Goal: Information Seeking & Learning: Learn about a topic

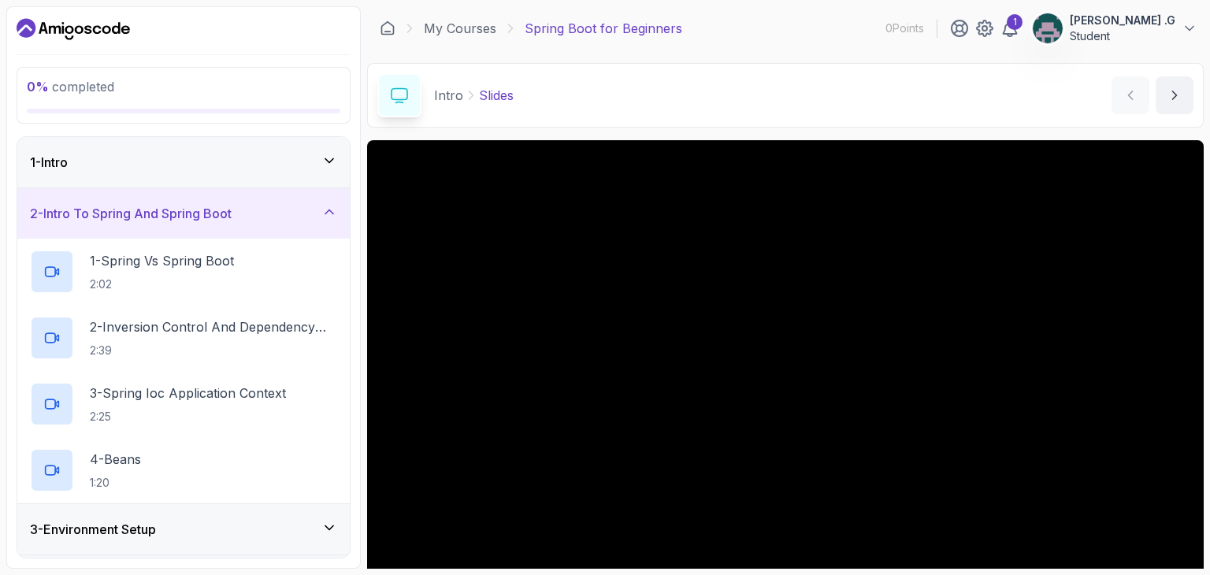
scroll to position [151, 0]
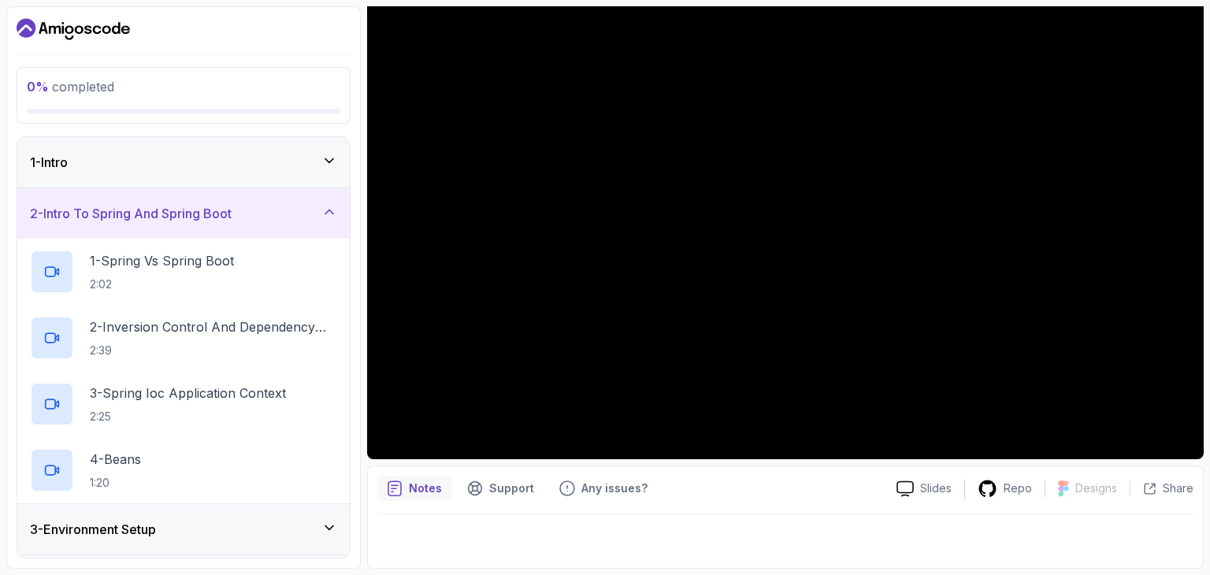
click at [322, 161] on icon at bounding box center [330, 161] width 16 height 16
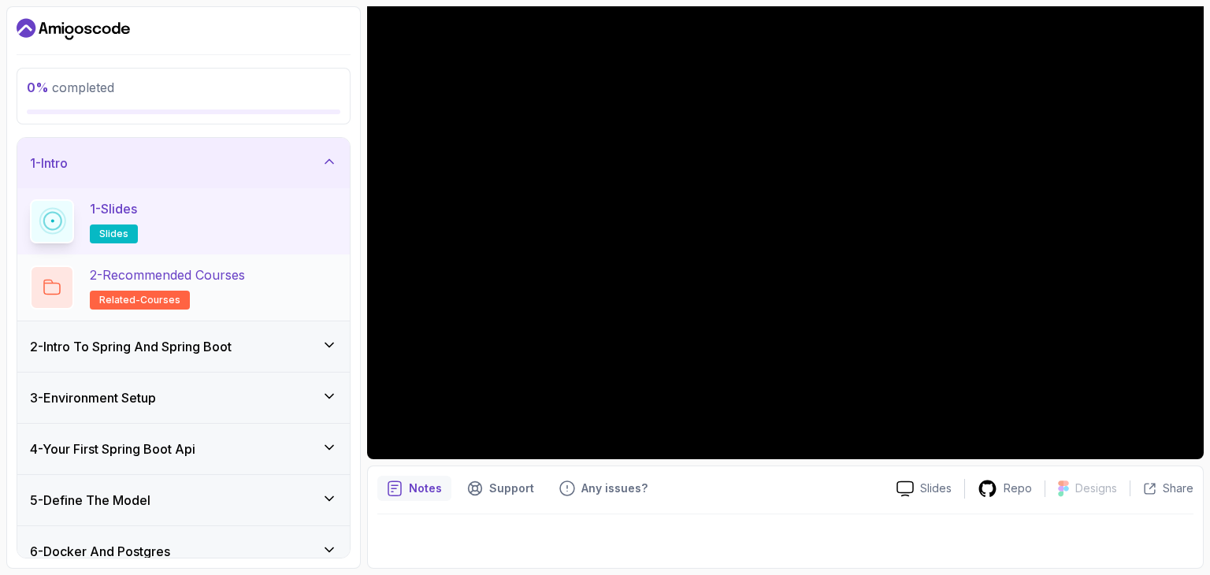
click at [143, 260] on div "2 - Recommended Courses related-courses" at bounding box center [183, 288] width 333 height 66
click at [278, 286] on div "2 - Recommended Courses related-courses" at bounding box center [183, 288] width 307 height 44
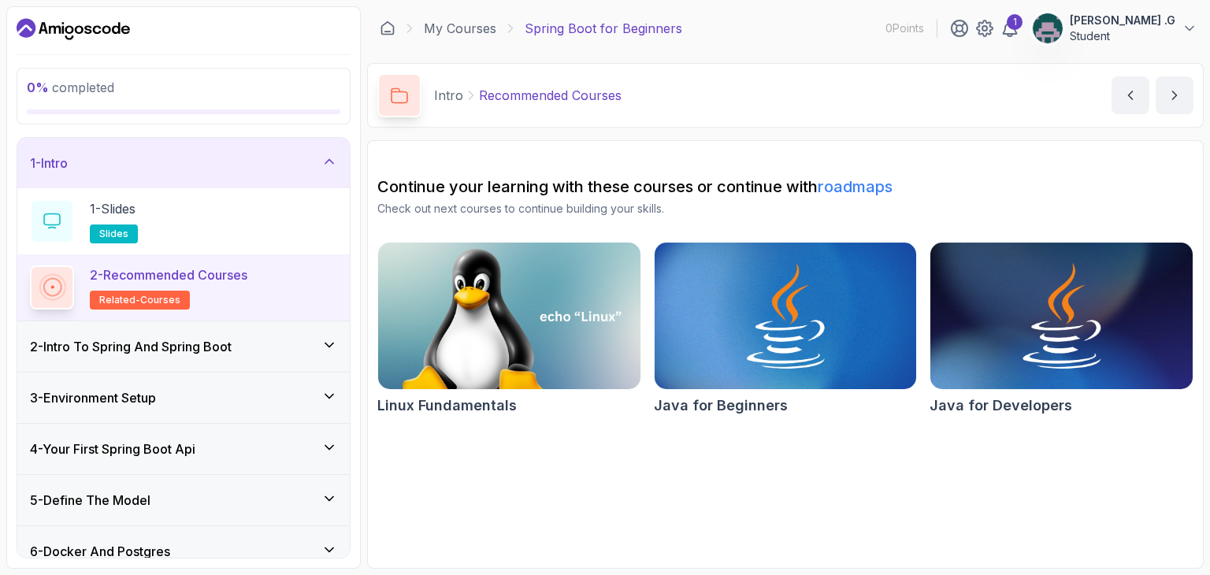
click at [322, 334] on div "2 - Intro To Spring And Spring Boot" at bounding box center [183, 347] width 333 height 50
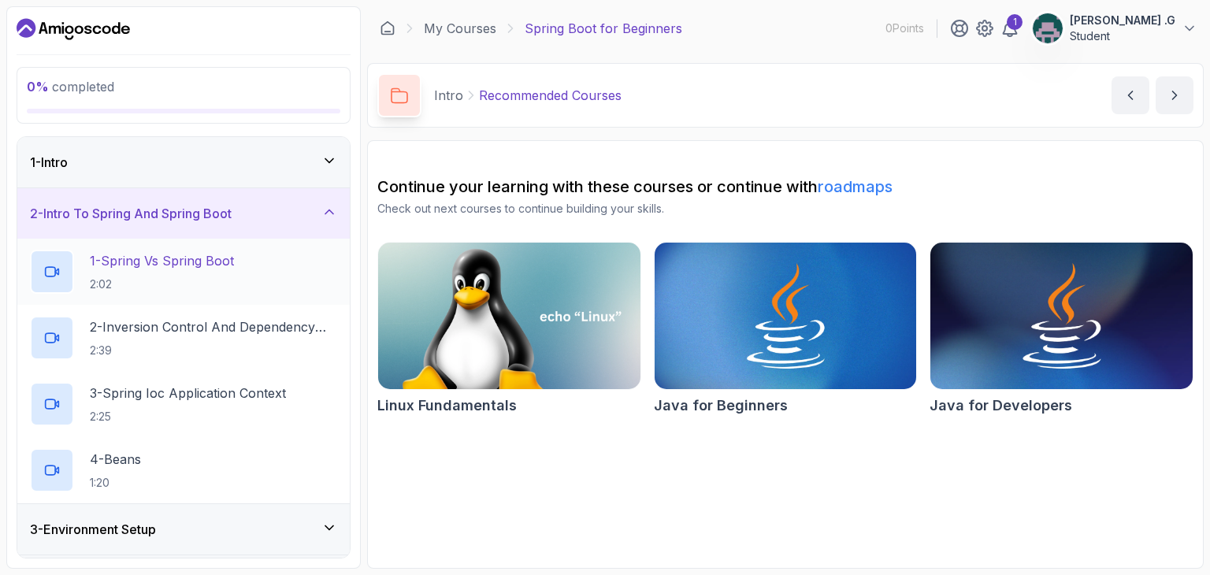
click at [208, 299] on div "1 - Spring Vs Spring Boot 2:02" at bounding box center [183, 272] width 333 height 66
click at [206, 287] on p "2:02" at bounding box center [162, 285] width 144 height 16
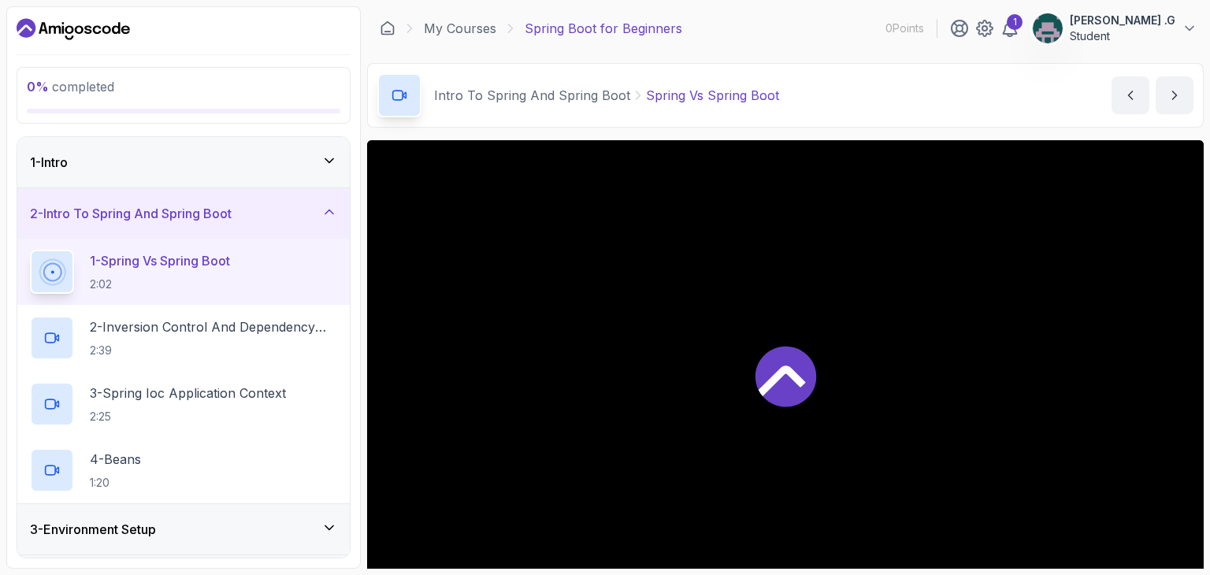
click at [769, 396] on icon at bounding box center [786, 376] width 61 height 61
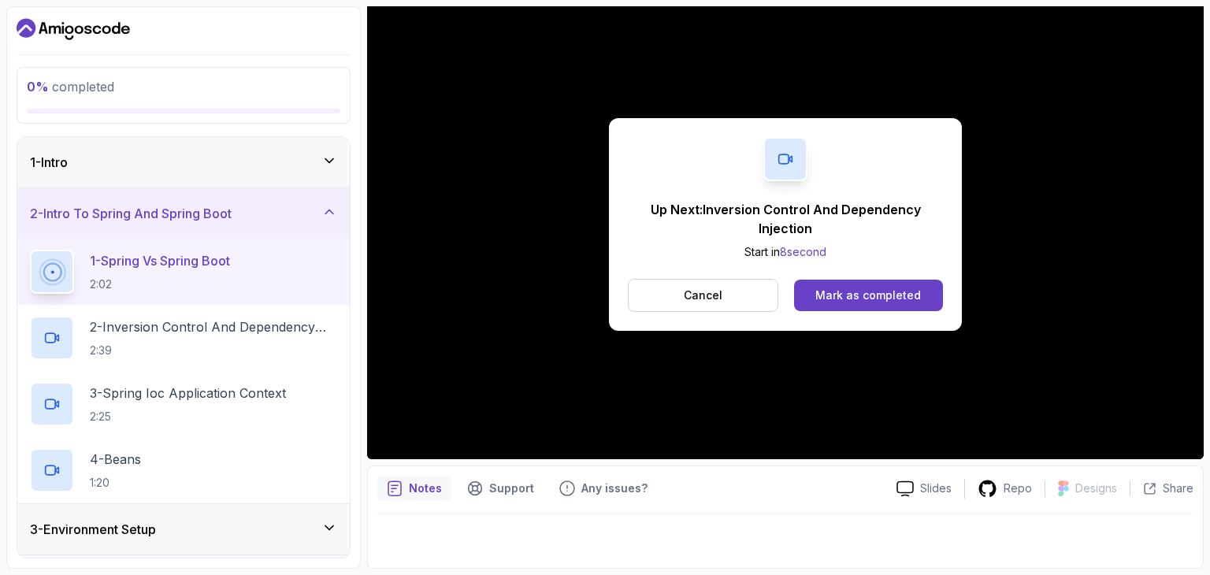
click at [881, 311] on div "Up Next: Inversion Control And Dependency Injection Start in 8 second Cancel Ma…" at bounding box center [785, 224] width 353 height 213
click at [897, 294] on div "Mark as completed" at bounding box center [869, 296] width 106 height 16
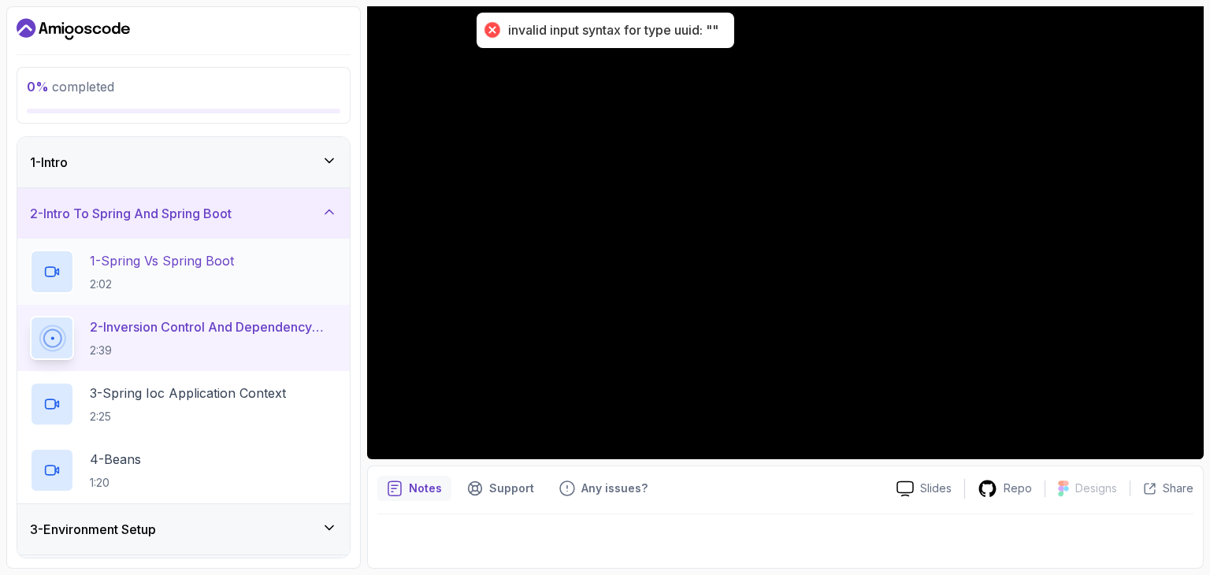
click at [192, 298] on div "1 - Spring Vs Spring Boot 2:02" at bounding box center [183, 272] width 333 height 66
click at [192, 266] on p "1 - Spring Vs Spring Boot" at bounding box center [162, 260] width 144 height 19
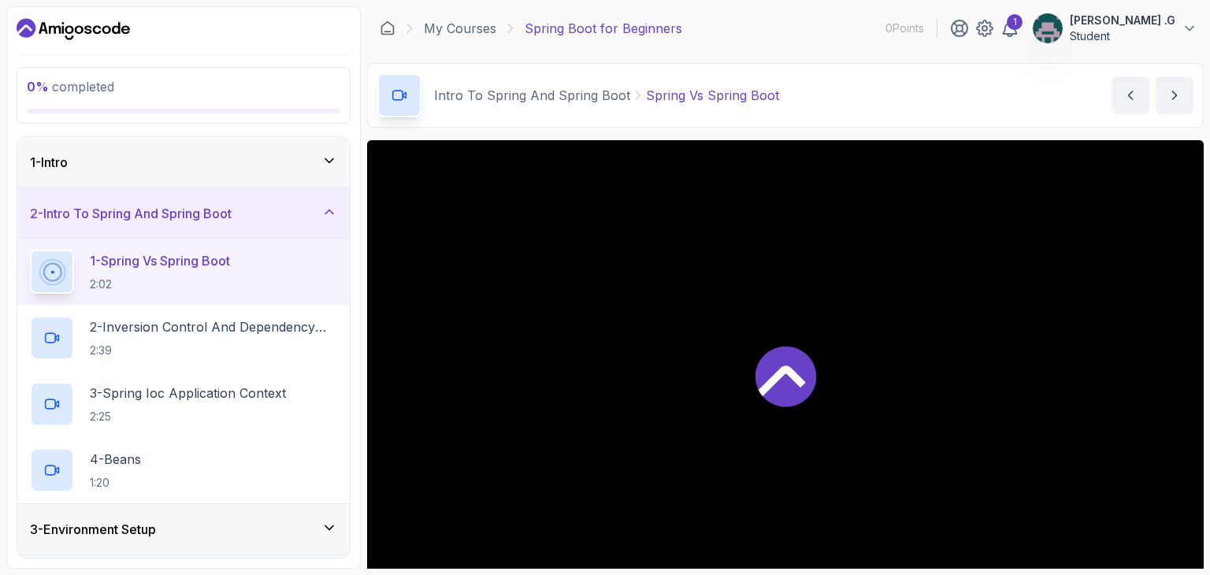
scroll to position [151, 0]
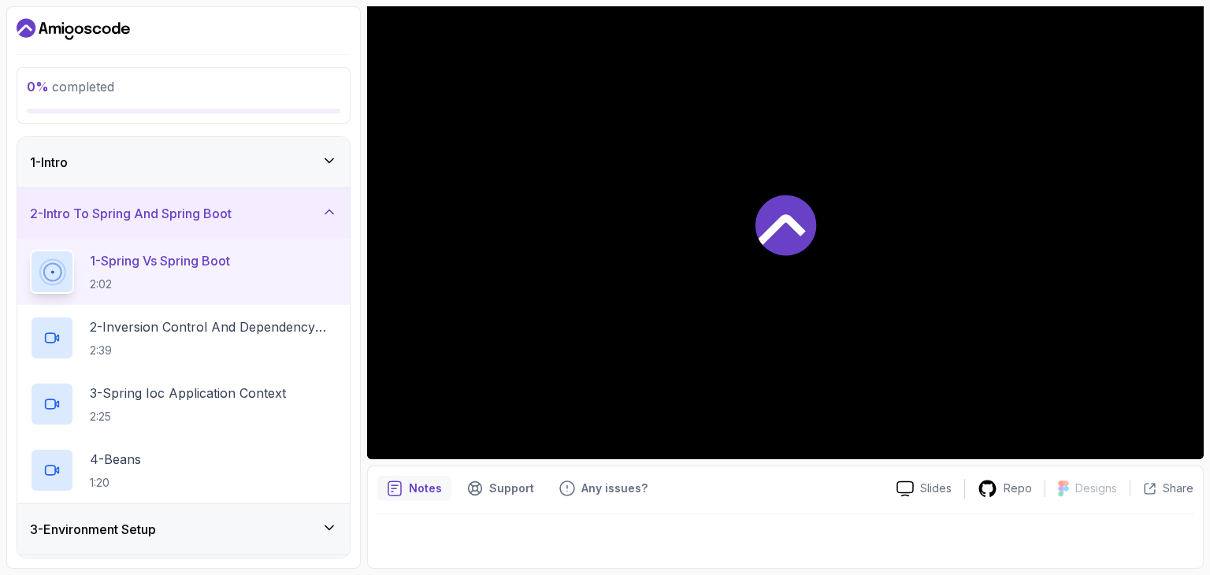
click at [730, 302] on div at bounding box center [785, 224] width 837 height 470
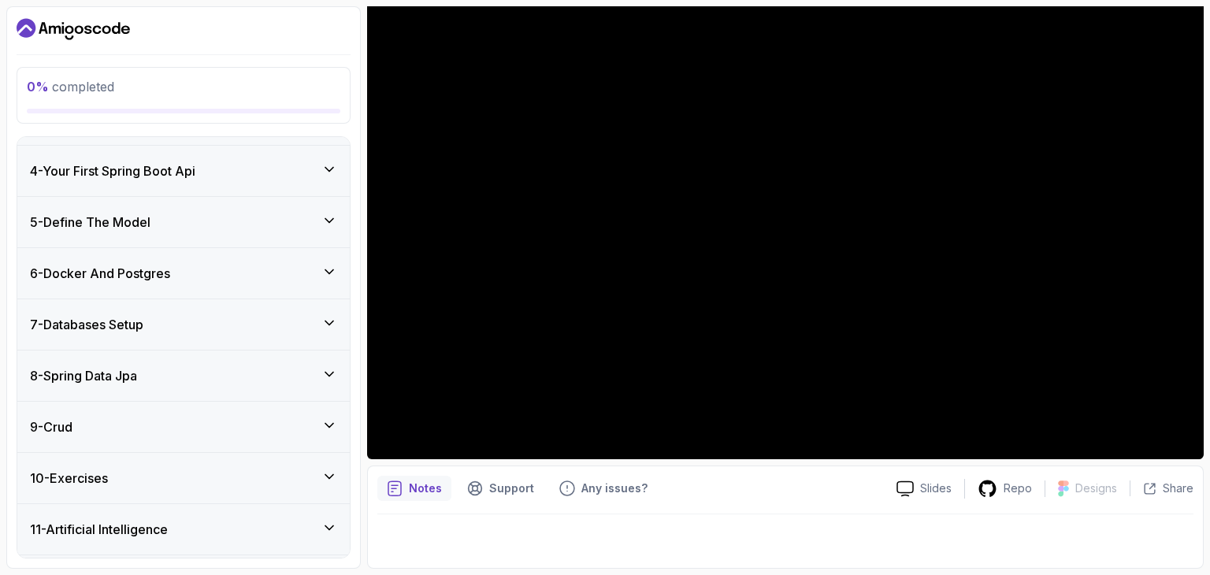
scroll to position [455, 0]
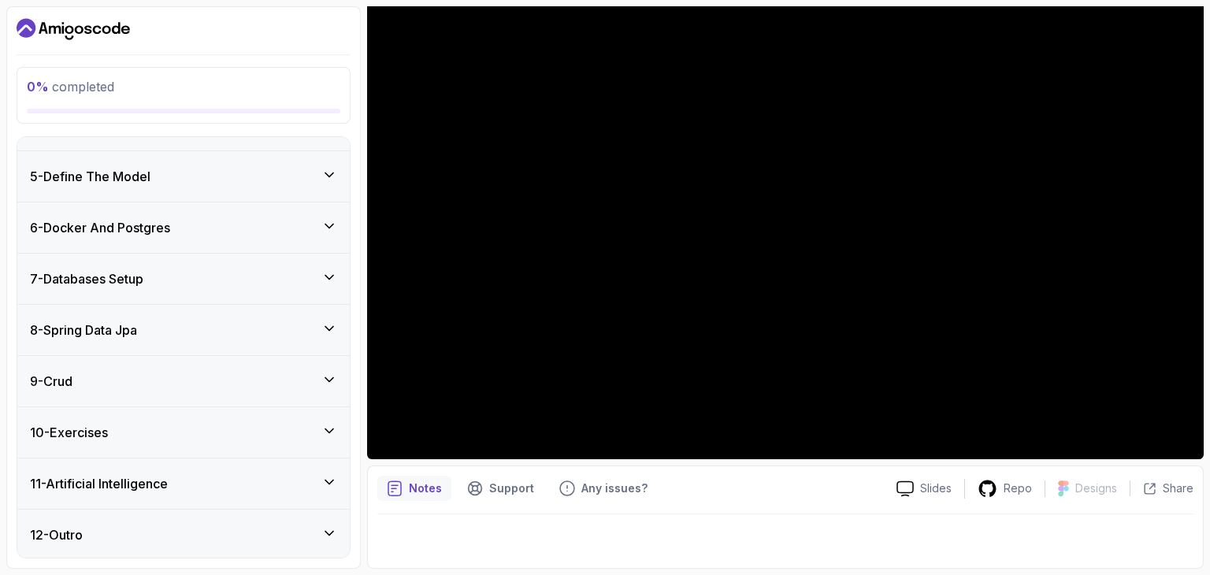
click at [233, 256] on div "7 - Databases Setup" at bounding box center [183, 279] width 333 height 50
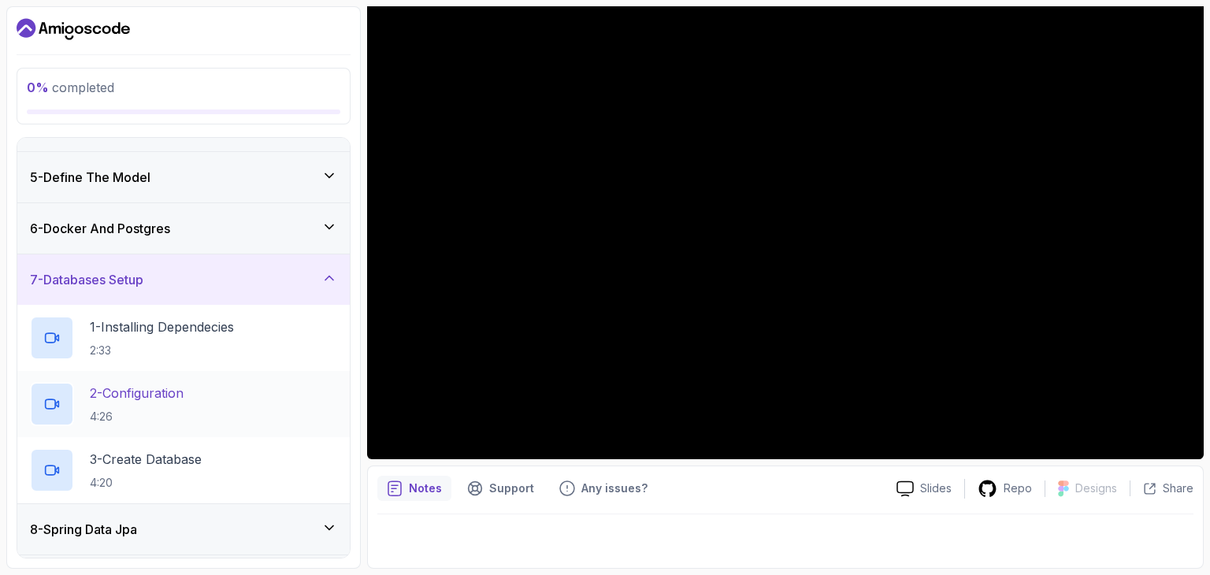
scroll to position [389, 0]
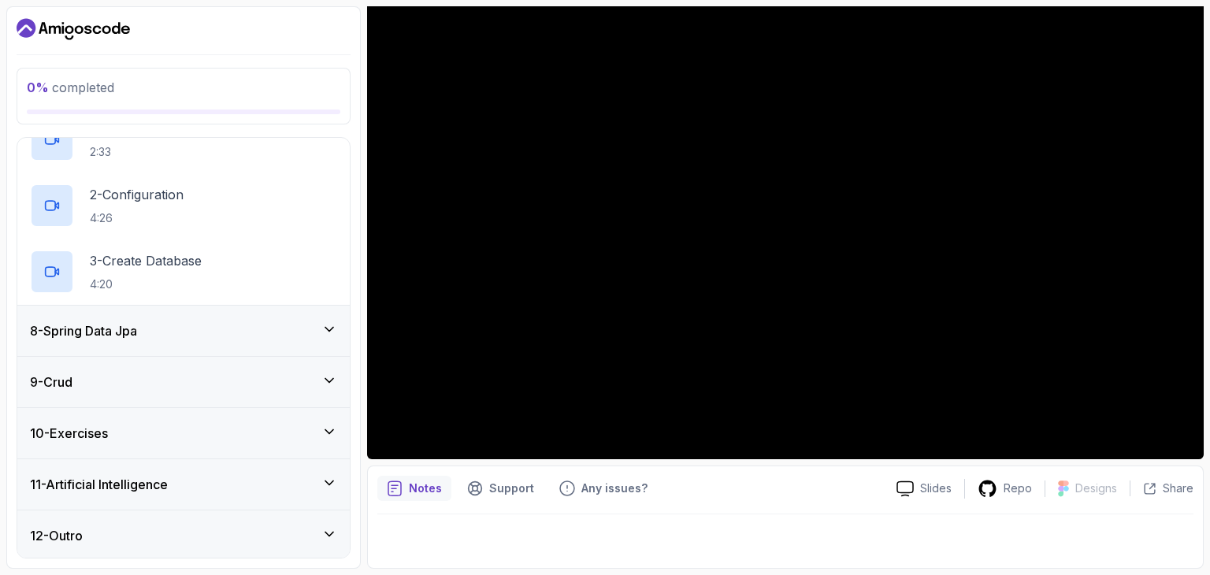
click at [286, 363] on div "9 - Crud" at bounding box center [183, 382] width 333 height 50
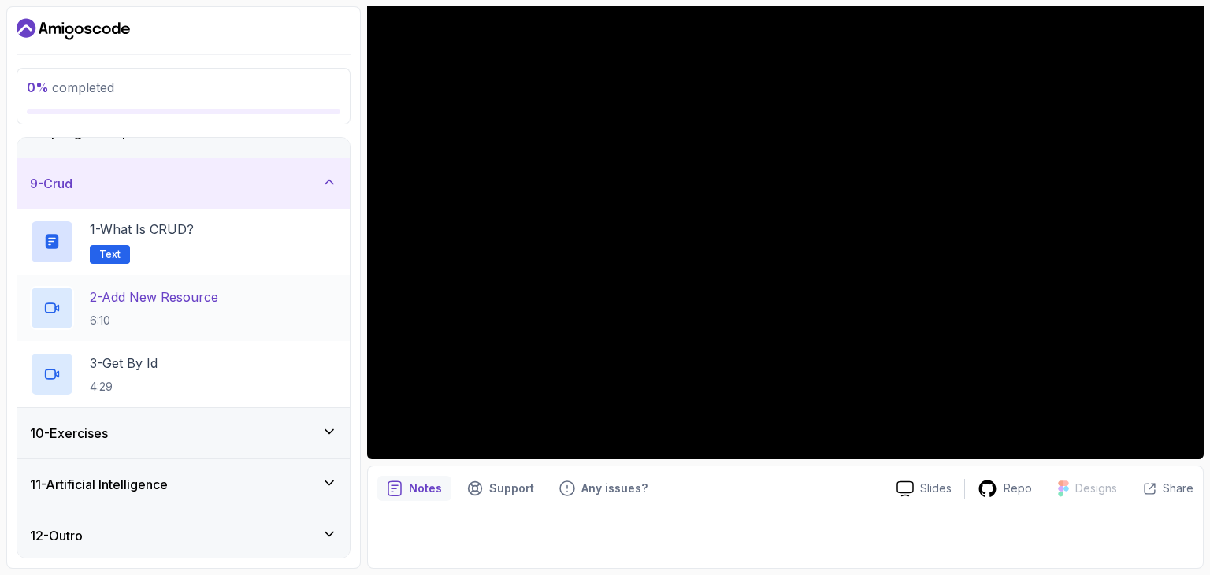
scroll to position [0, 0]
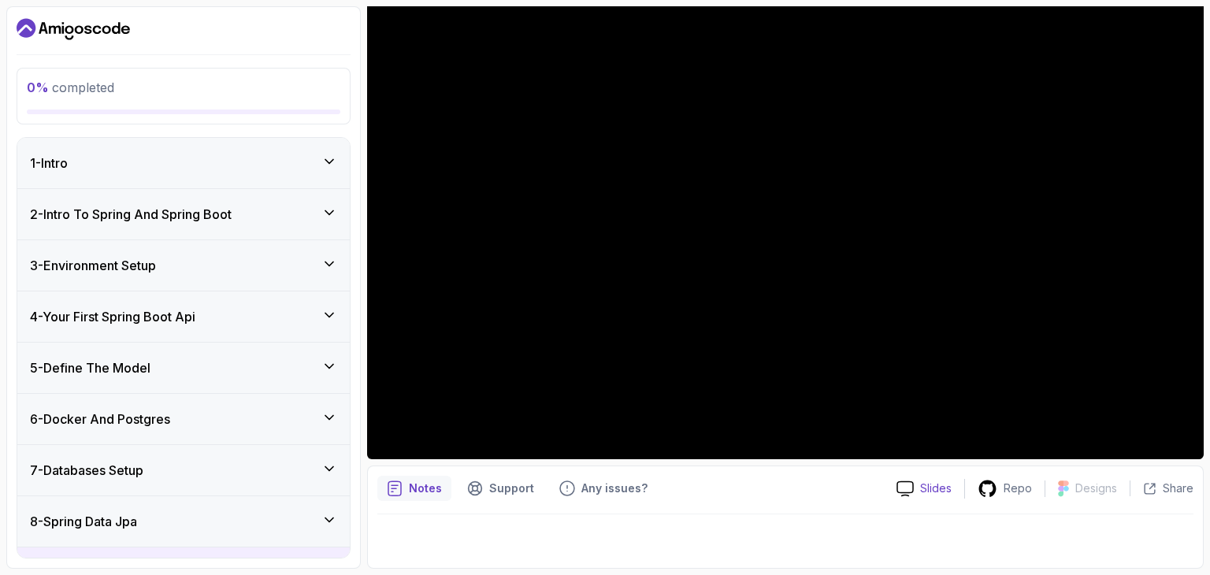
click at [940, 485] on p "Slides" at bounding box center [936, 489] width 32 height 16
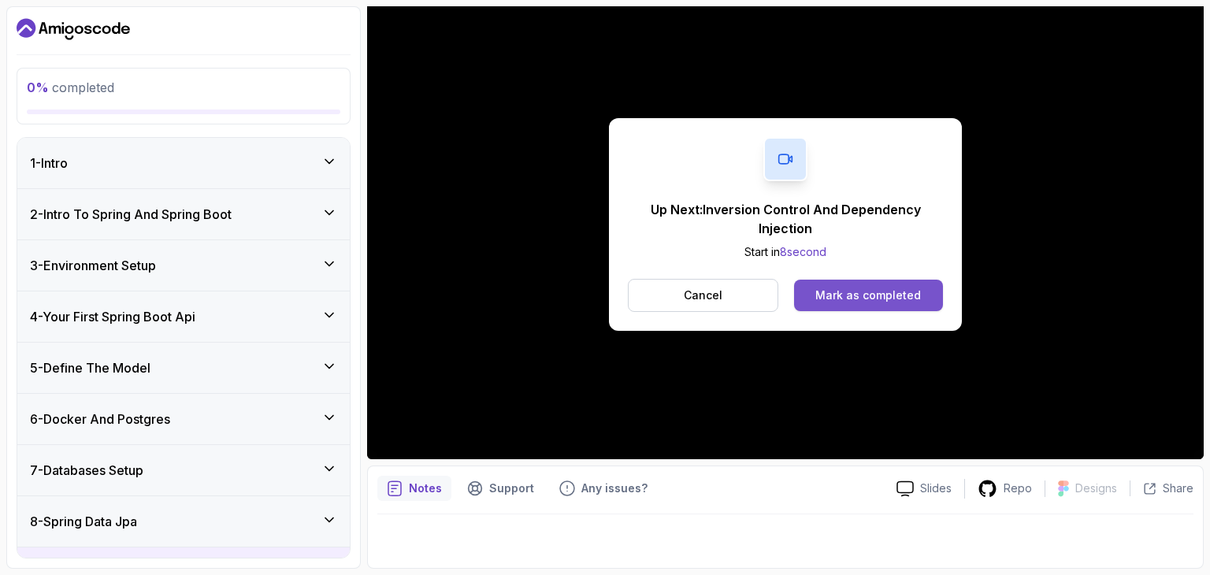
click at [876, 300] on div "Mark as completed" at bounding box center [869, 296] width 106 height 16
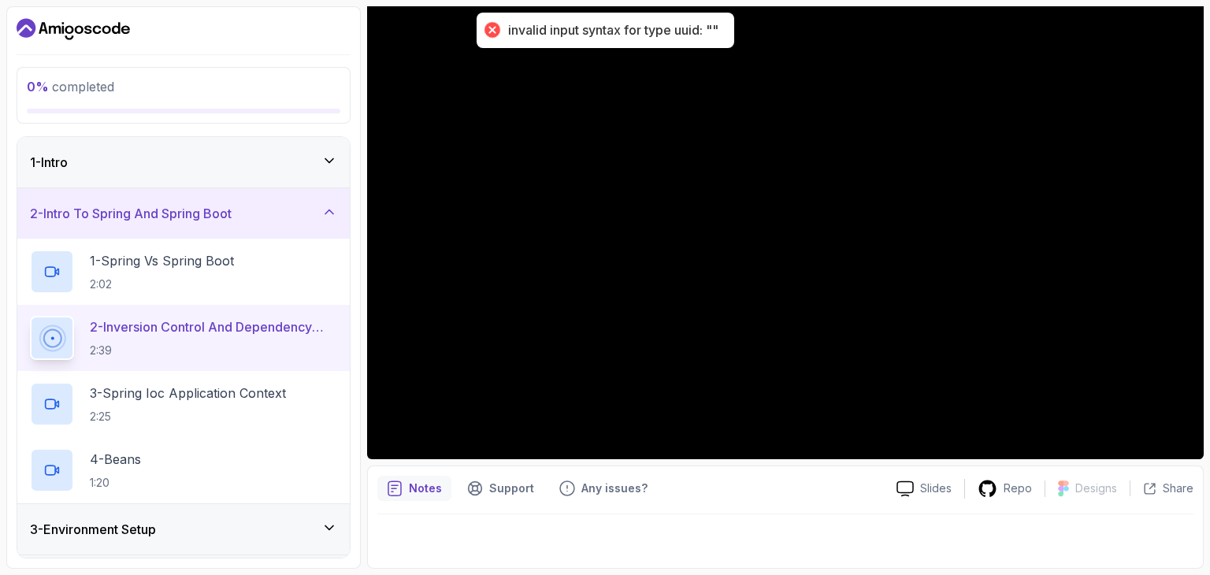
click at [638, 28] on div "invalid input syntax for type uuid: """ at bounding box center [613, 30] width 210 height 17
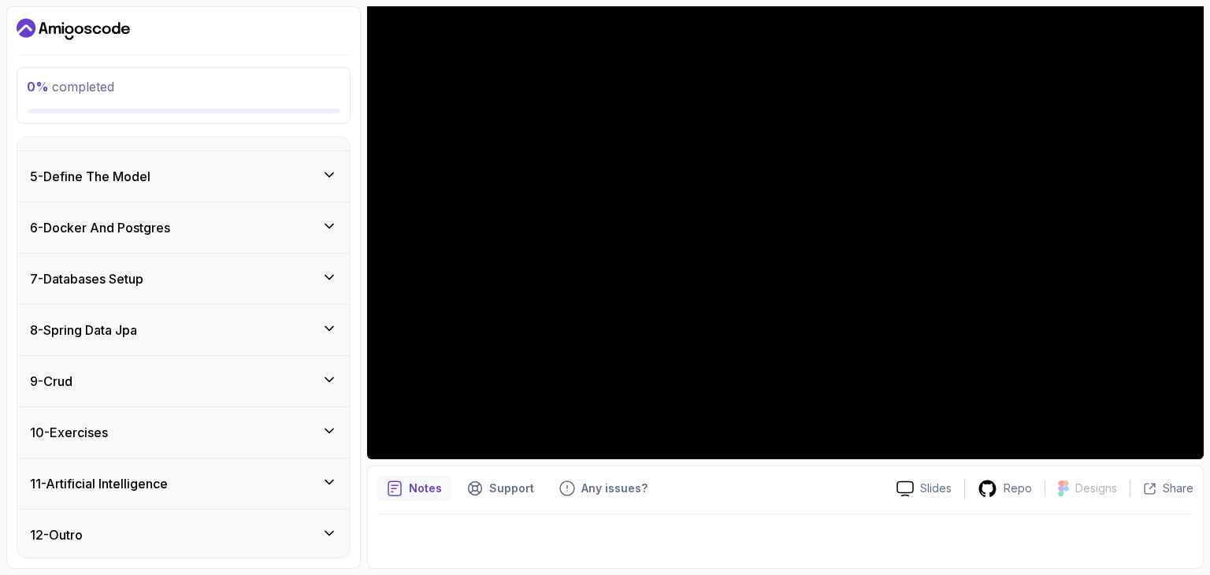
click at [289, 512] on div "12 - Outro" at bounding box center [183, 535] width 333 height 50
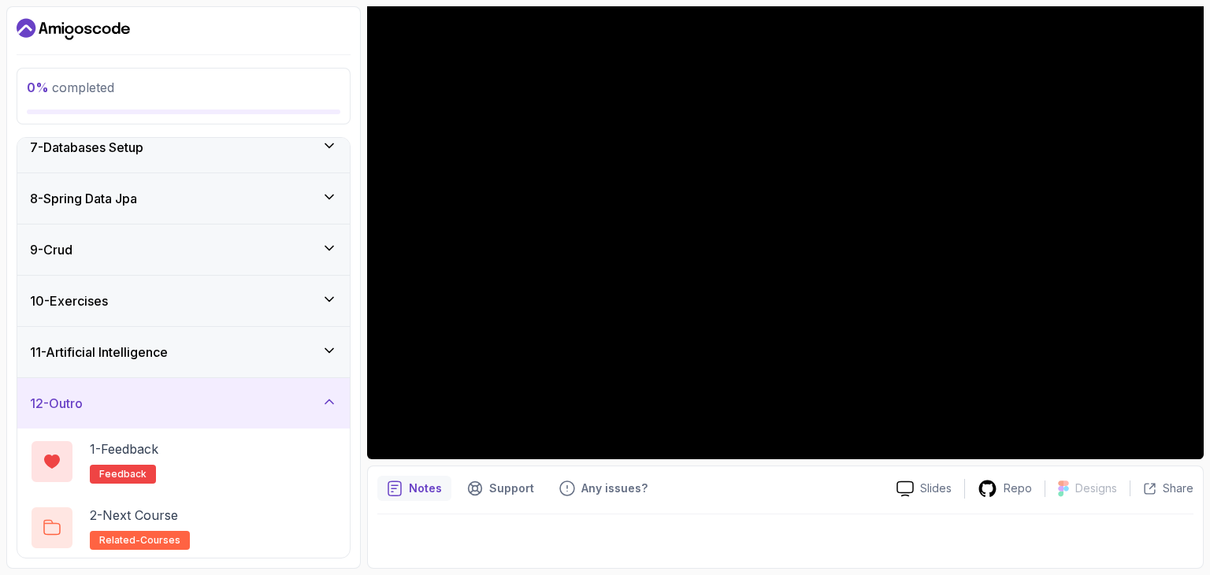
scroll to position [0, 0]
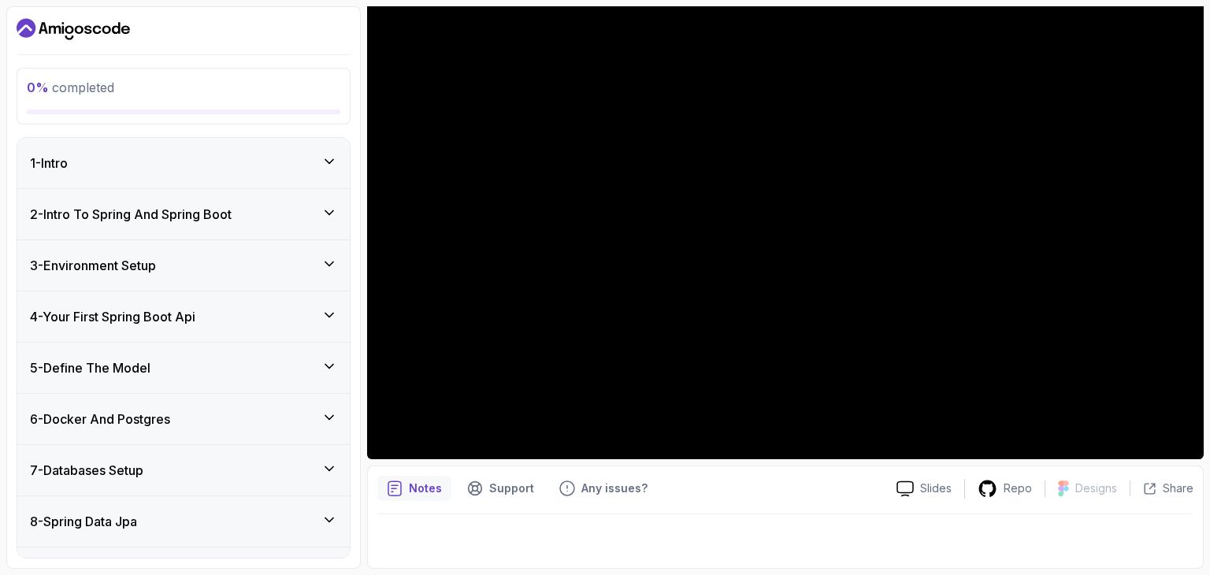
click at [231, 209] on h3 "2 - Intro To Spring And Spring Boot" at bounding box center [131, 214] width 202 height 19
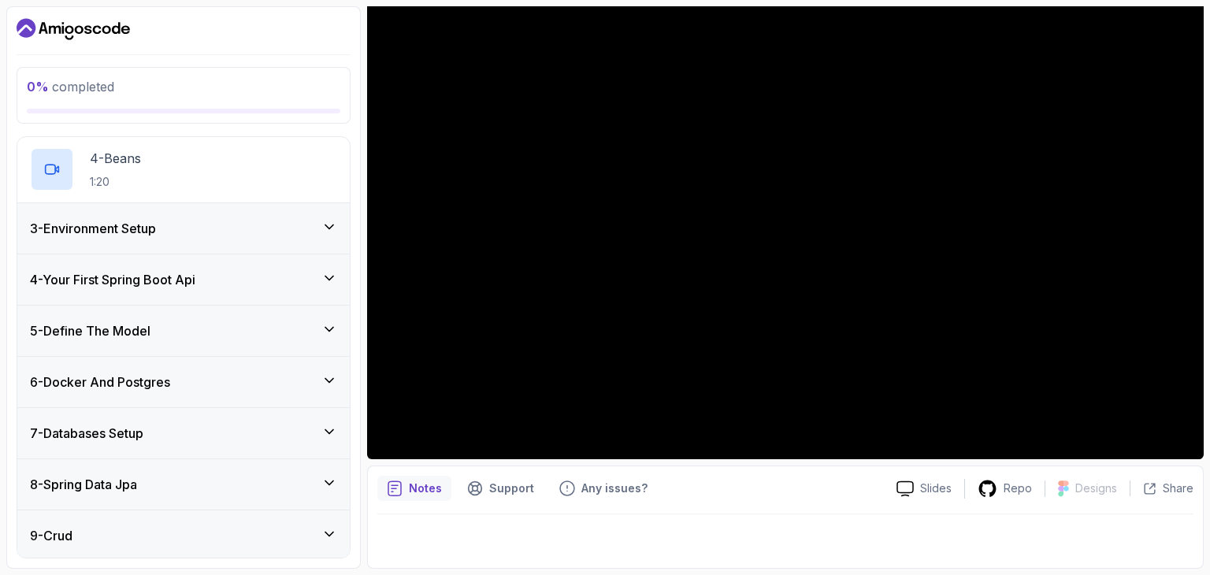
scroll to position [455, 0]
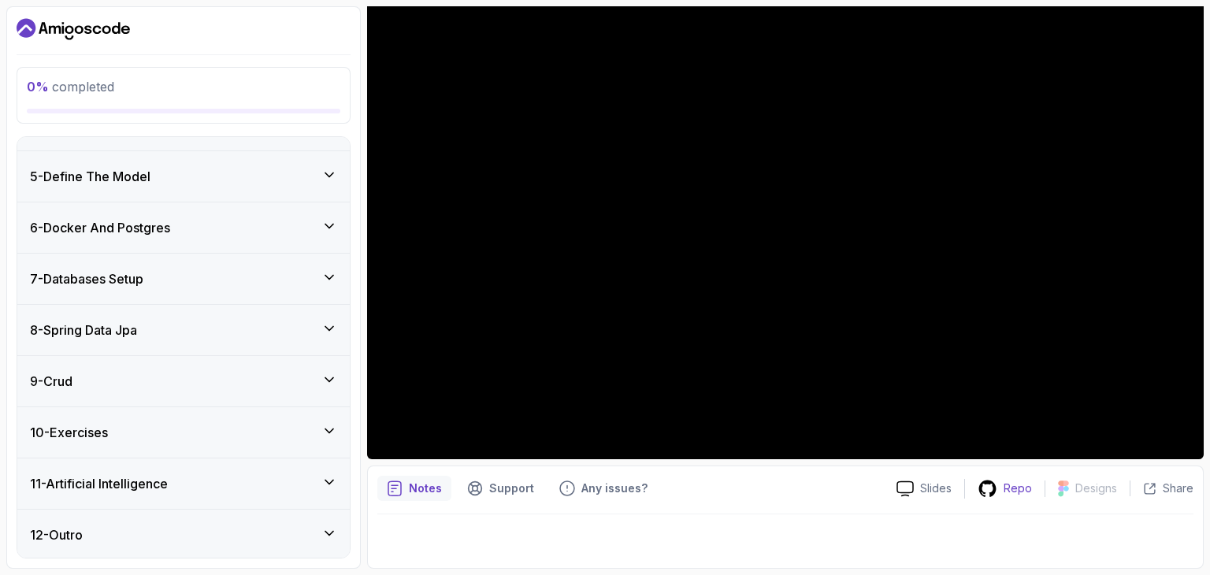
click at [1022, 486] on p "Repo" at bounding box center [1018, 489] width 28 height 16
click at [318, 541] on div "12 - Outro" at bounding box center [183, 535] width 307 height 19
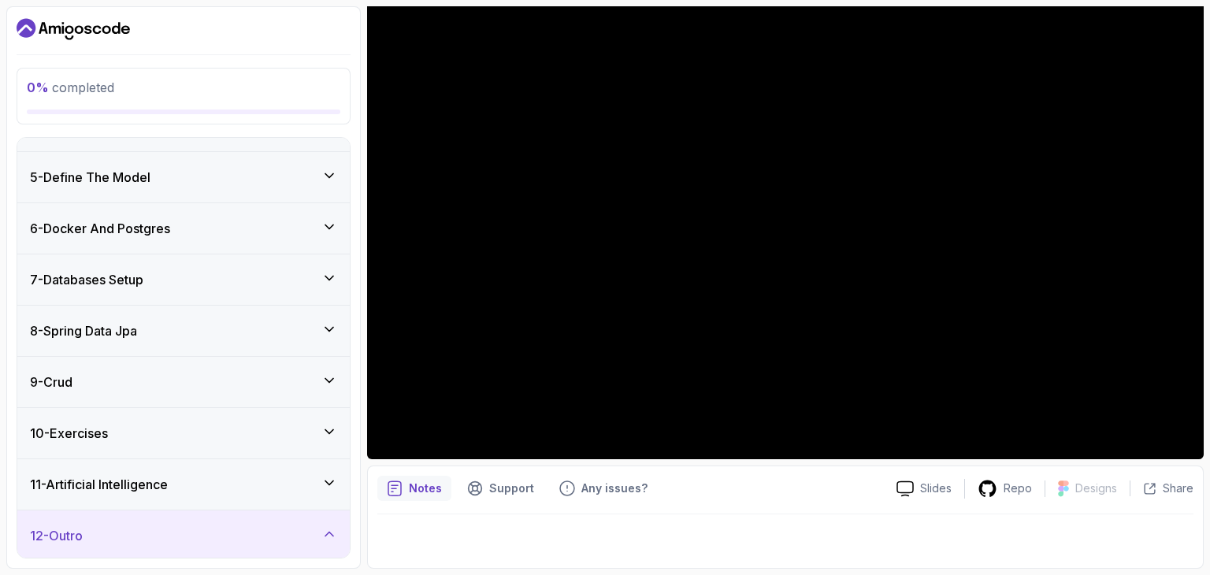
scroll to position [323, 0]
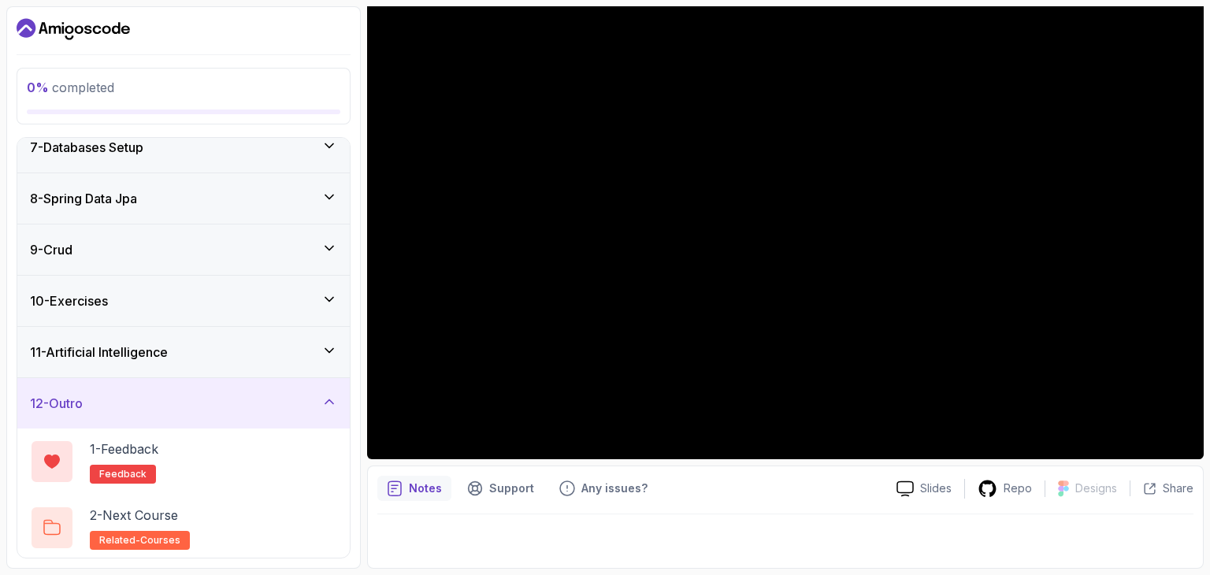
click at [270, 344] on div "11 - Artificial Intelligence" at bounding box center [183, 352] width 307 height 19
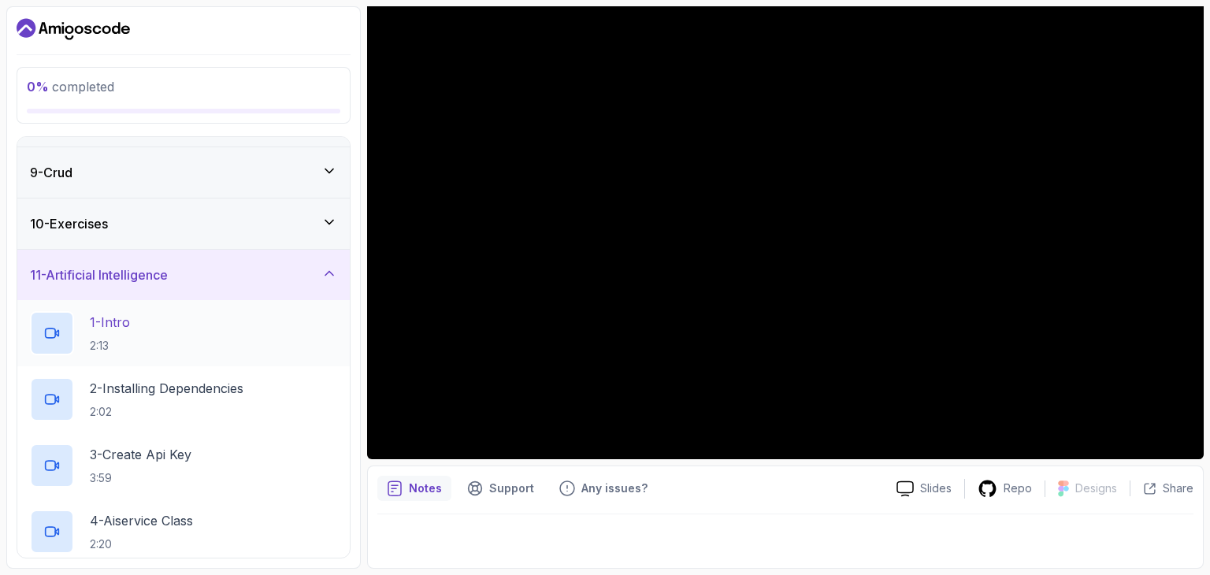
scroll to position [359, 0]
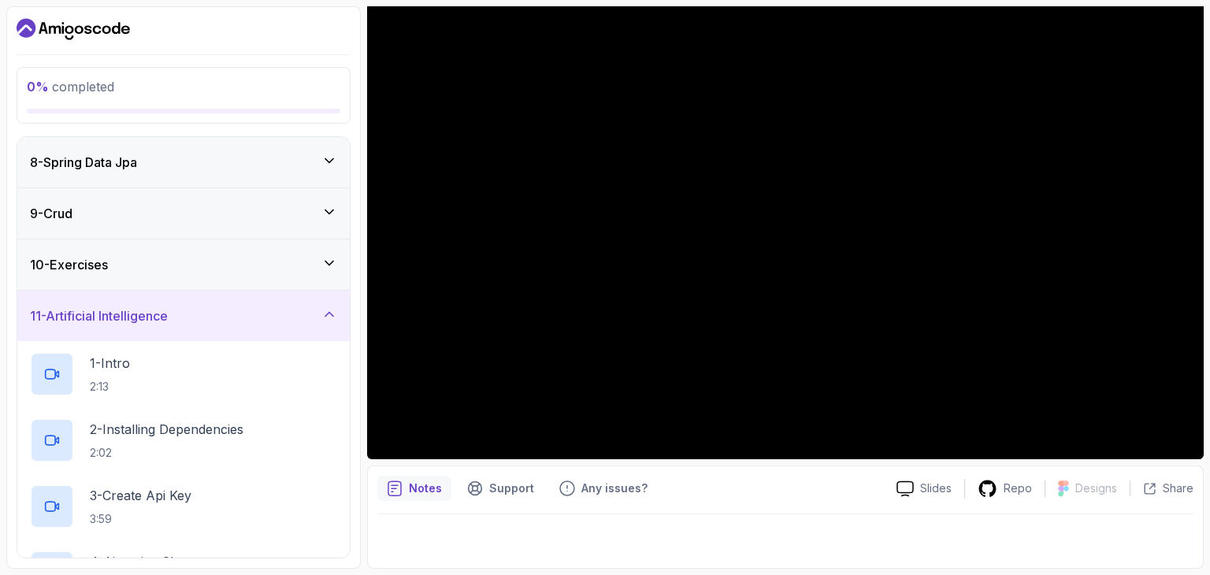
click at [288, 272] on div "10 - Exercises" at bounding box center [183, 264] width 307 height 19
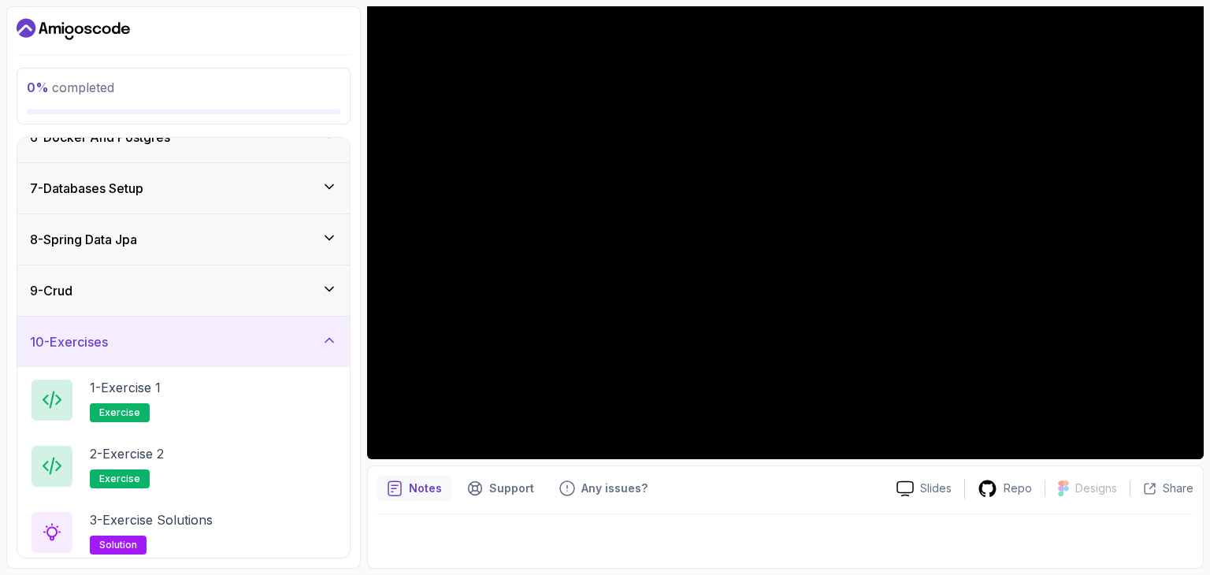
scroll to position [266, 0]
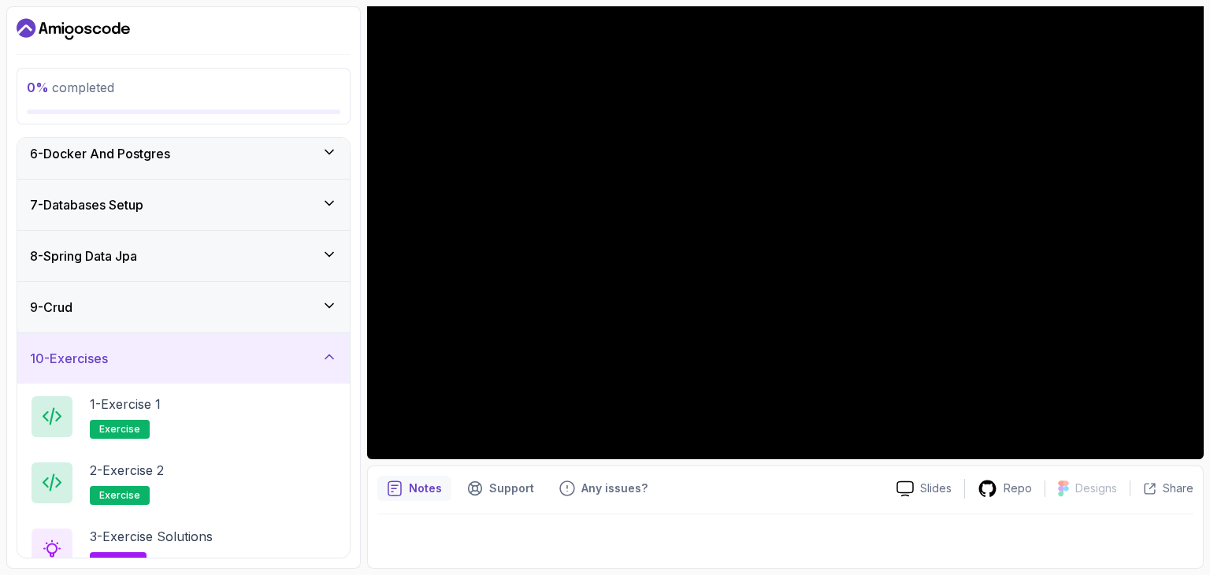
click at [303, 291] on div "9 - Crud" at bounding box center [183, 307] width 333 height 50
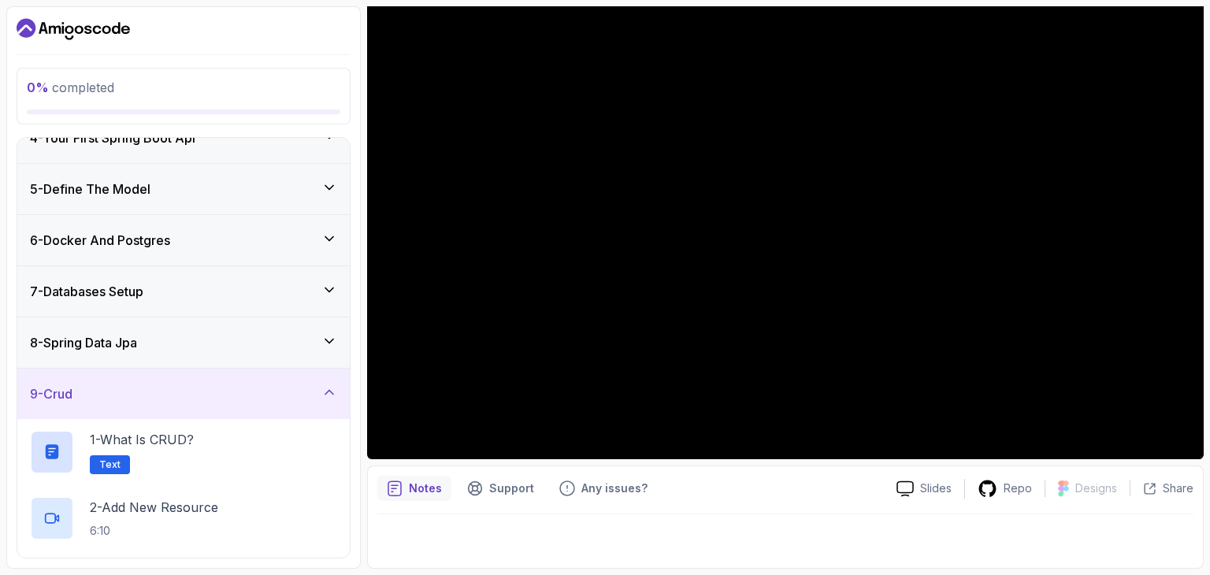
scroll to position [168, 0]
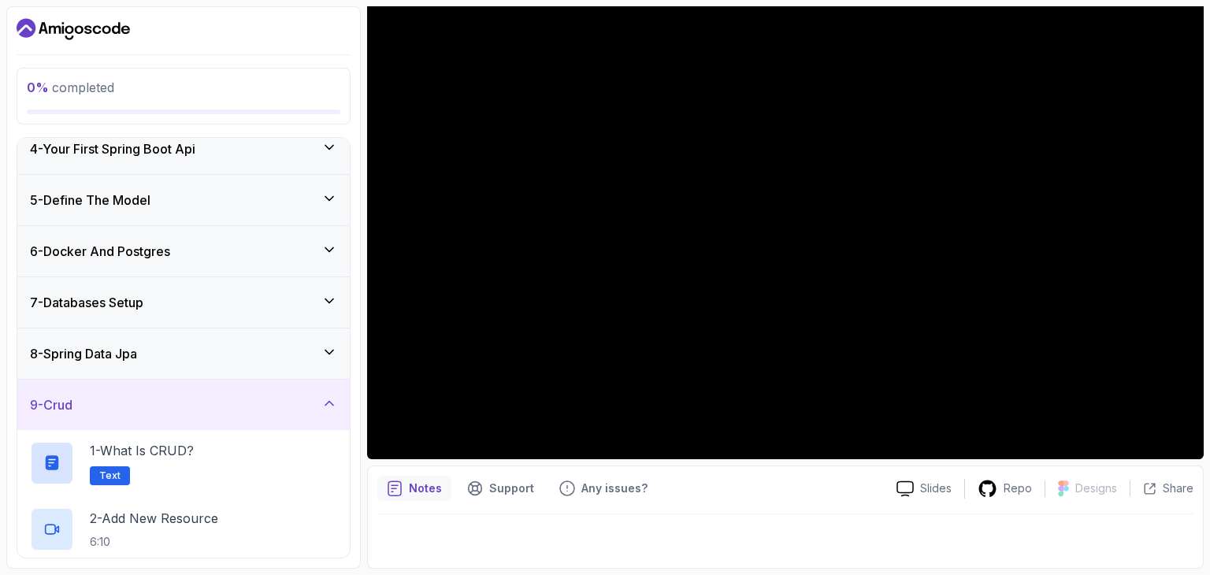
click at [329, 348] on icon at bounding box center [330, 352] width 16 height 16
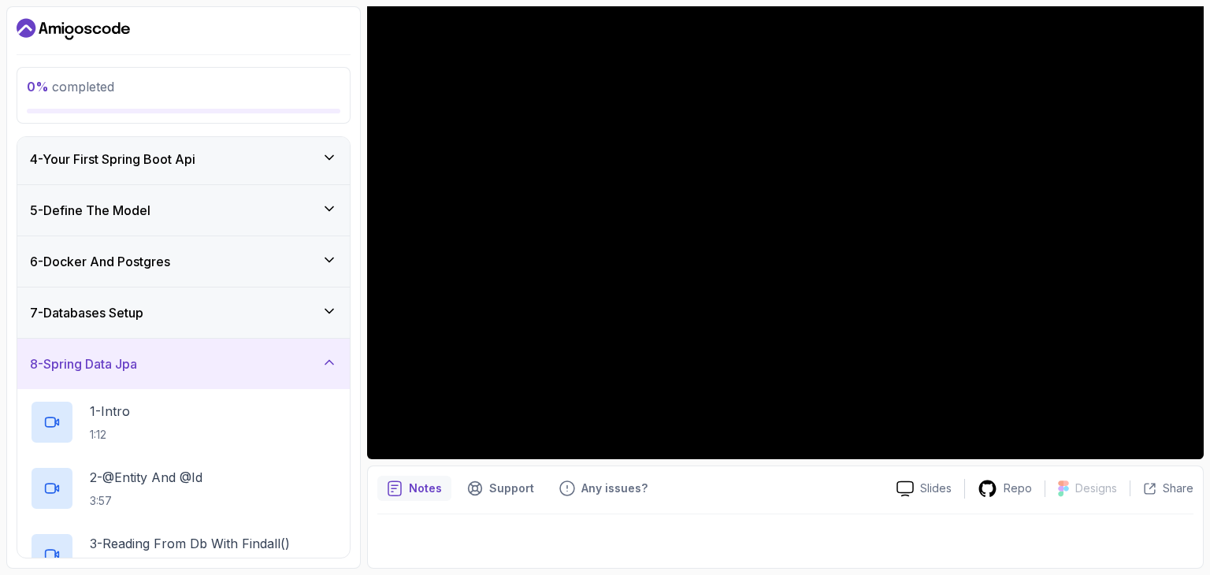
scroll to position [143, 0]
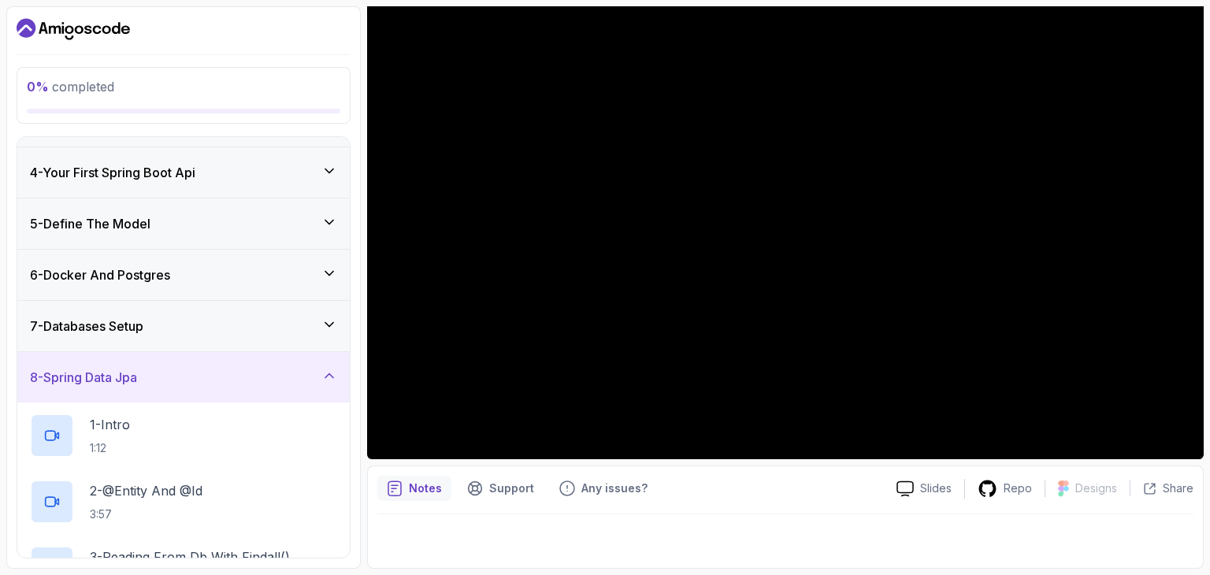
click at [321, 327] on div "7 - Databases Setup" at bounding box center [183, 326] width 307 height 19
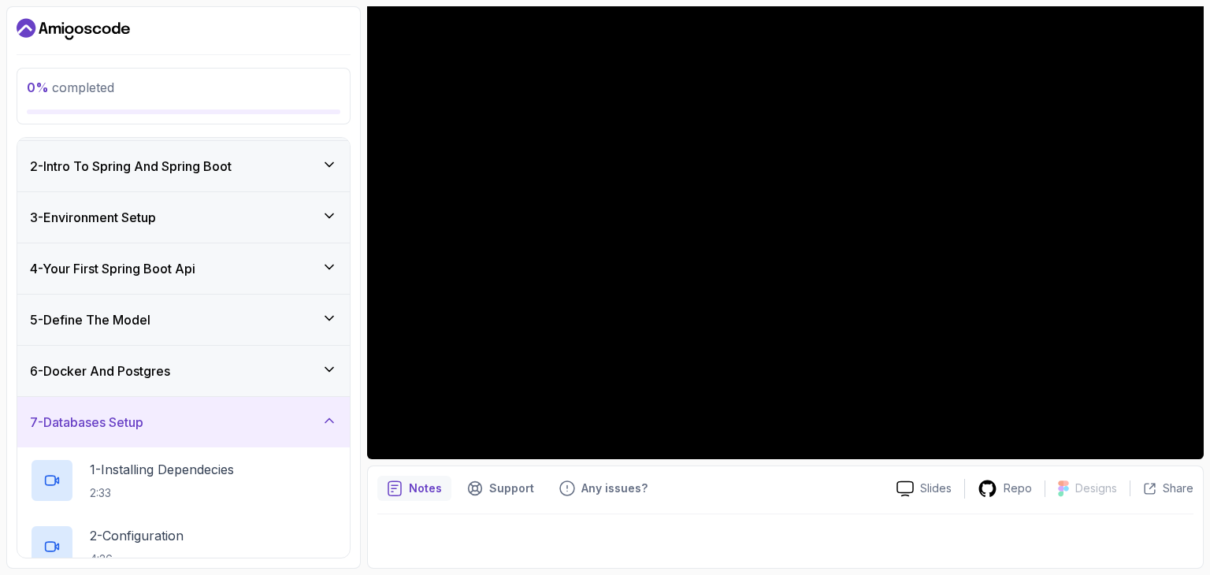
scroll to position [32, 0]
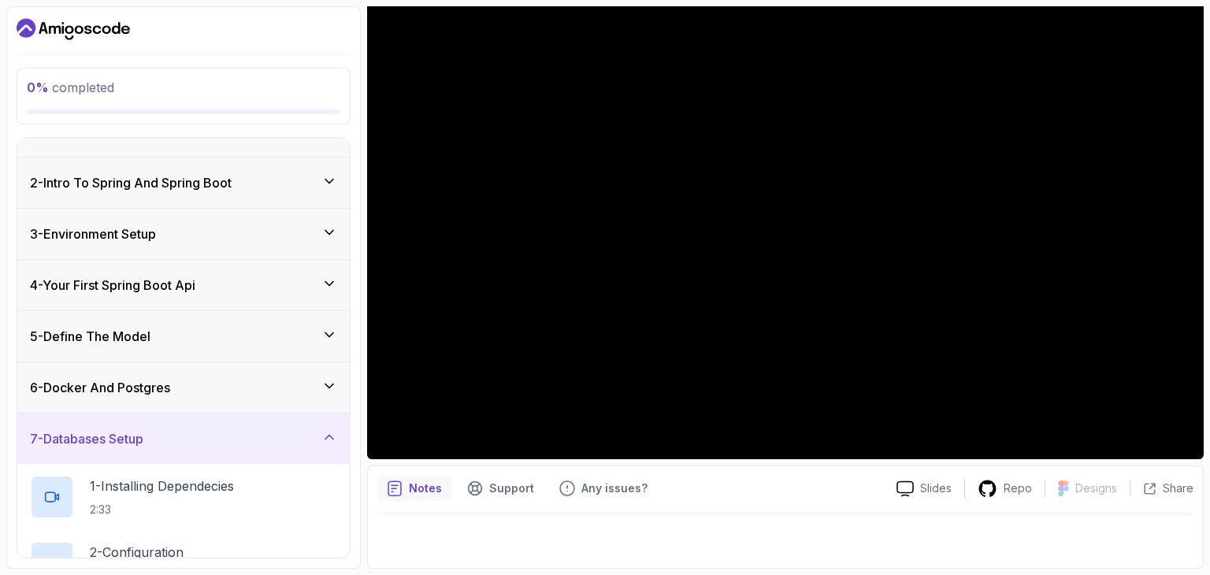
click at [323, 374] on div "6 - Docker And Postgres" at bounding box center [183, 387] width 333 height 50
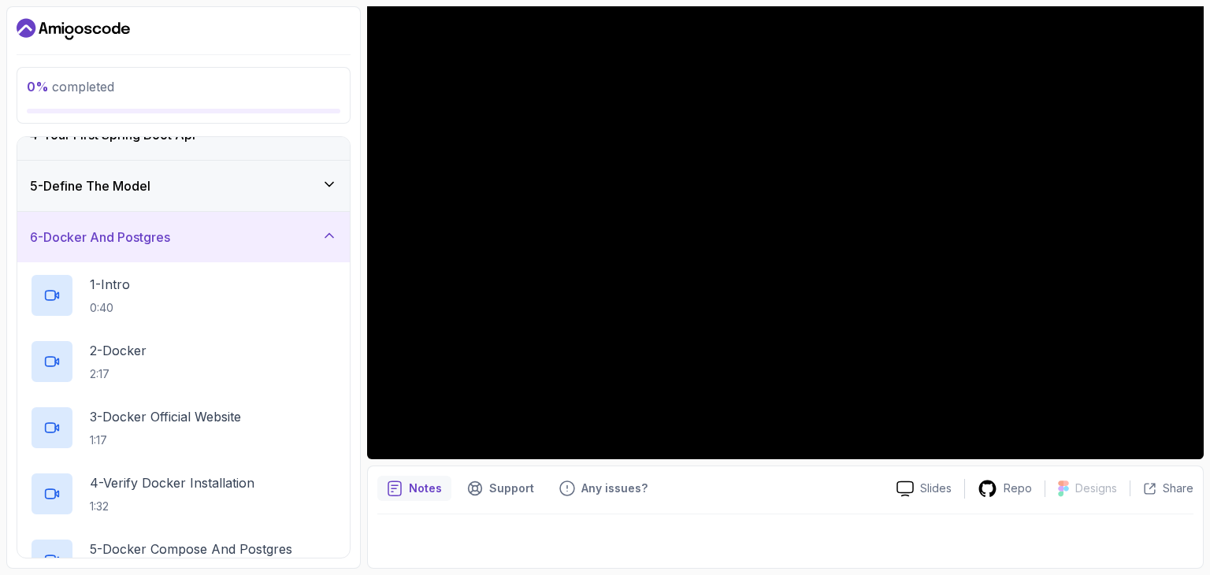
scroll to position [0, 0]
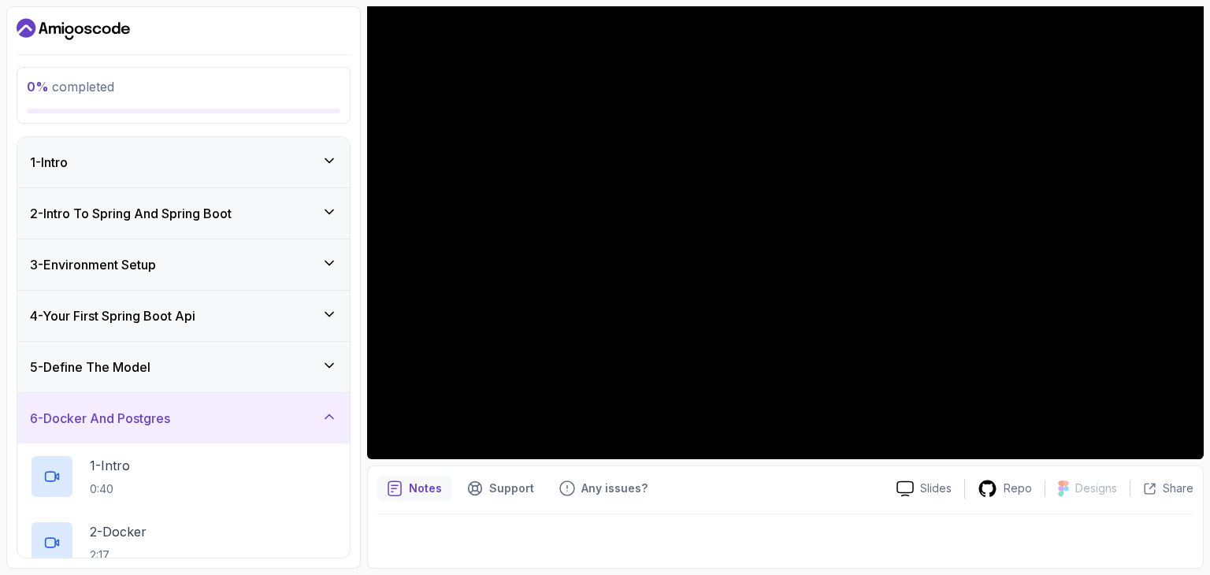
click at [162, 219] on h3 "2 - Intro To Spring And Spring Boot" at bounding box center [131, 213] width 202 height 19
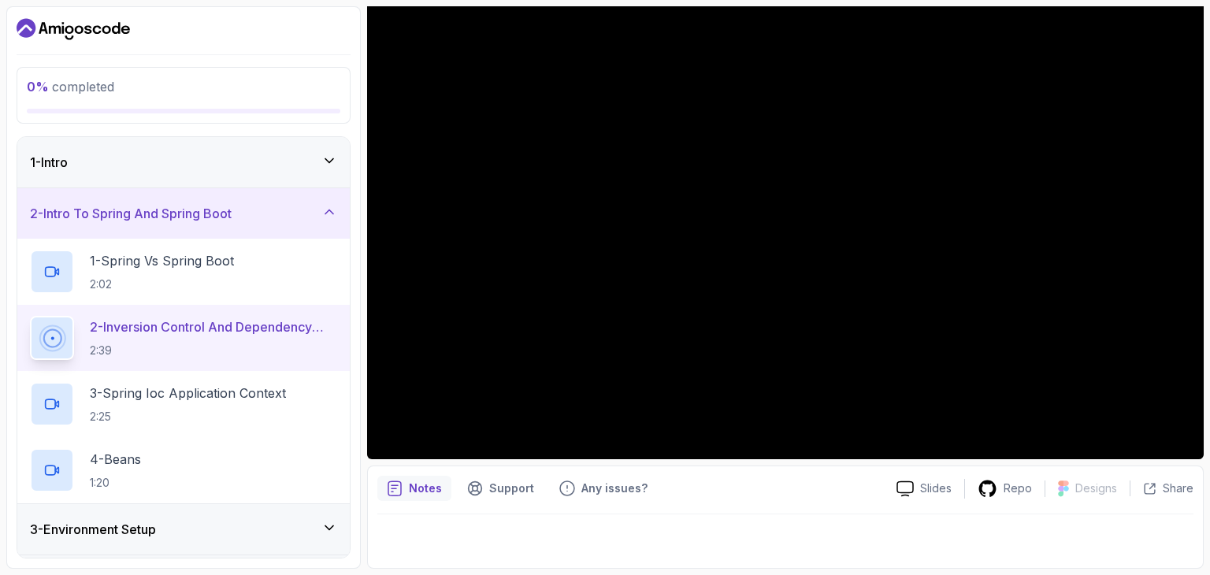
click at [295, 207] on div "2 - Intro To Spring And Spring Boot" at bounding box center [183, 213] width 307 height 19
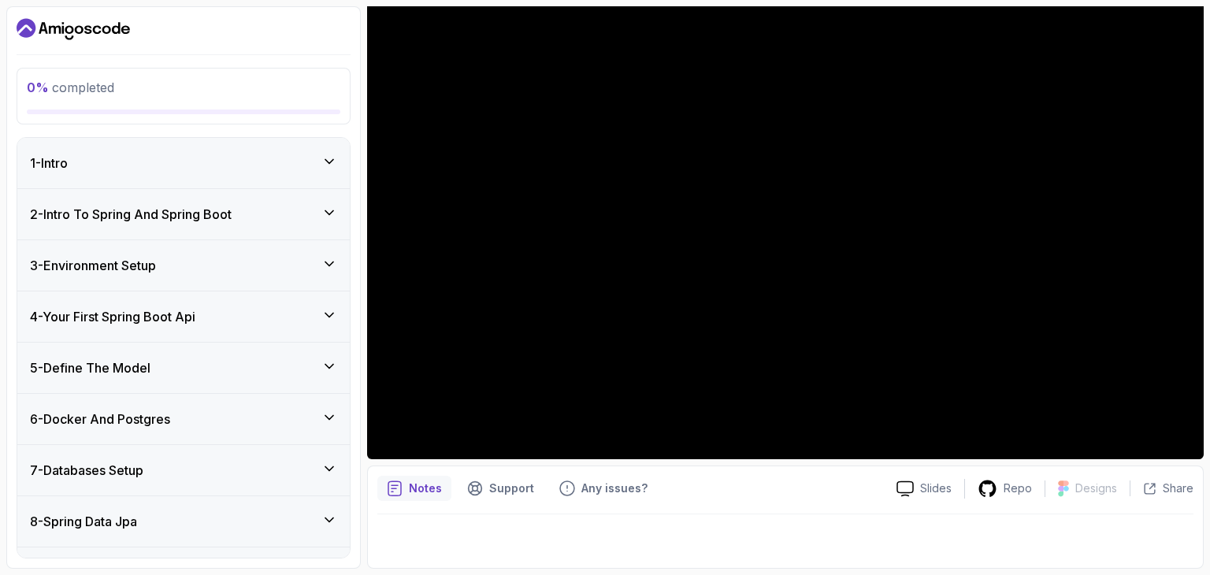
click at [1207, 281] on section "0 % completed 1 - Intro 2 - Intro To Spring And Spring Boot 3 - Environment Set…" at bounding box center [605, 287] width 1210 height 575
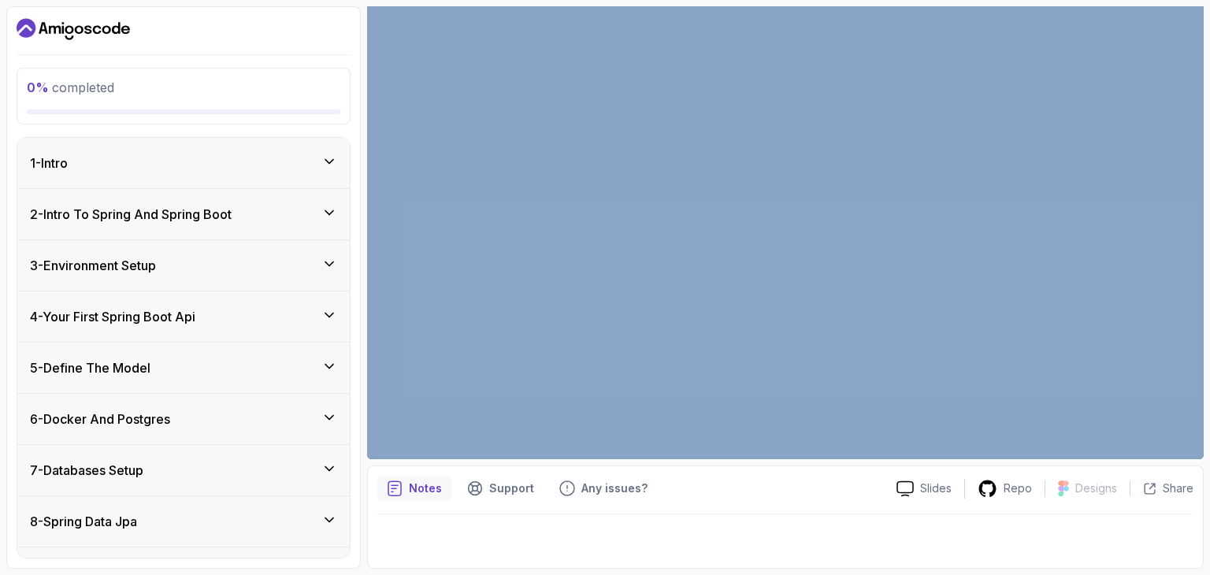
drag, startPoint x: 1207, startPoint y: 281, endPoint x: 1208, endPoint y: 273, distance: 8.7
click at [1208, 273] on section "0 % completed 1 - Intro 2 - Intro To Spring And Spring Boot 3 - Environment Set…" at bounding box center [605, 287] width 1210 height 575
click at [244, 169] on div "1 - Intro" at bounding box center [183, 163] width 307 height 19
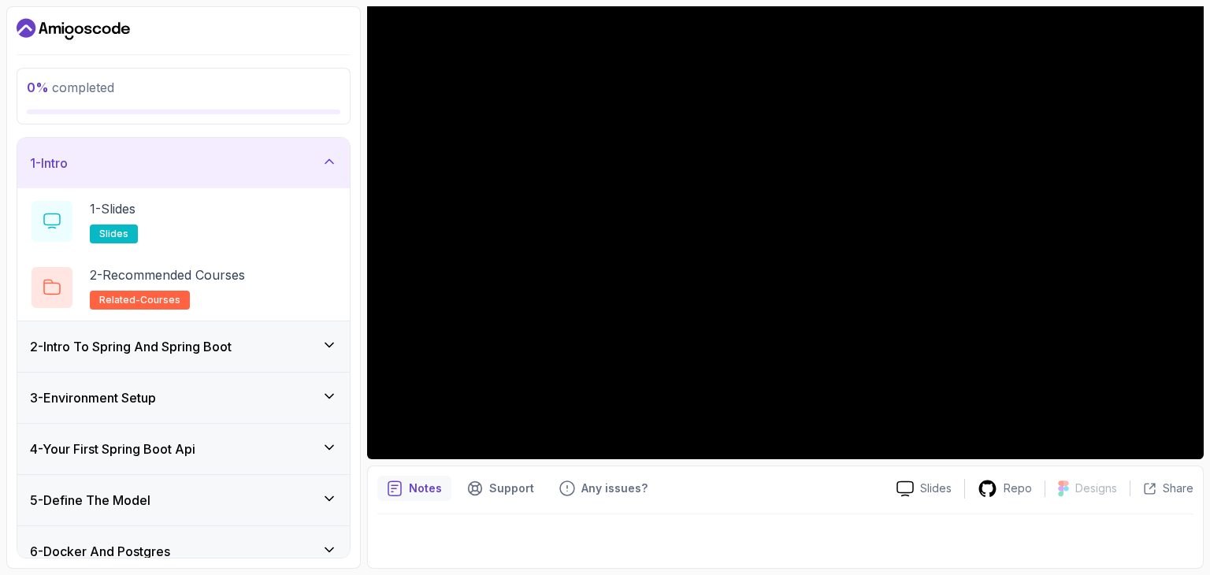
click at [351, 160] on div "0 % completed 1 - Intro 1 - Slides slides 2 - Recommended Courses related-cours…" at bounding box center [183, 287] width 355 height 563
click at [325, 154] on icon at bounding box center [330, 162] width 16 height 16
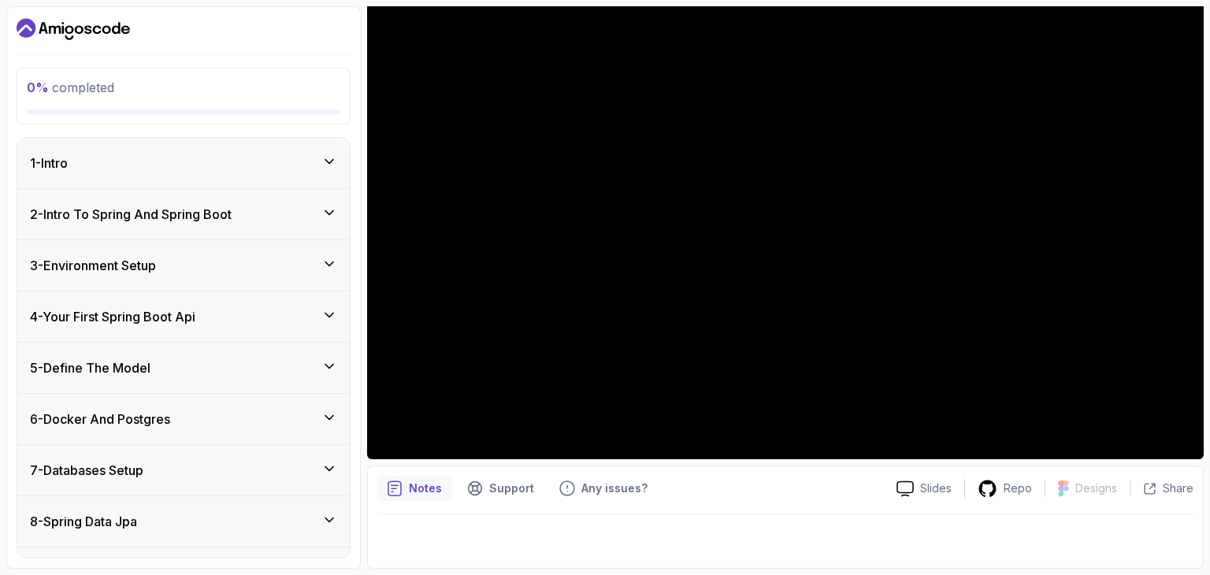
click at [340, 211] on div "2 - Intro To Spring And Spring Boot" at bounding box center [183, 214] width 333 height 50
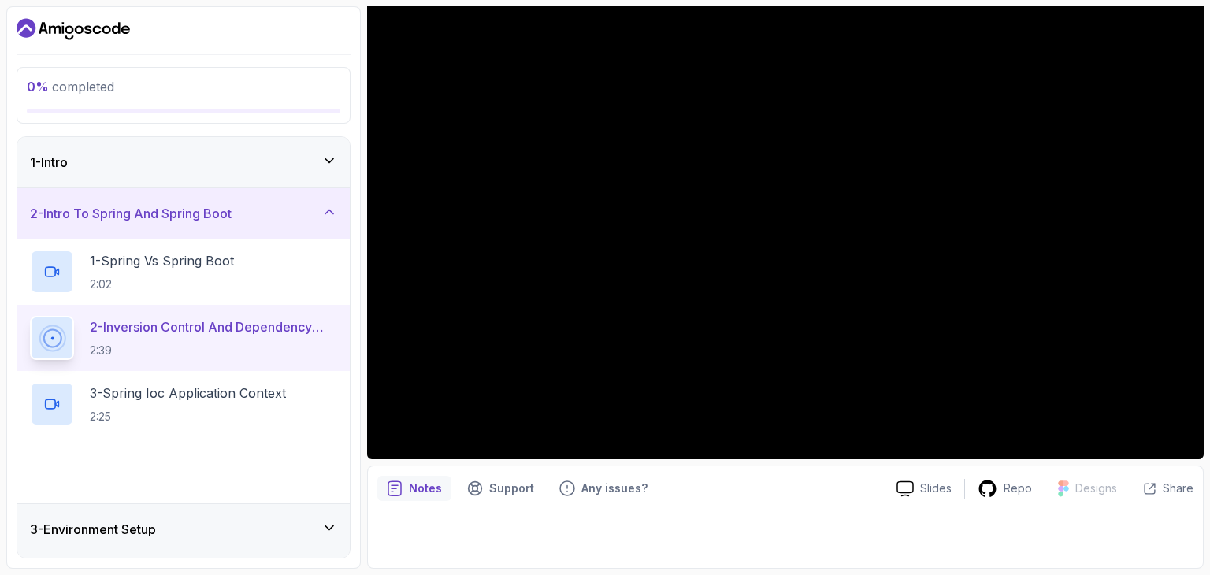
click at [340, 211] on div "2 - Intro To Spring And Spring Boot" at bounding box center [183, 213] width 333 height 50
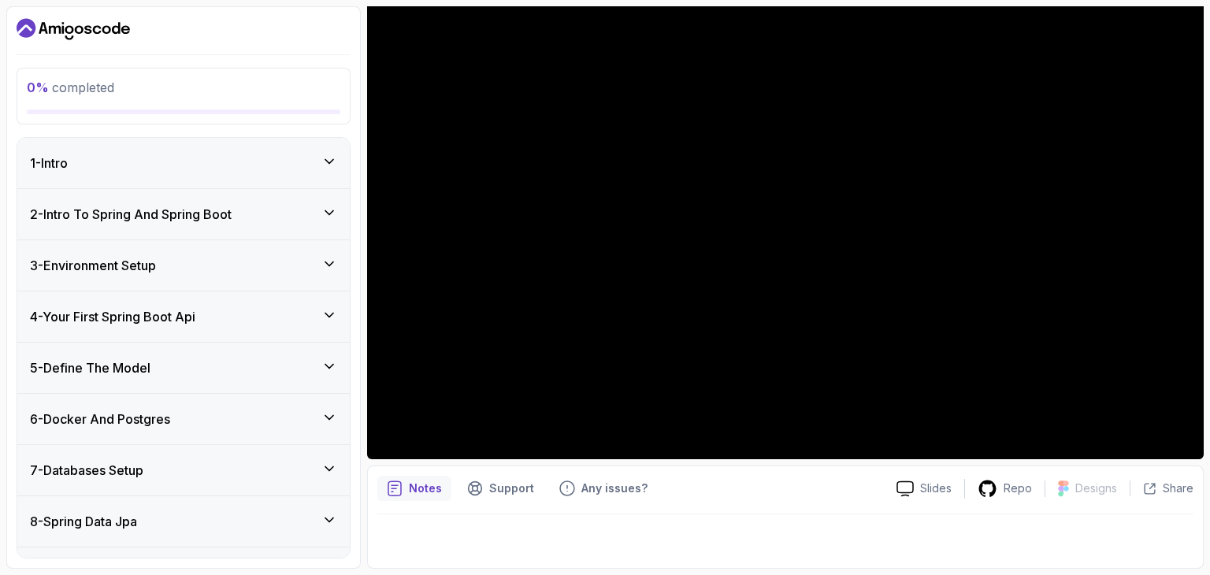
click at [330, 256] on icon at bounding box center [330, 264] width 16 height 16
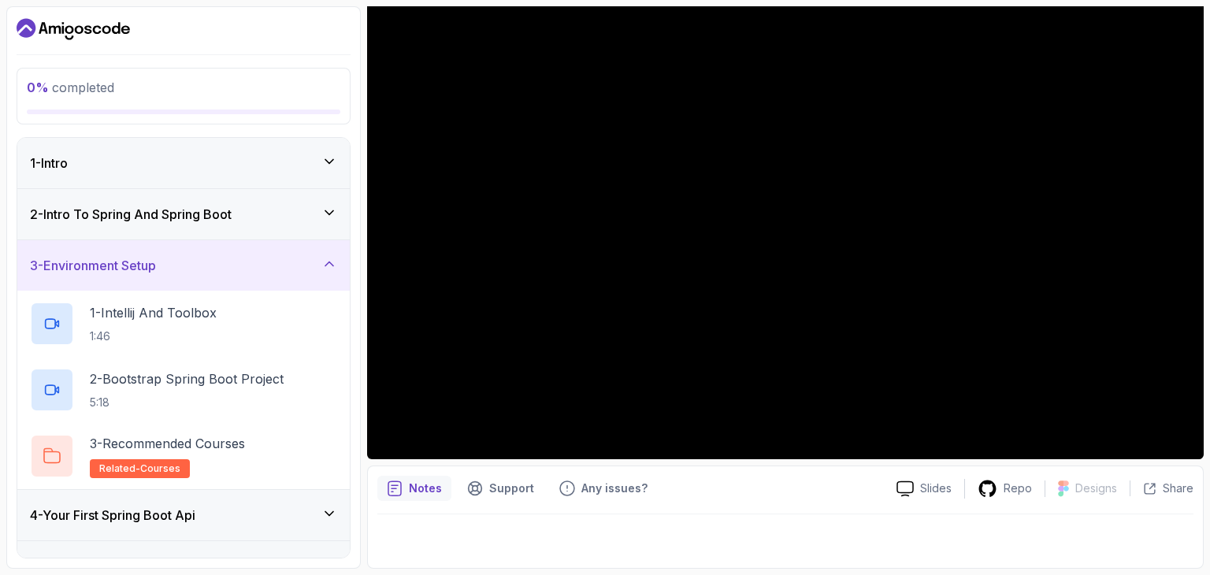
click at [330, 256] on icon at bounding box center [330, 264] width 16 height 16
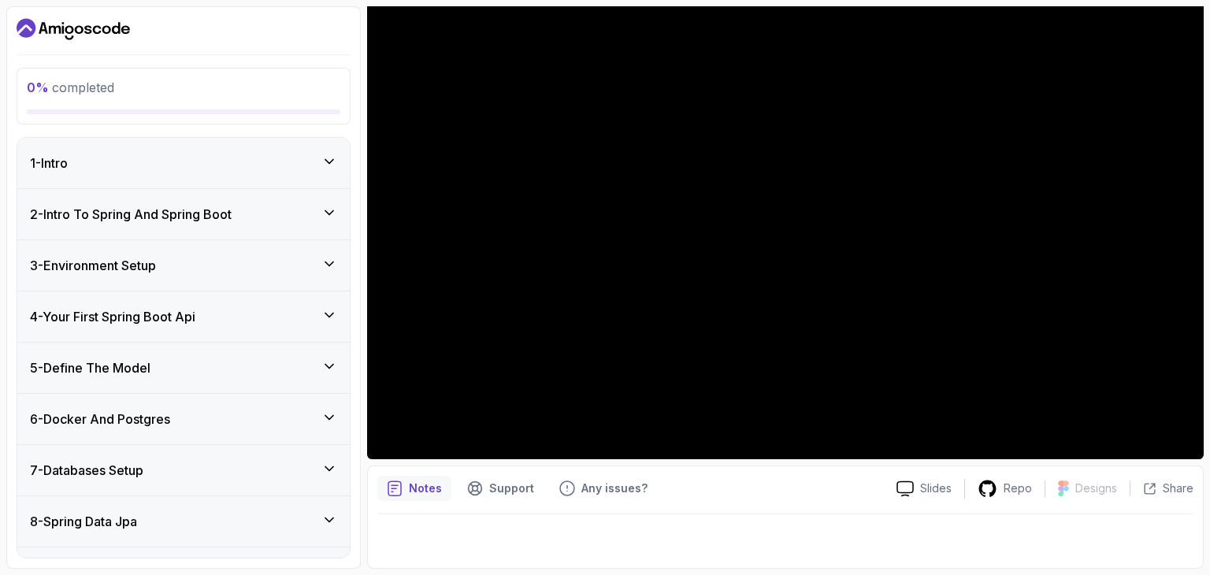
click at [325, 198] on div "2 - Intro To Spring And Spring Boot" at bounding box center [183, 214] width 333 height 50
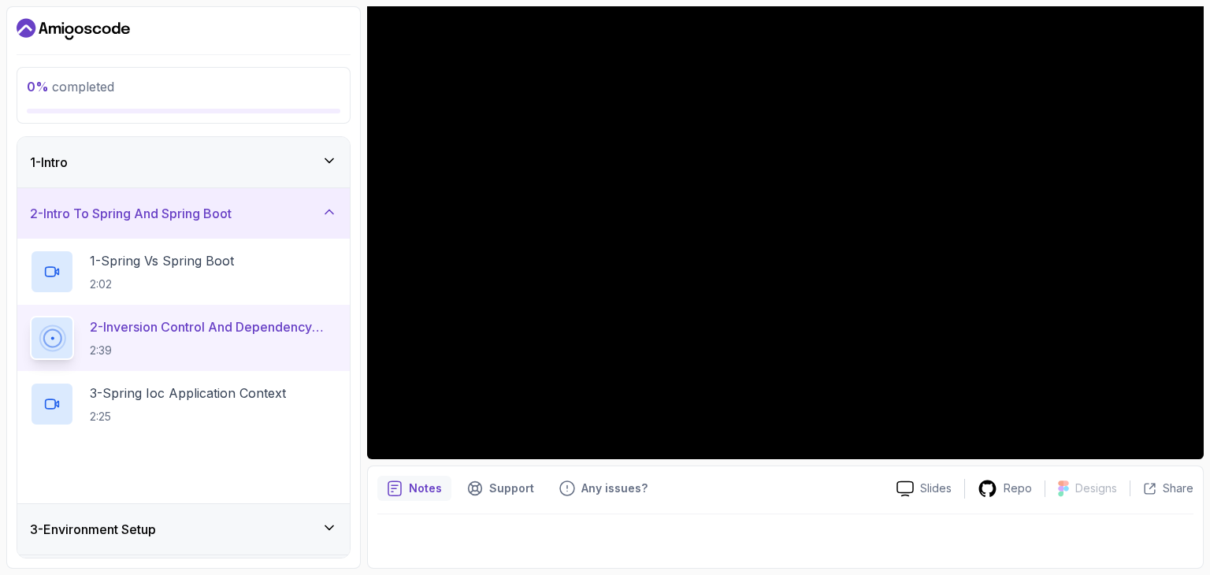
click at [325, 198] on div "2 - Intro To Spring And Spring Boot" at bounding box center [183, 213] width 333 height 50
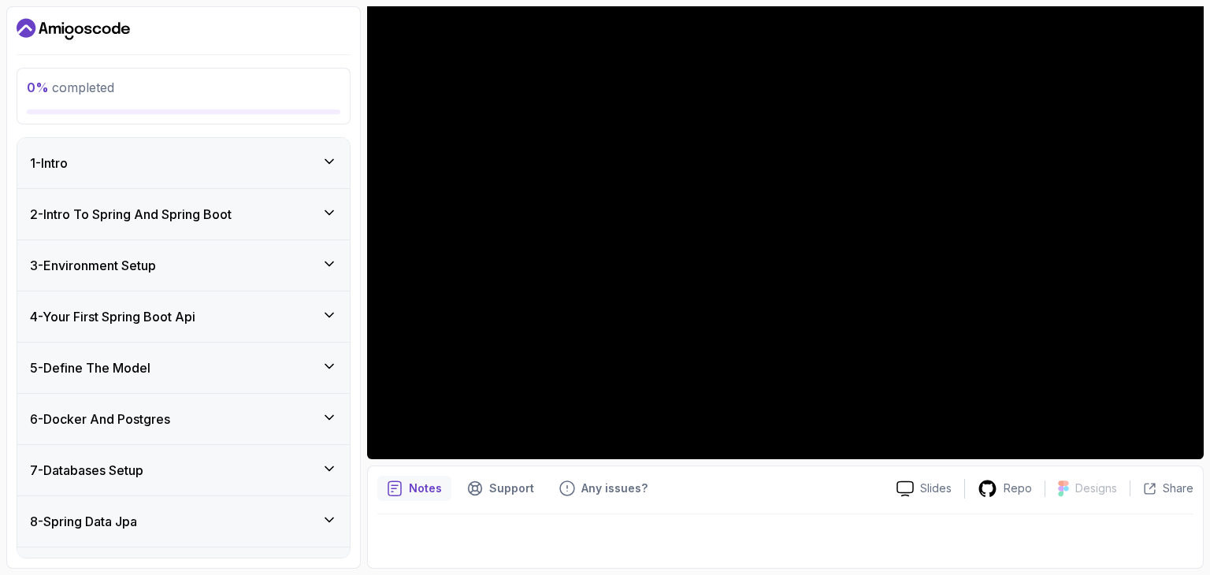
click at [331, 166] on icon at bounding box center [330, 162] width 16 height 16
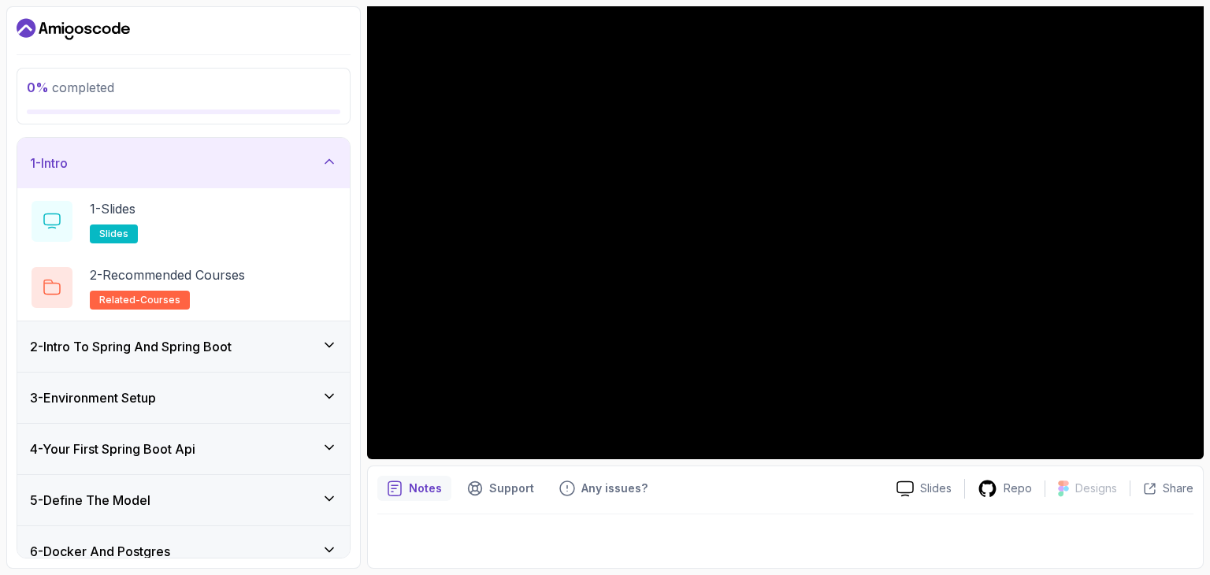
click at [331, 166] on icon at bounding box center [330, 162] width 16 height 16
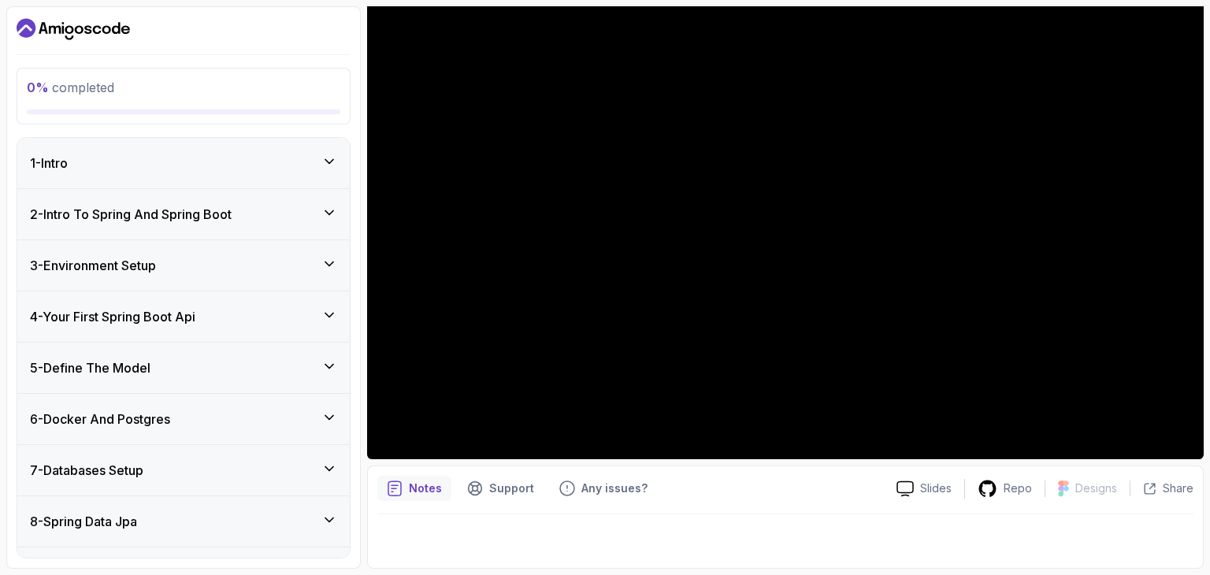
click at [329, 206] on icon at bounding box center [330, 213] width 16 height 16
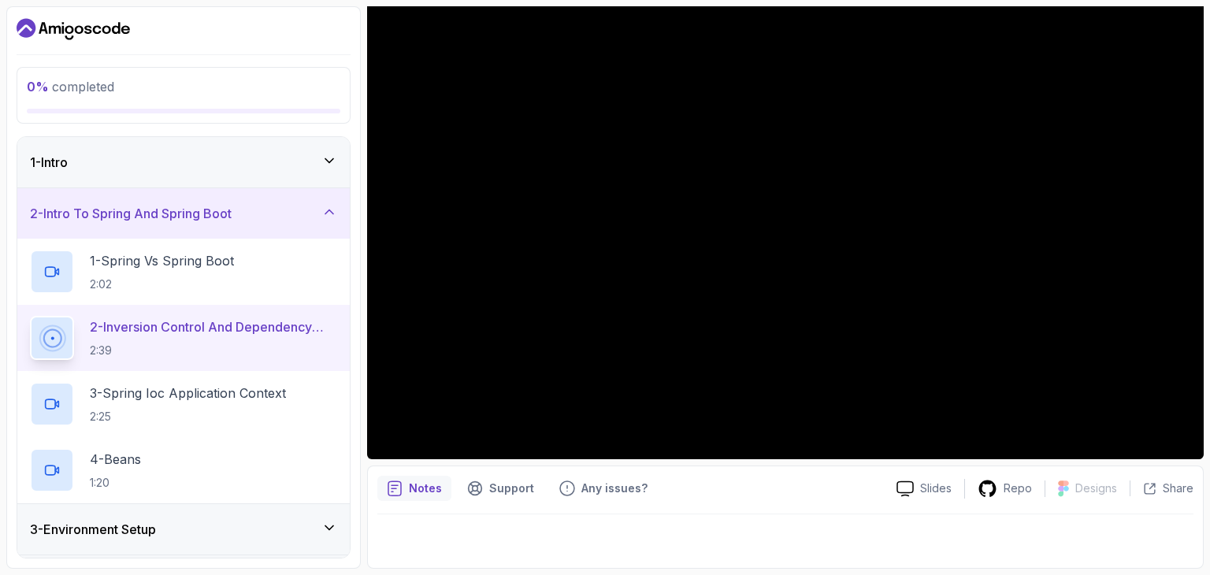
click at [333, 218] on icon at bounding box center [330, 212] width 16 height 16
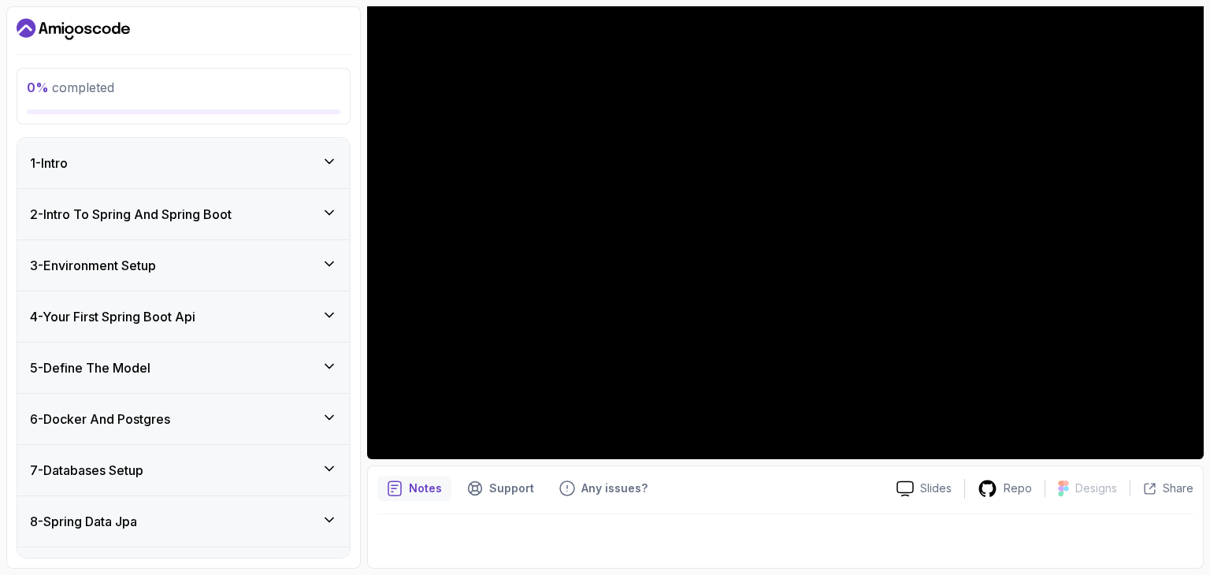
click at [331, 257] on icon at bounding box center [330, 264] width 16 height 16
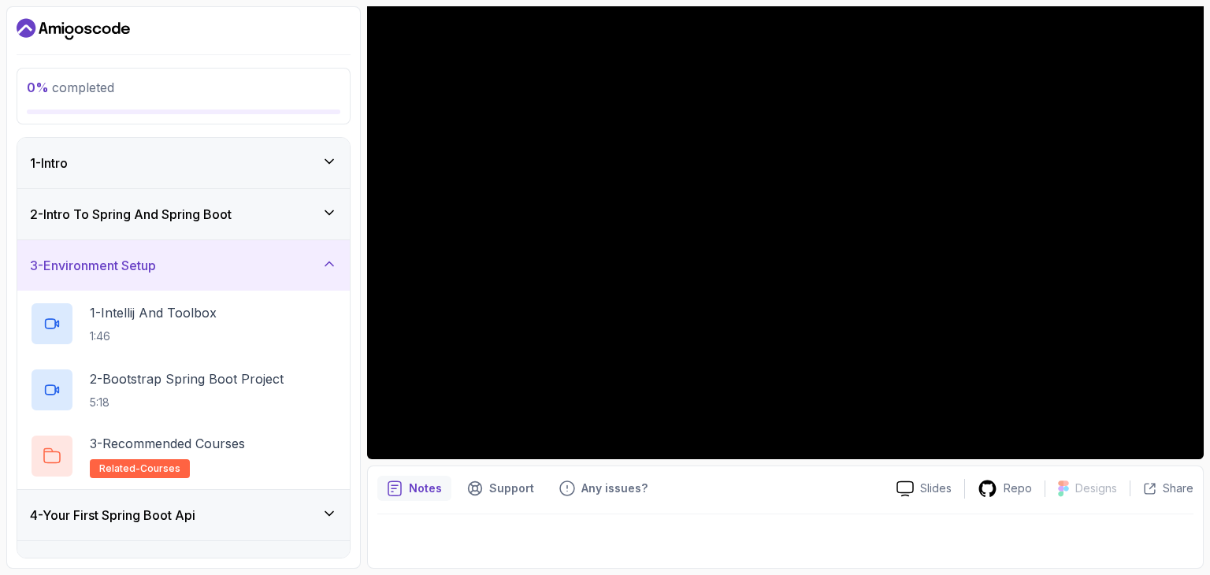
click at [331, 257] on icon at bounding box center [330, 264] width 16 height 16
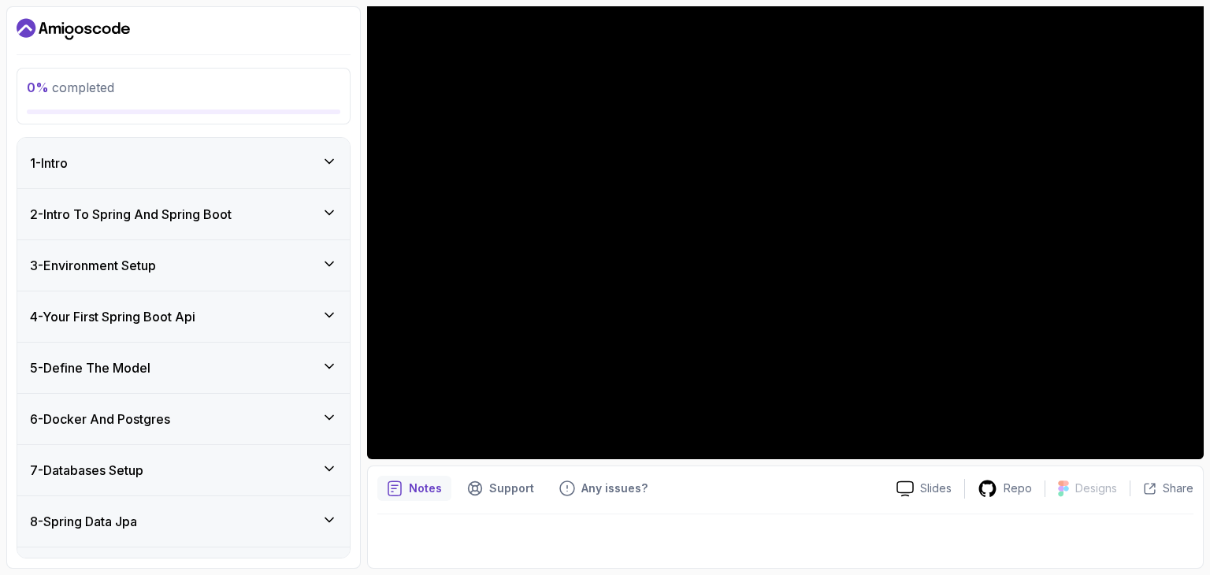
click at [329, 315] on icon at bounding box center [329, 315] width 8 height 4
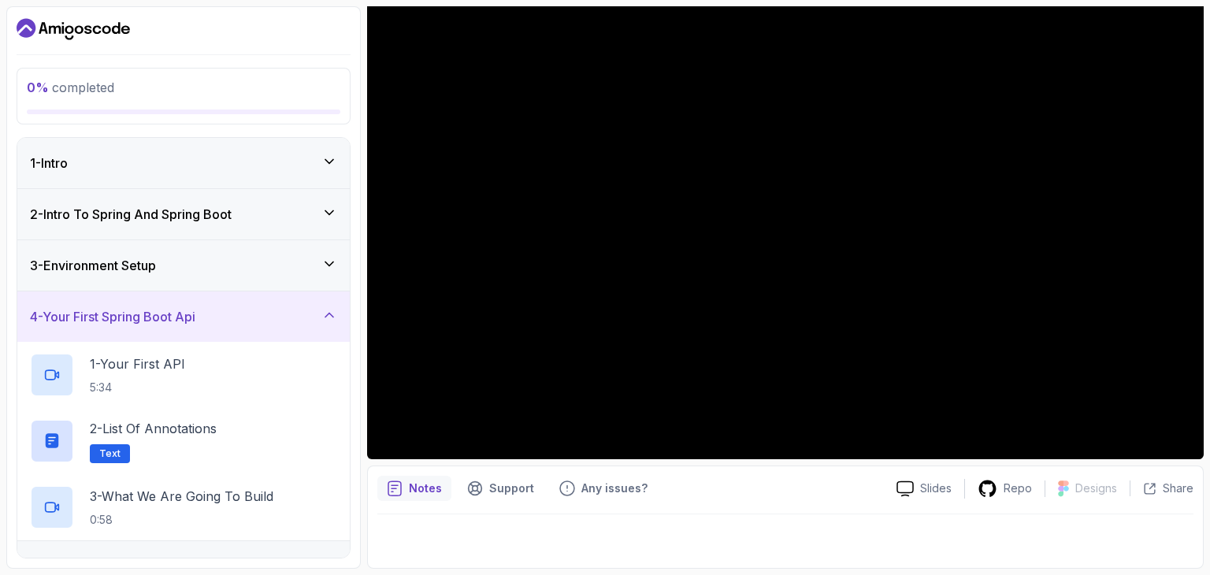
click at [329, 315] on icon at bounding box center [330, 315] width 16 height 16
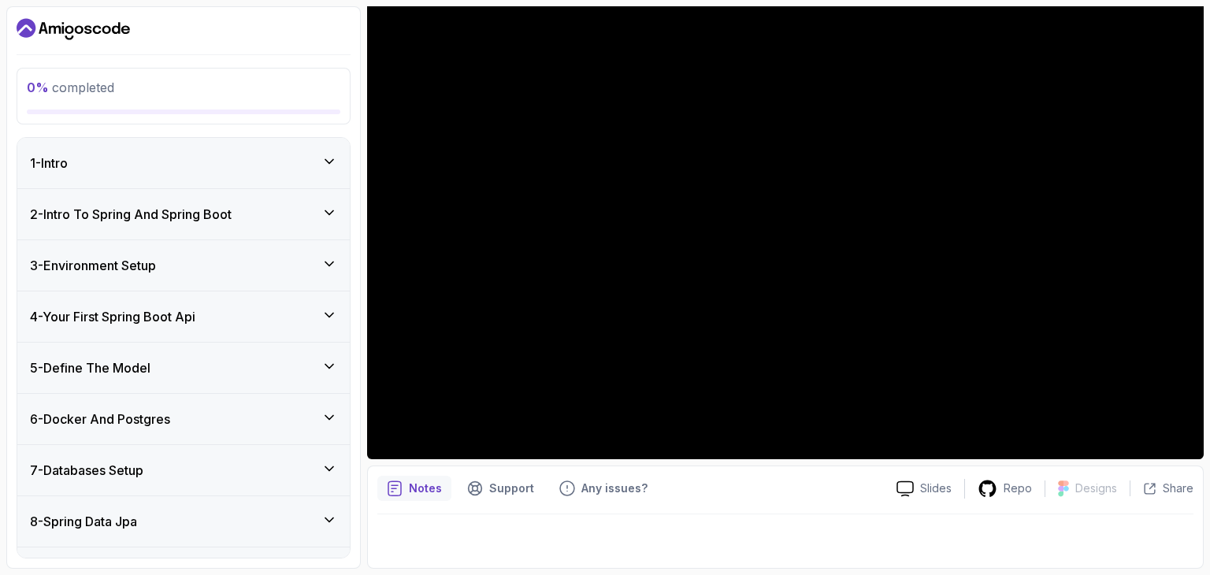
click at [325, 354] on div "5 - Define The Model" at bounding box center [183, 368] width 333 height 50
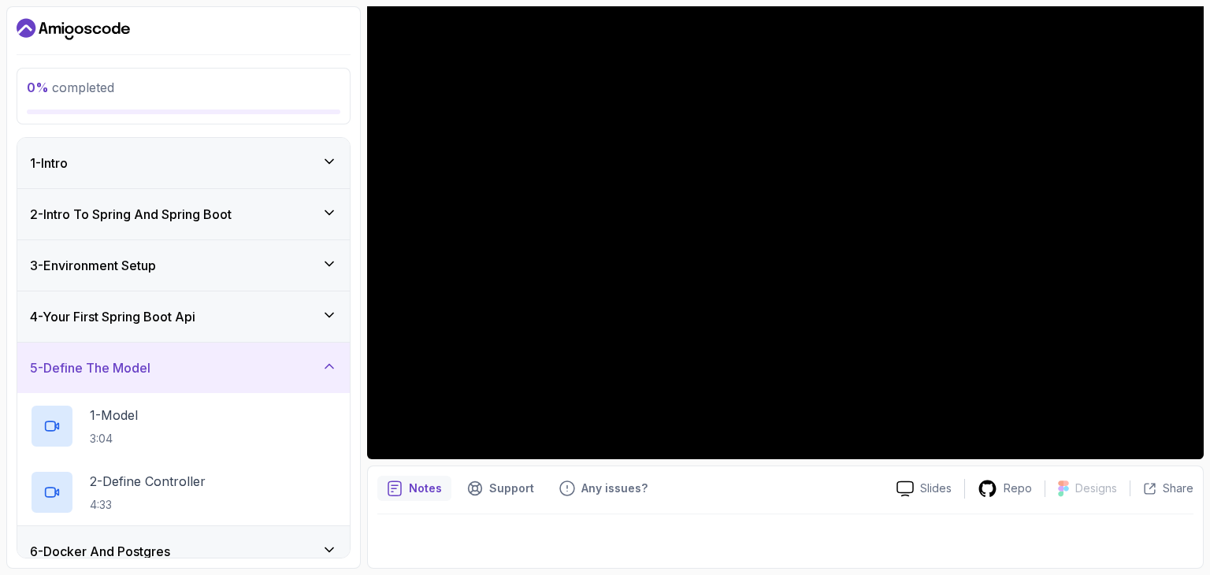
click at [330, 304] on div "4 - Your First Spring Boot Api" at bounding box center [183, 317] width 333 height 50
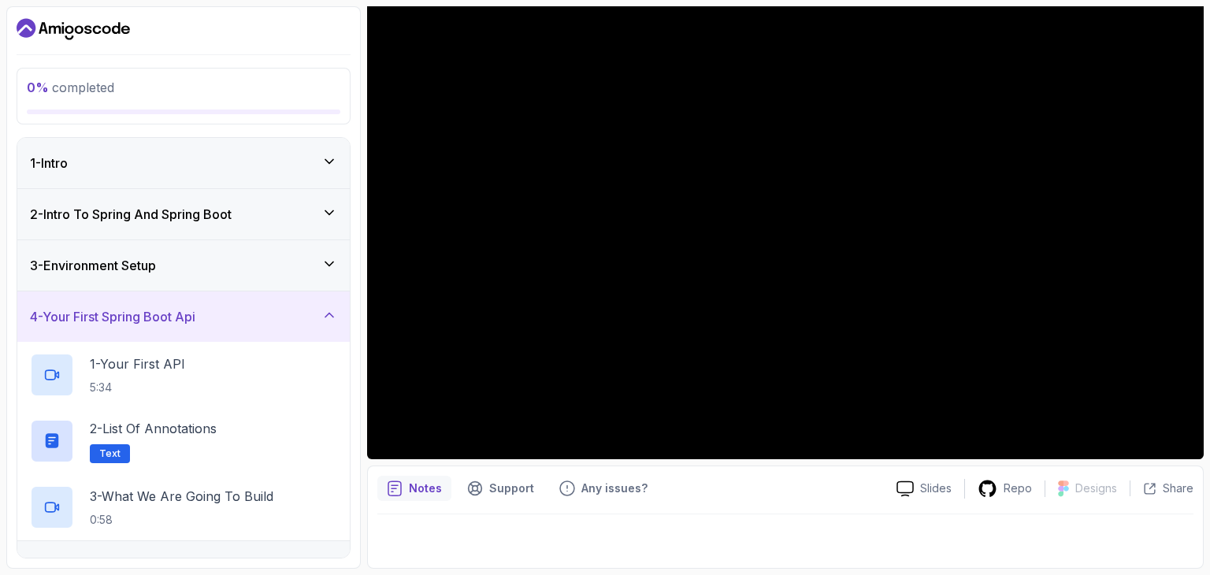
click at [332, 285] on div "3 - Environment Setup" at bounding box center [183, 265] width 333 height 50
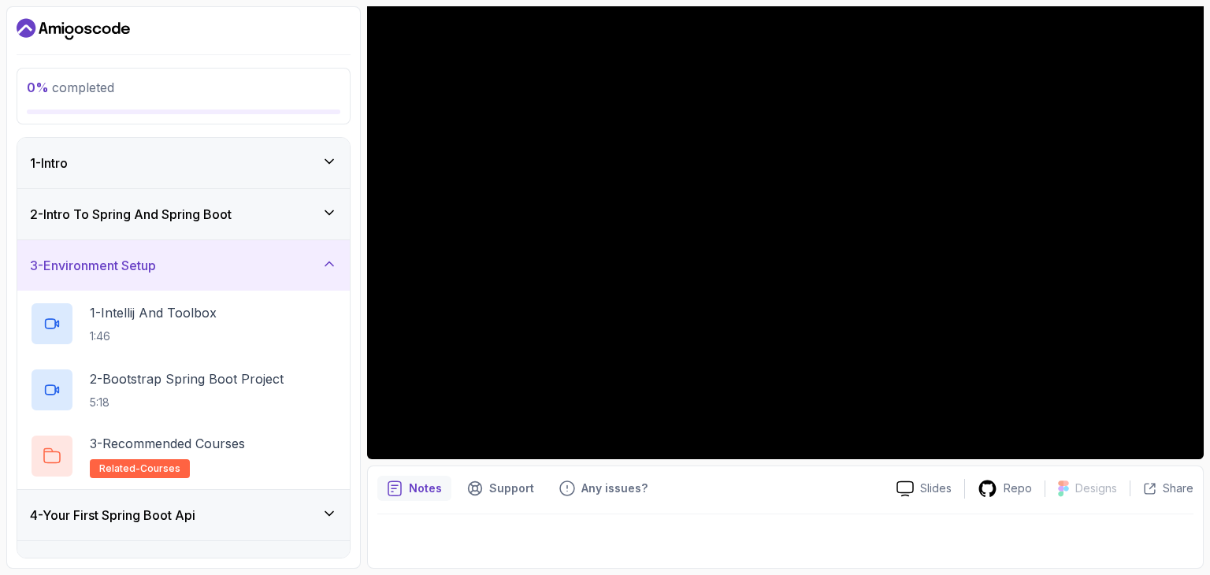
click at [331, 266] on icon at bounding box center [330, 264] width 16 height 16
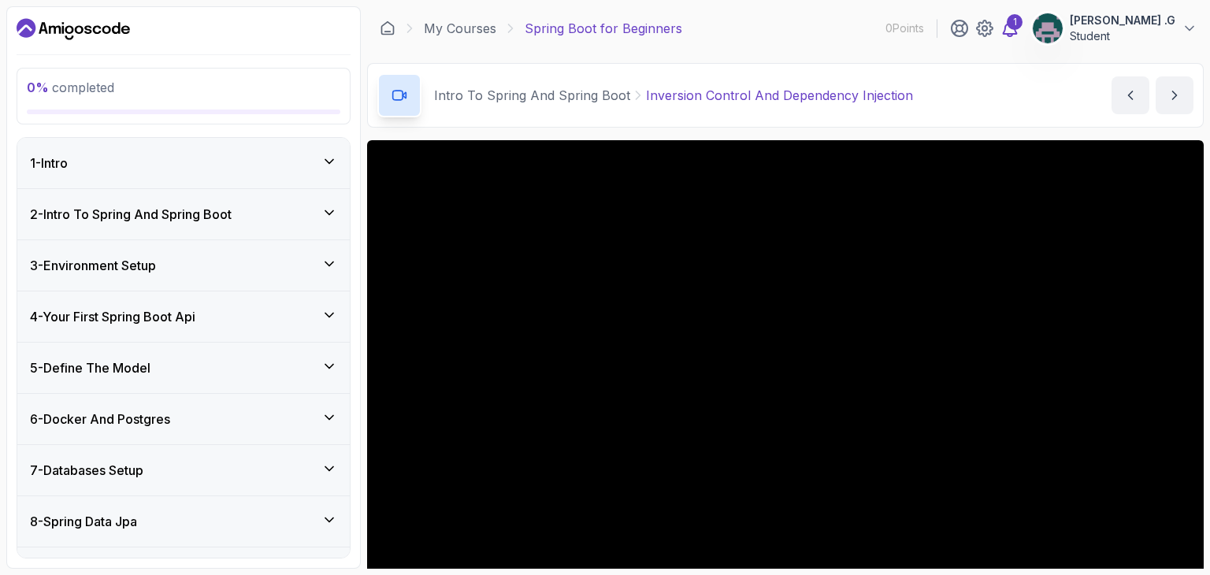
click at [1020, 31] on icon at bounding box center [1010, 28] width 19 height 19
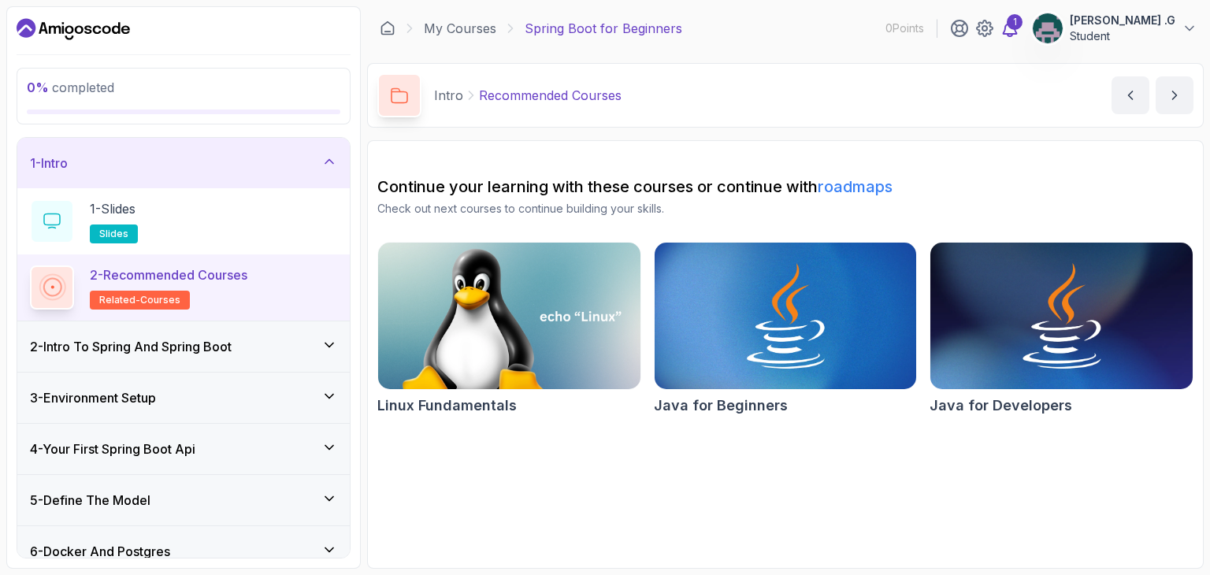
click at [1017, 34] on icon at bounding box center [1010, 28] width 13 height 16
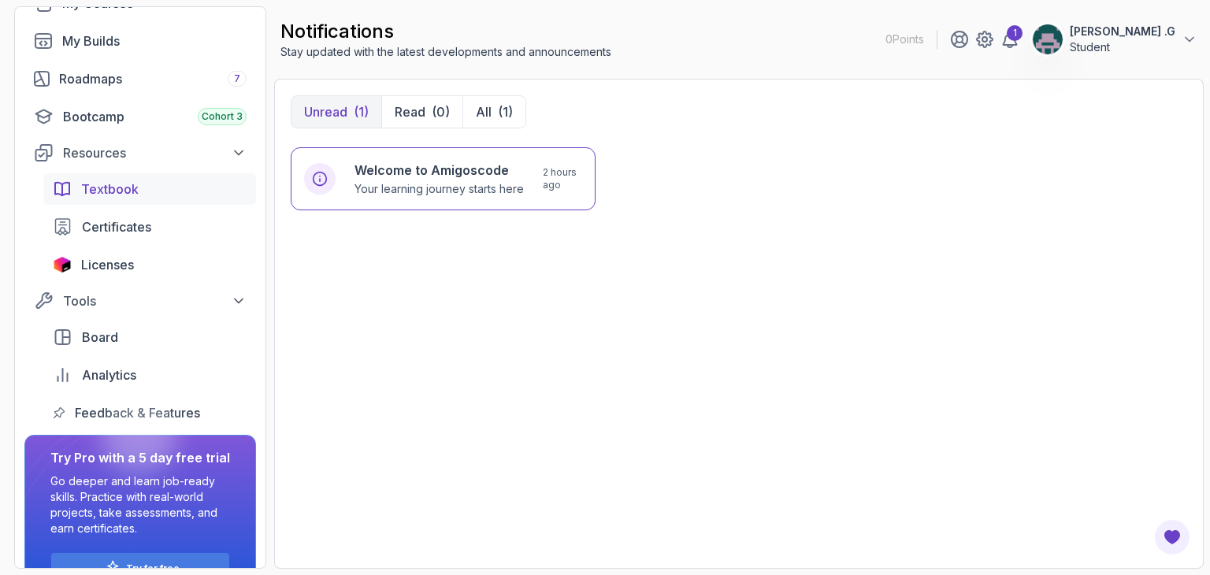
scroll to position [177, 0]
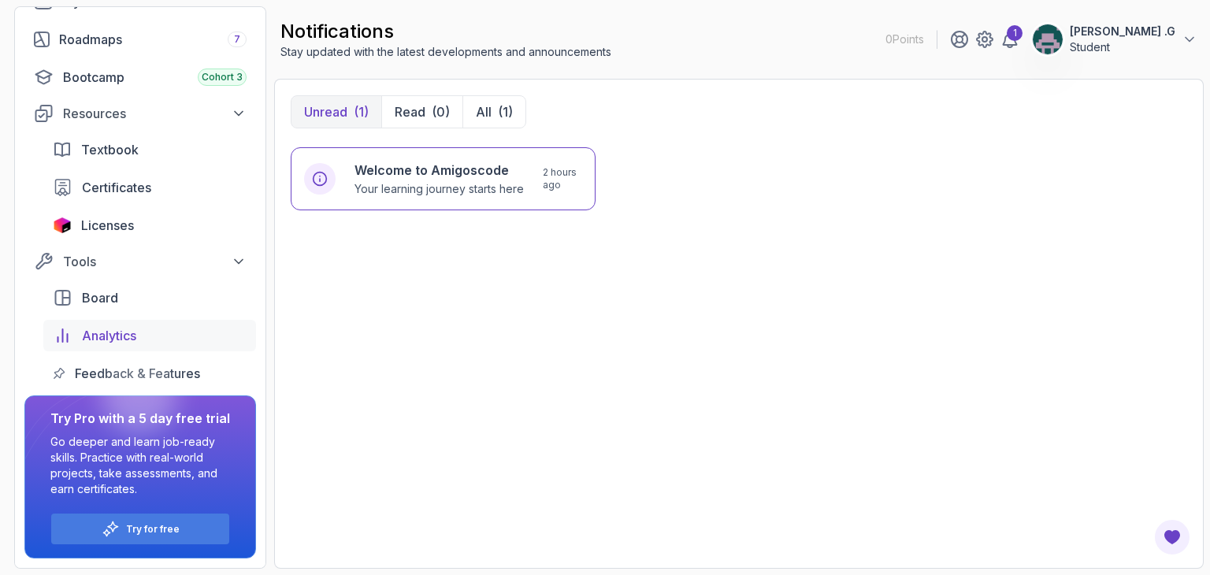
click at [139, 329] on div "Analytics" at bounding box center [164, 335] width 165 height 19
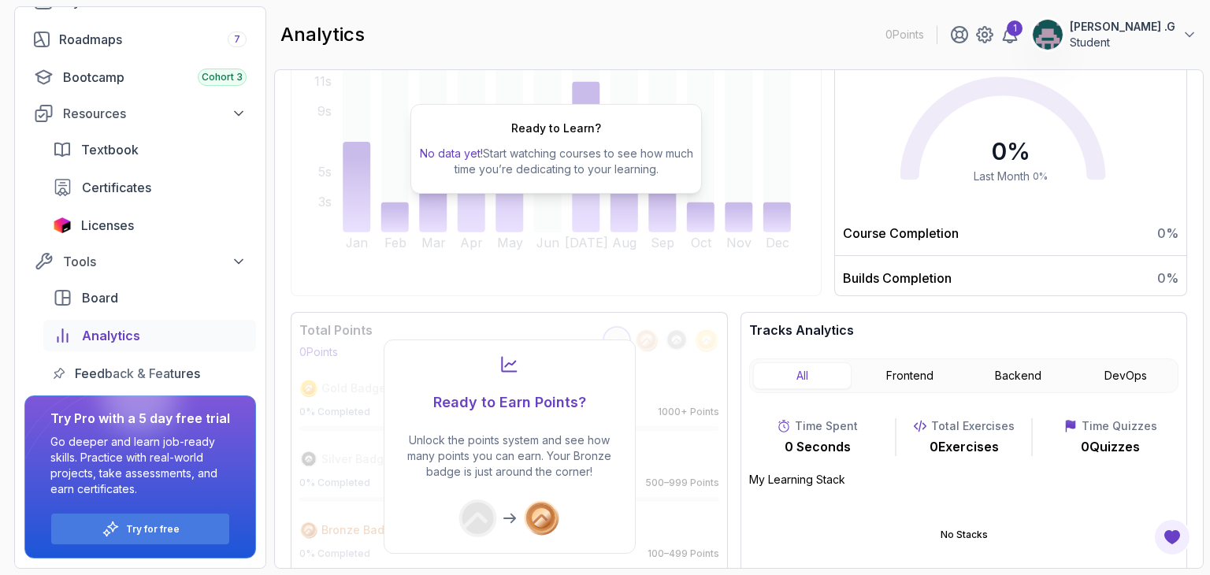
scroll to position [230, 0]
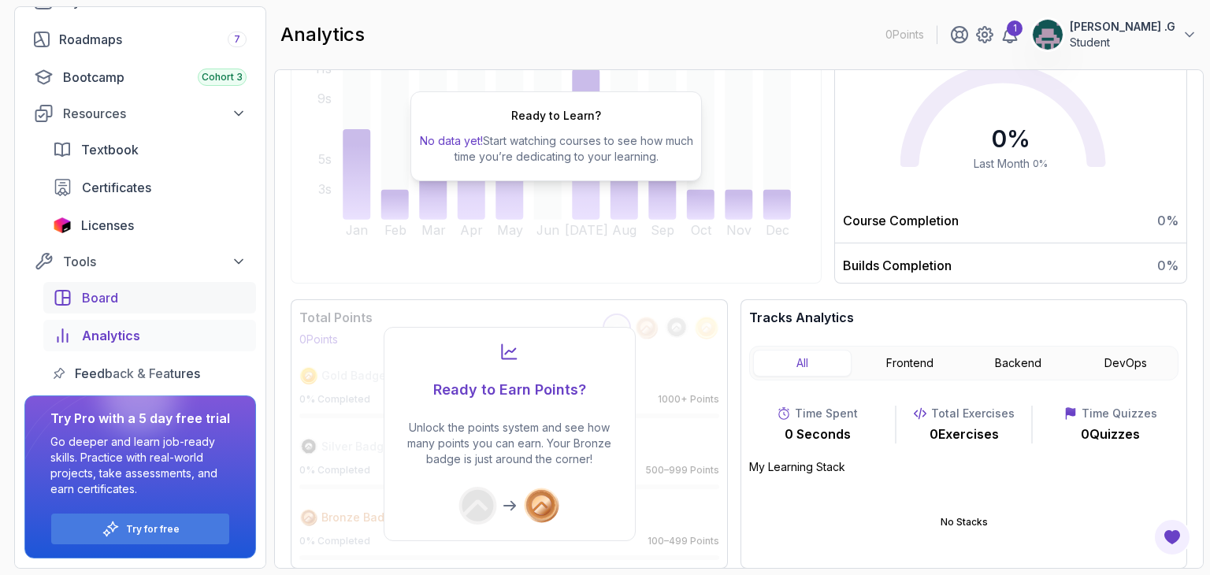
click at [170, 310] on link "Board" at bounding box center [149, 298] width 213 height 32
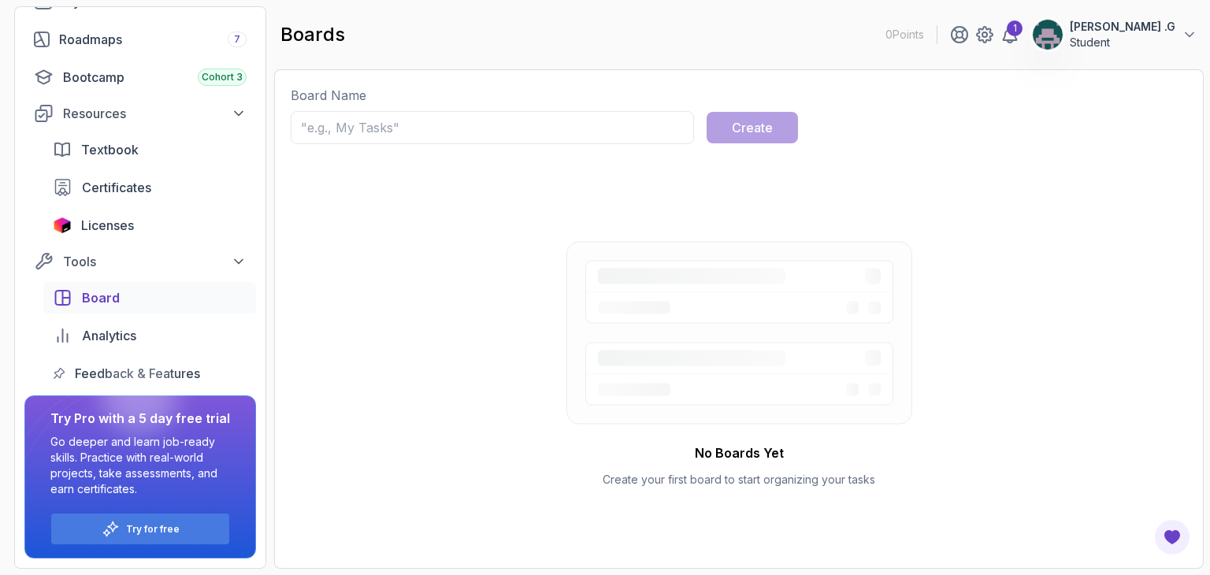
click at [451, 145] on div "Board Name Create No Boards Yet Create your first board to start organizing you…" at bounding box center [739, 319] width 897 height 467
click at [413, 136] on input "text" at bounding box center [492, 127] width 403 height 33
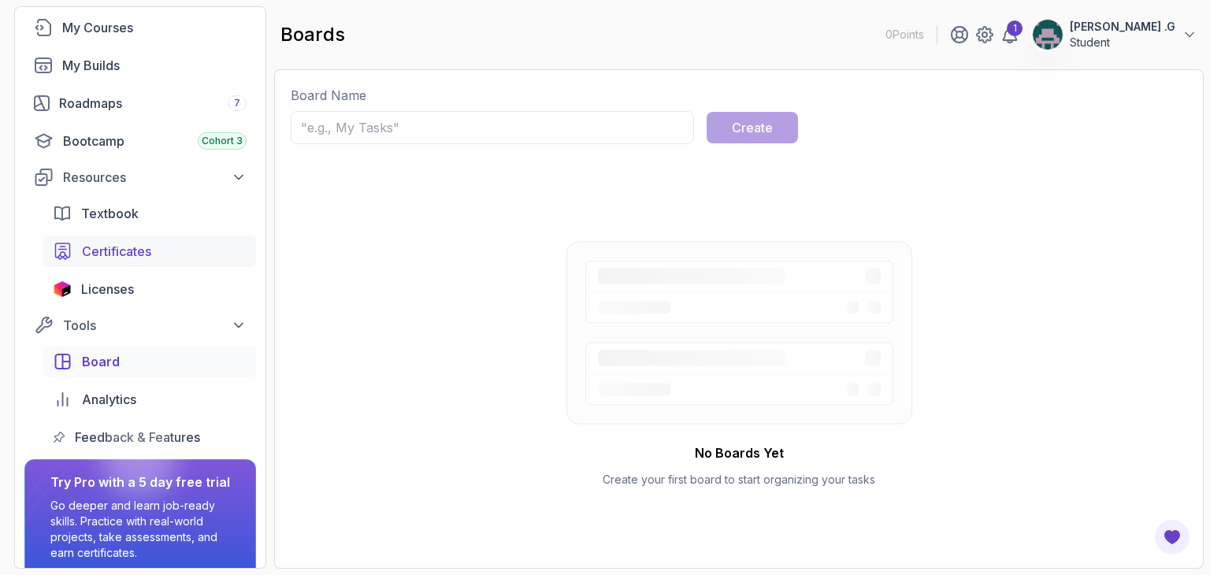
scroll to position [76, 0]
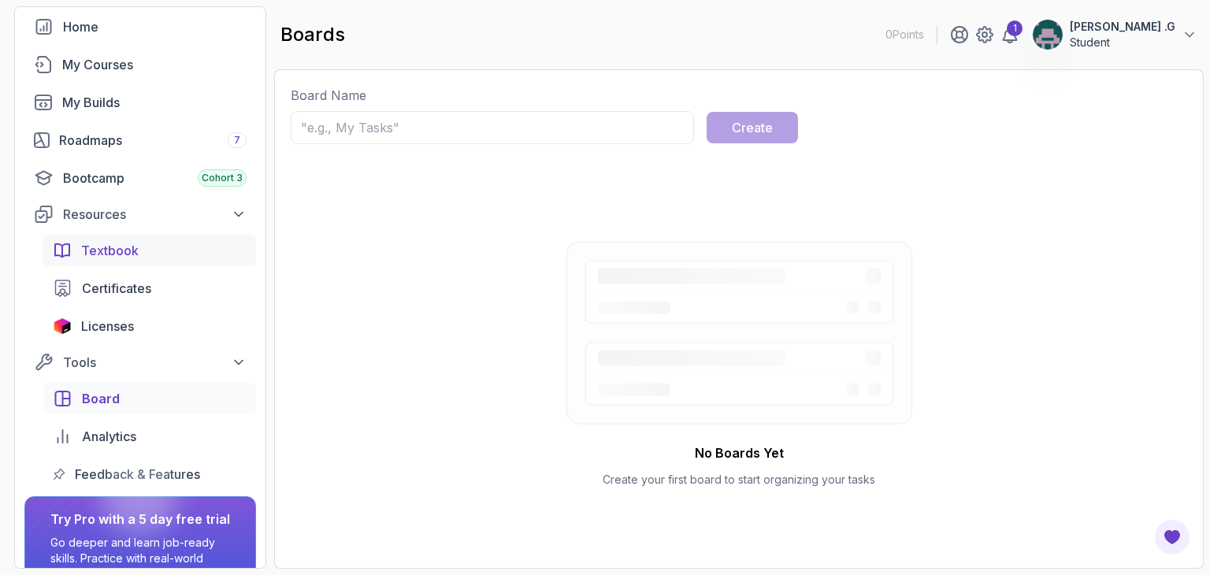
click at [177, 260] on link "Textbook" at bounding box center [149, 251] width 213 height 32
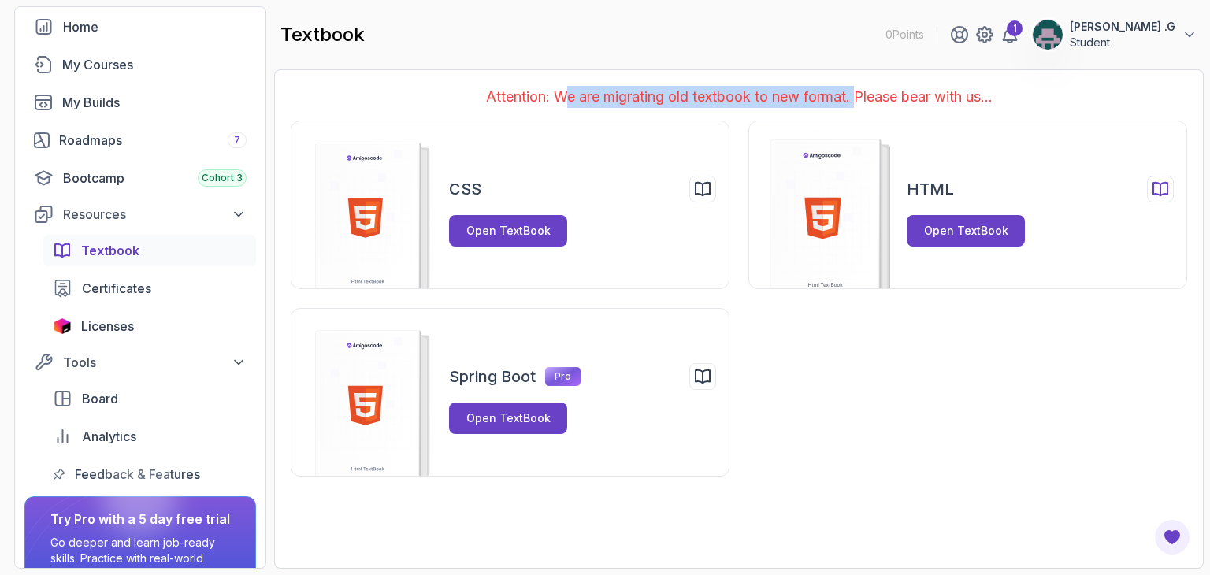
drag, startPoint x: 560, startPoint y: 78, endPoint x: 872, endPoint y: 152, distance: 320.0
click at [872, 152] on div "Attention: We are migrating old textbook to new format. Please bear with us... …" at bounding box center [739, 319] width 930 height 500
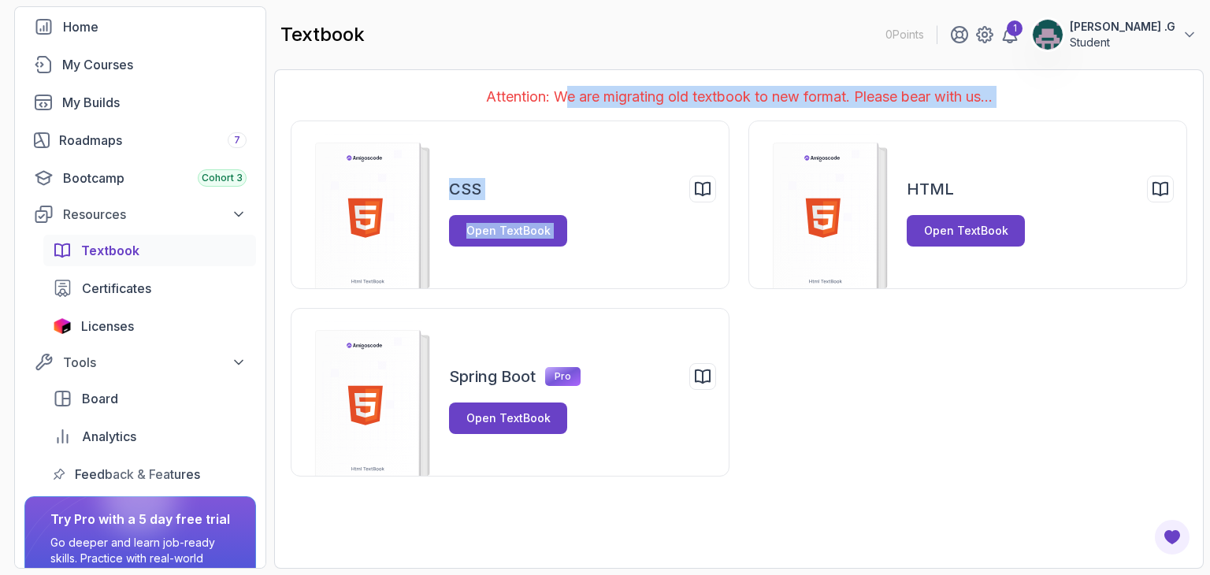
click at [905, 320] on div "CSS Open TextBook HTML Open TextBook Spring Boot Pro Open TextBook" at bounding box center [739, 299] width 897 height 356
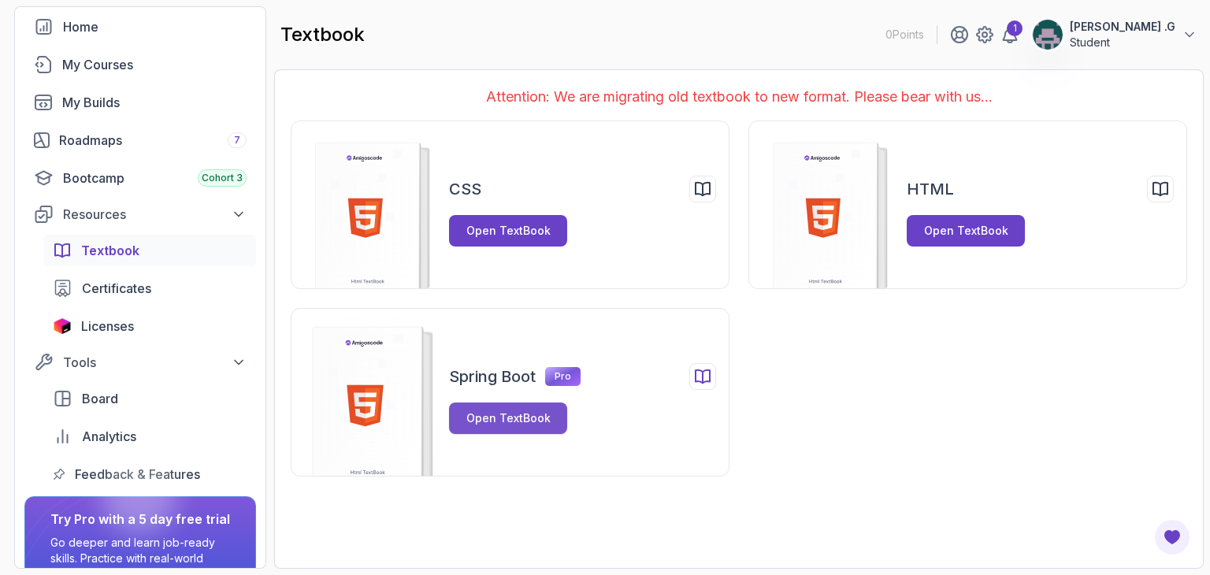
click at [481, 425] on div "Open TextBook" at bounding box center [509, 419] width 84 height 16
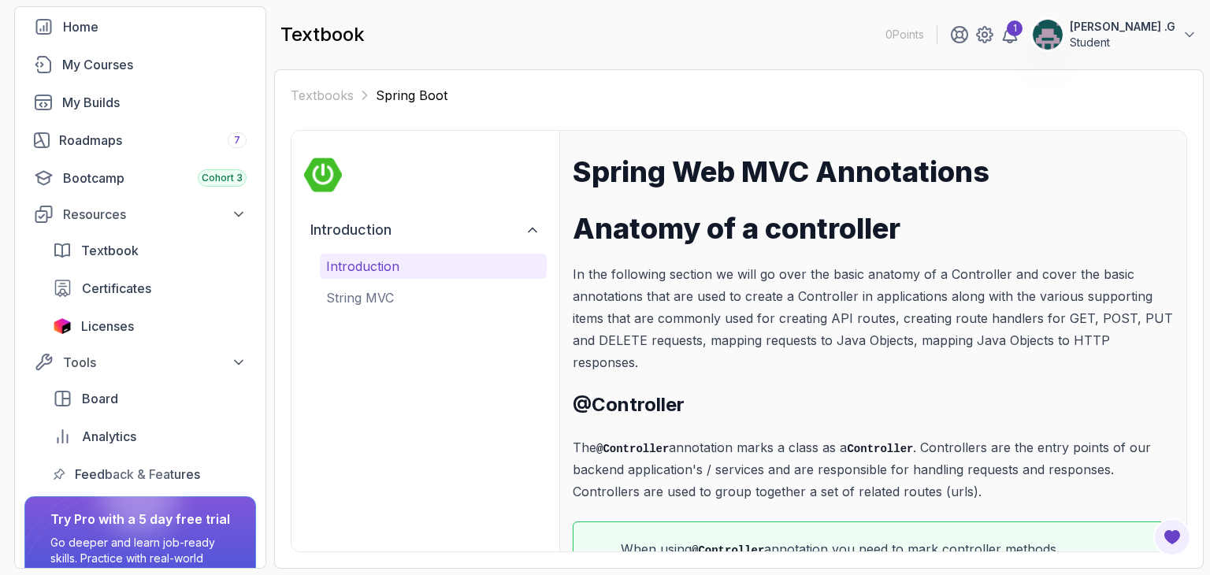
scroll to position [72, 0]
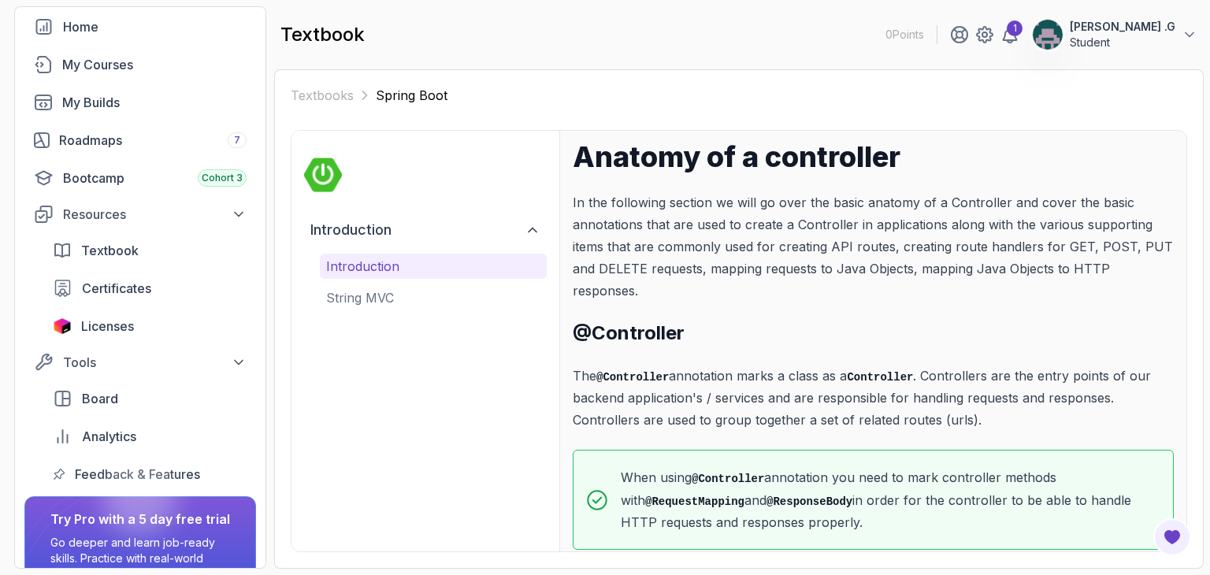
click at [360, 319] on div "Introduction Introduction String MVC" at bounding box center [426, 341] width 268 height 421
click at [373, 293] on p "String MVC" at bounding box center [433, 297] width 214 height 19
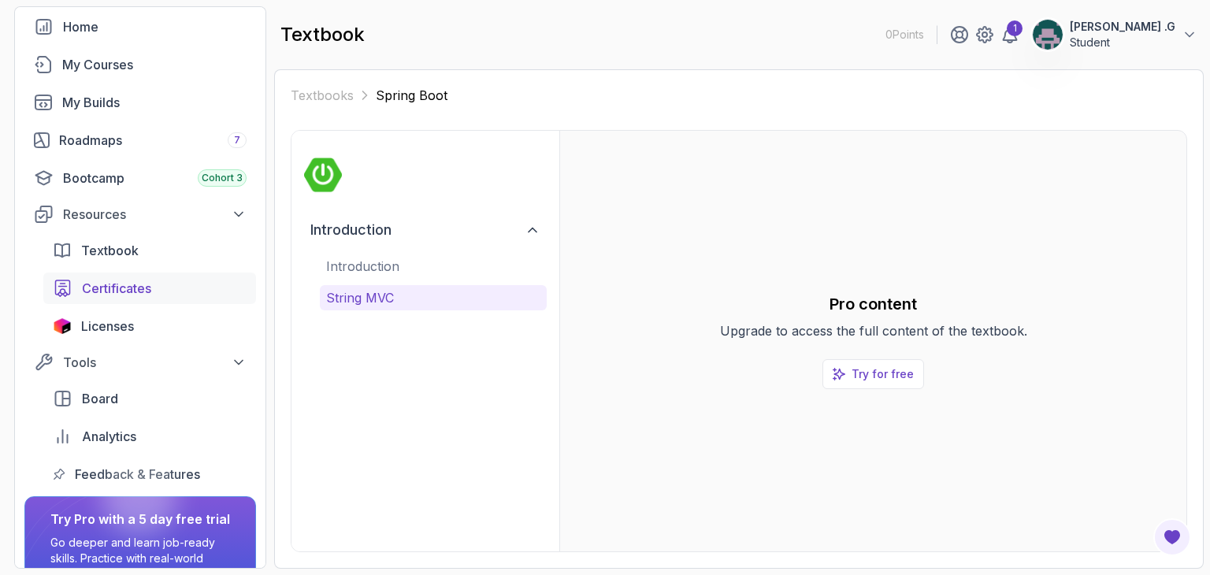
click at [177, 291] on div "Certificates" at bounding box center [164, 288] width 165 height 19
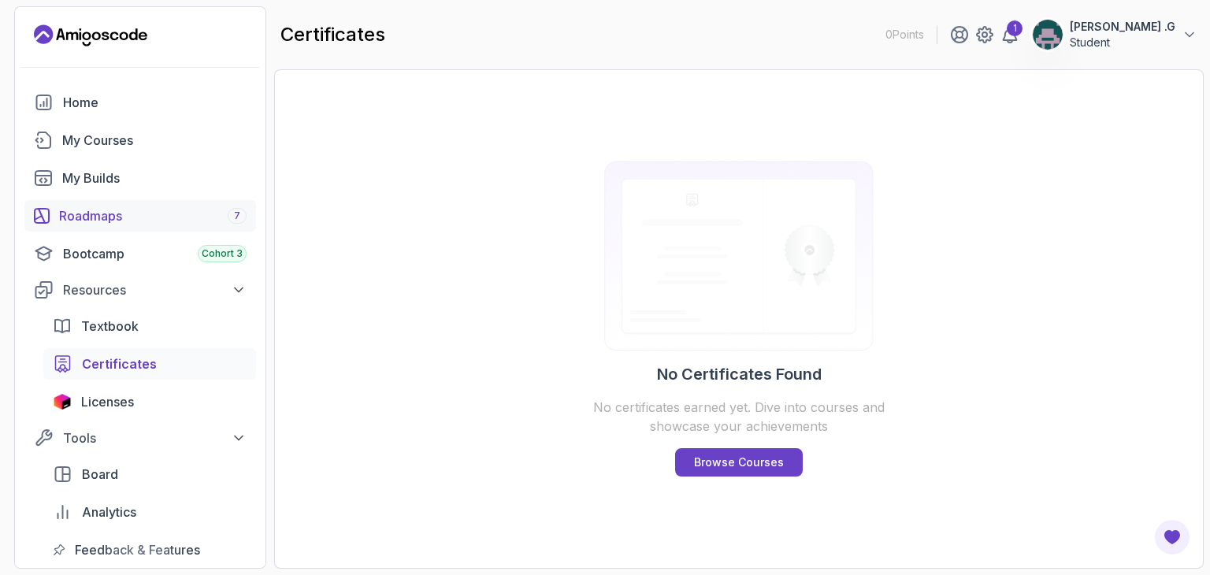
click at [192, 219] on div "Roadmaps 7" at bounding box center [153, 215] width 188 height 19
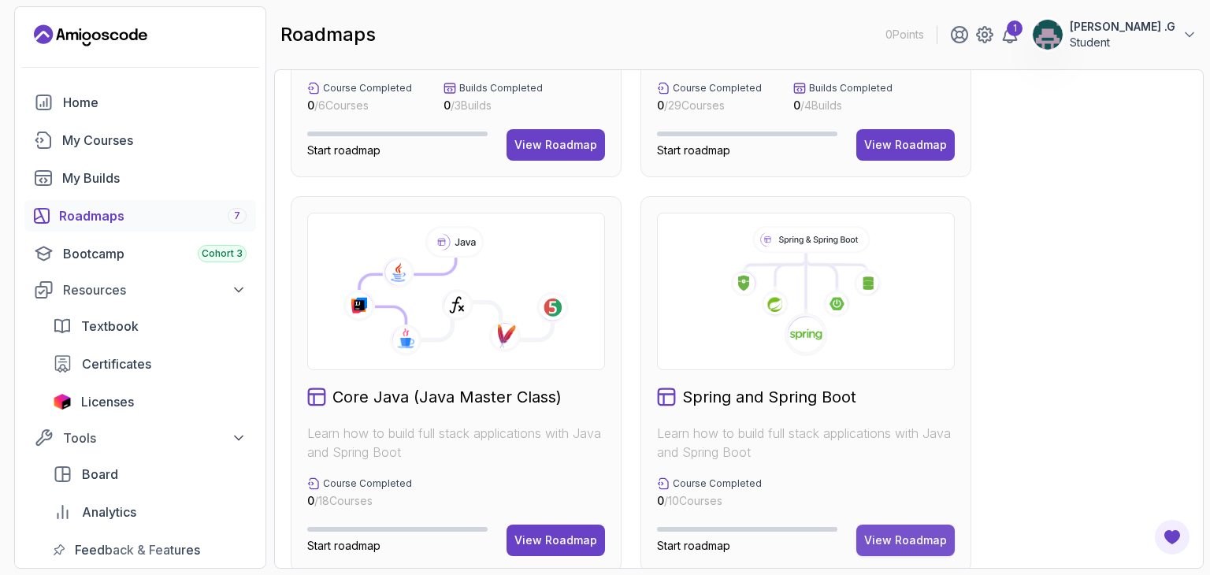
scroll to position [286, 0]
drag, startPoint x: 736, startPoint y: 434, endPoint x: 773, endPoint y: 448, distance: 39.7
click at [773, 448] on p "Learn how to build full stack applications with Java and Spring Boot" at bounding box center [806, 442] width 298 height 38
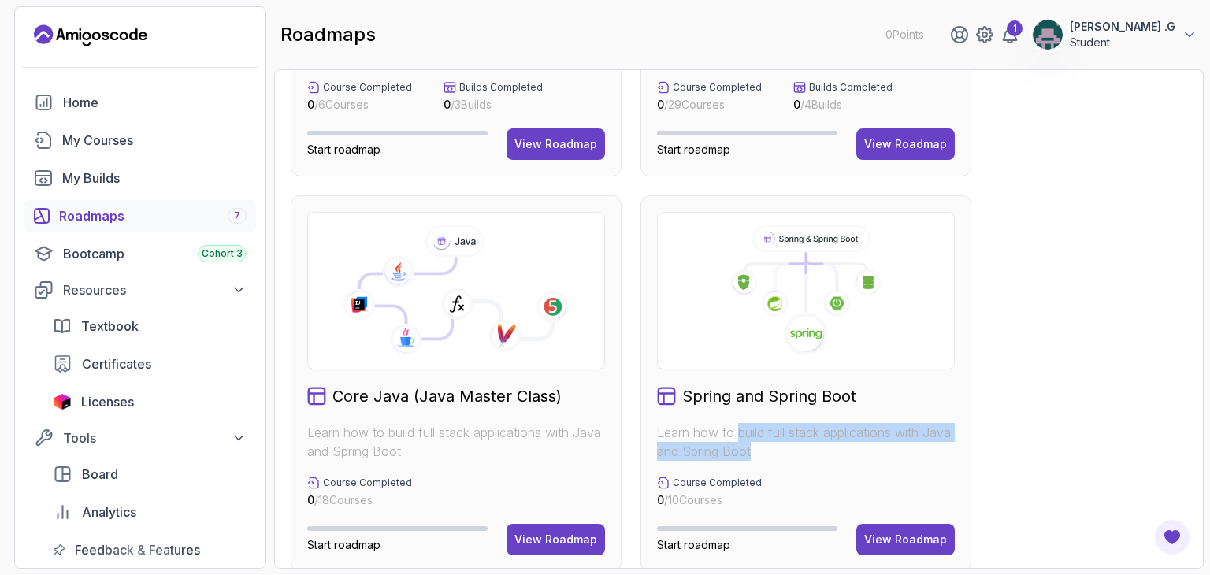
click at [773, 448] on p "Learn how to build full stack applications with Java and Spring Boot" at bounding box center [806, 442] width 298 height 38
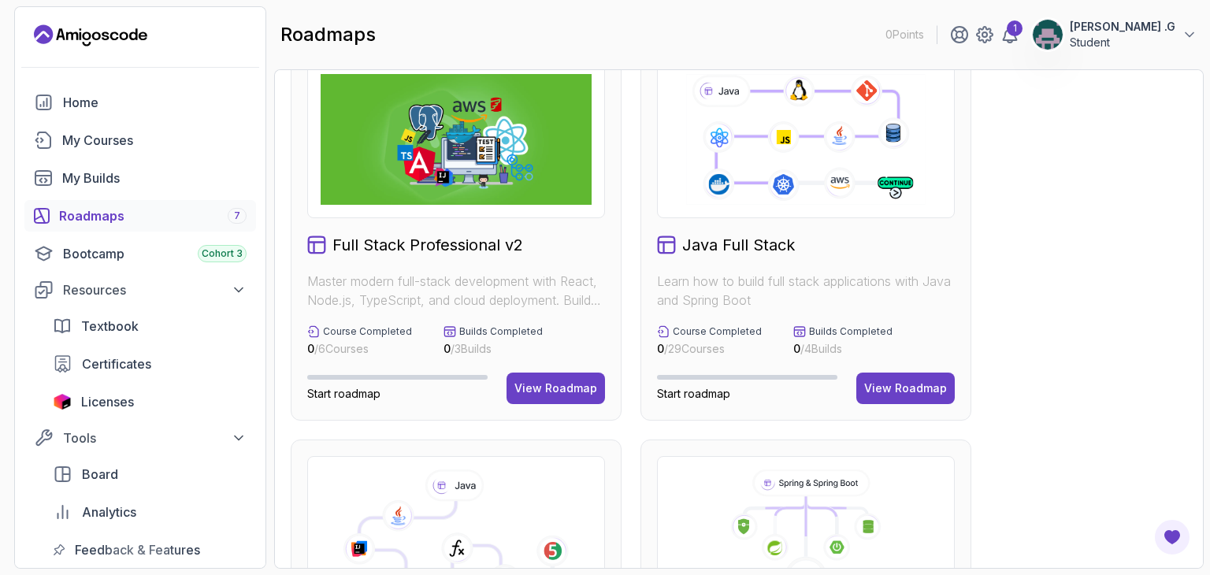
scroll to position [0, 0]
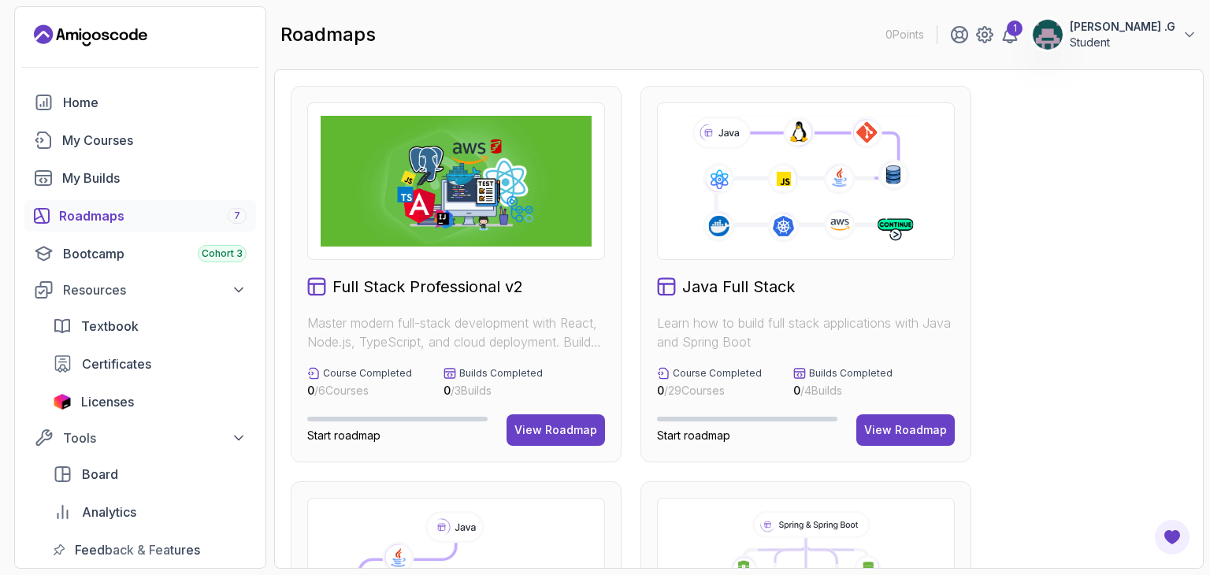
drag, startPoint x: 668, startPoint y: 249, endPoint x: 832, endPoint y: 373, distance: 205.4
click at [832, 373] on div "Java Full Stack Learn how to build full stack applications with Java and Spring…" at bounding box center [806, 274] width 331 height 377
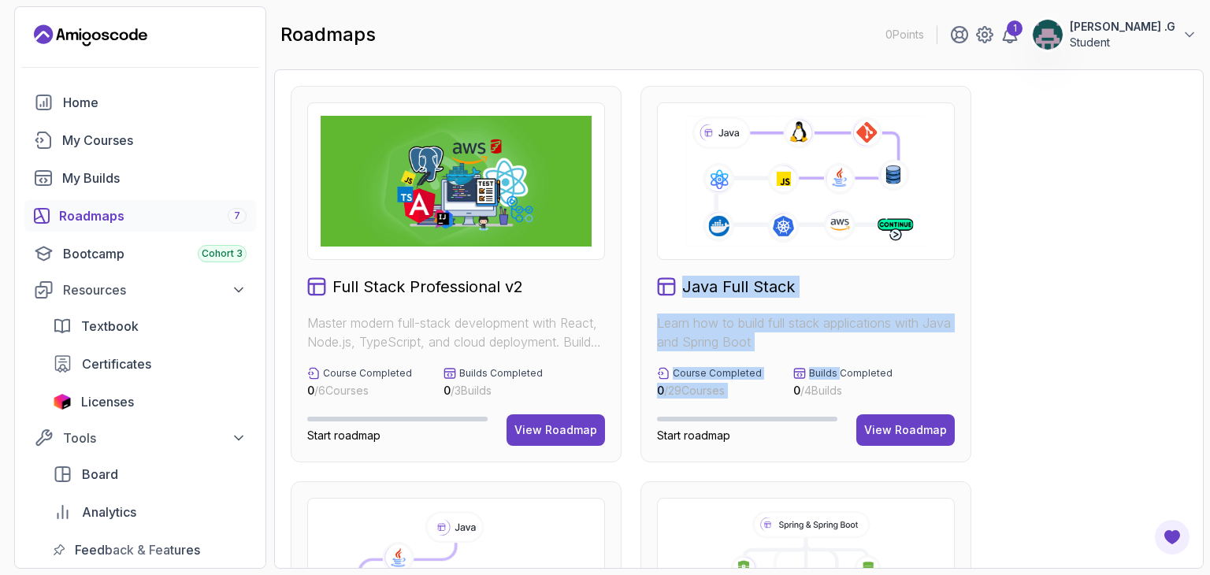
click at [935, 322] on p "Learn how to build full stack applications with Java and Spring Boot" at bounding box center [806, 333] width 298 height 38
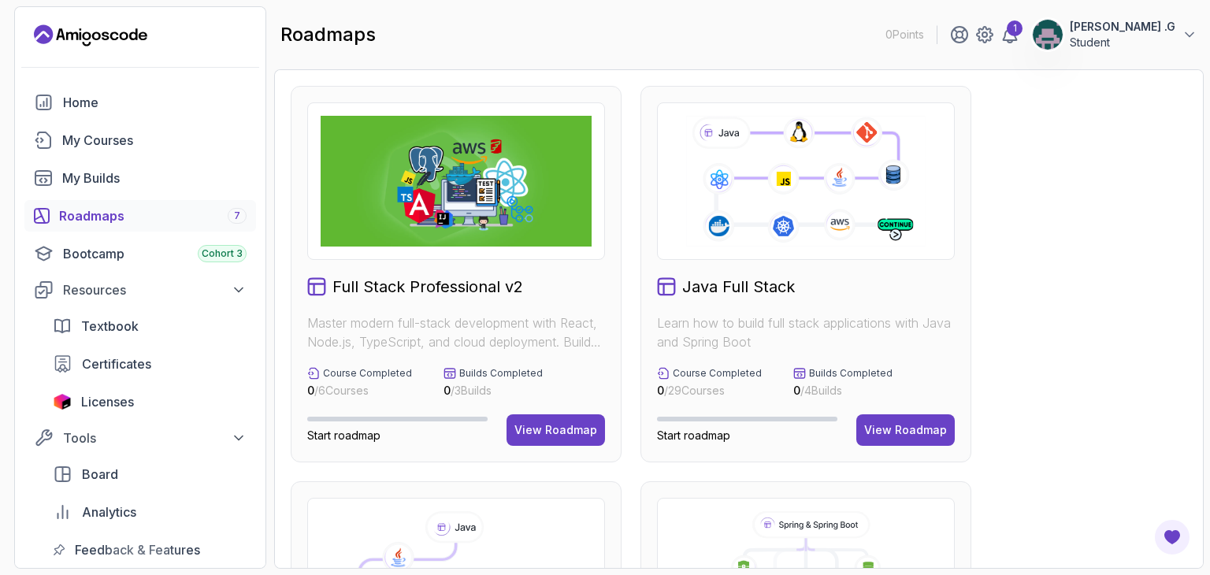
click at [753, 339] on p "Learn how to build full stack applications with Java and Spring Boot" at bounding box center [806, 333] width 298 height 38
drag, startPoint x: 753, startPoint y: 339, endPoint x: 753, endPoint y: 322, distance: 16.5
click at [753, 322] on p "Learn how to build full stack applications with Java and Spring Boot" at bounding box center [806, 333] width 298 height 38
click at [933, 436] on div "View Roadmap" at bounding box center [905, 430] width 83 height 16
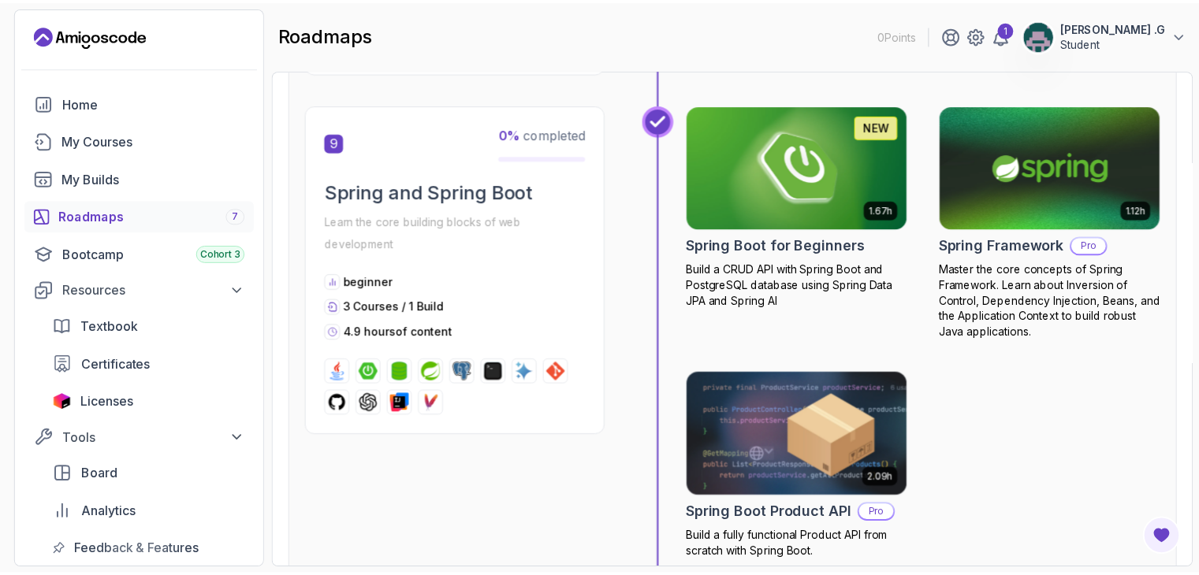
scroll to position [2941, 0]
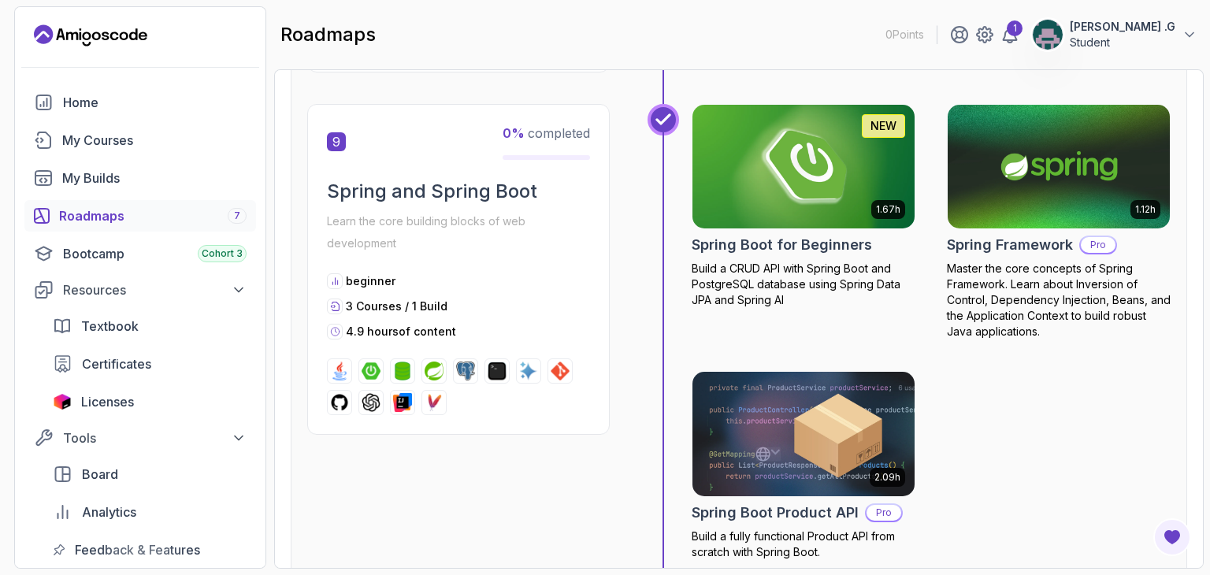
click at [821, 203] on img at bounding box center [803, 167] width 233 height 131
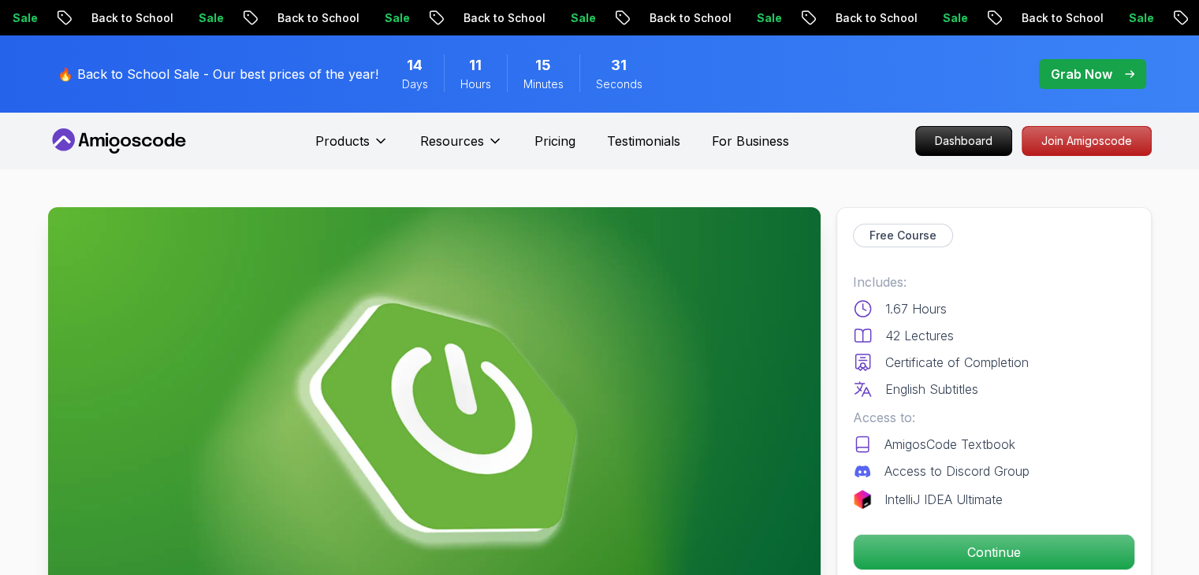
click at [1021, 433] on div "Access to: AmigosCode Textbook Access to Discord Group" at bounding box center [994, 444] width 282 height 72
drag, startPoint x: 1021, startPoint y: 433, endPoint x: 1054, endPoint y: 482, distance: 59.0
click at [1054, 482] on div "Includes: 1.67 Hours 42 Lectures Certificate of Completion English Subtitles Ac…" at bounding box center [994, 391] width 282 height 236
click at [1046, 475] on div "Access to Discord Group" at bounding box center [994, 471] width 282 height 19
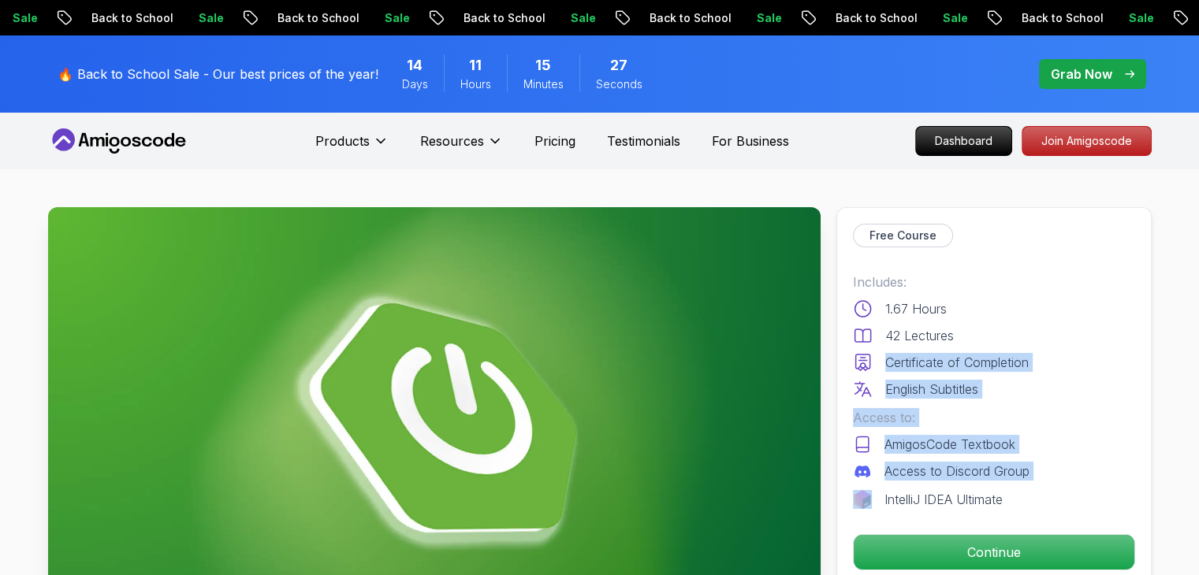
drag, startPoint x: 1046, startPoint y: 475, endPoint x: 981, endPoint y: 322, distance: 166.0
click at [981, 322] on div "Includes: 1.67 Hours 42 Lectures Certificate of Completion English Subtitles Ac…" at bounding box center [994, 391] width 282 height 236
click at [981, 322] on div "Includes: 1.67 Hours 42 Lectures Certificate of Completion English Subtitles" at bounding box center [994, 336] width 282 height 126
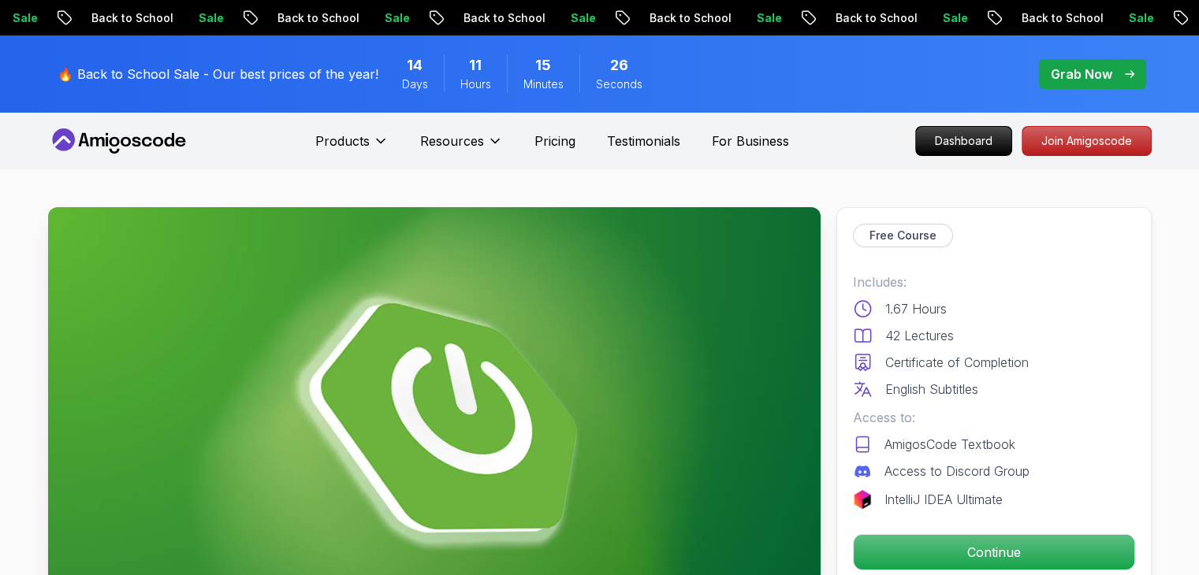
click at [981, 322] on div "Includes: 1.67 Hours 42 Lectures Certificate of Completion English Subtitles" at bounding box center [994, 336] width 282 height 126
drag, startPoint x: 950, startPoint y: 305, endPoint x: 1035, endPoint y: 397, distance: 125.5
click at [1035, 397] on div "Includes: 1.67 Hours 42 Lectures Certificate of Completion English Subtitles" at bounding box center [994, 336] width 282 height 126
click at [1035, 397] on div "English Subtitles" at bounding box center [994, 389] width 282 height 19
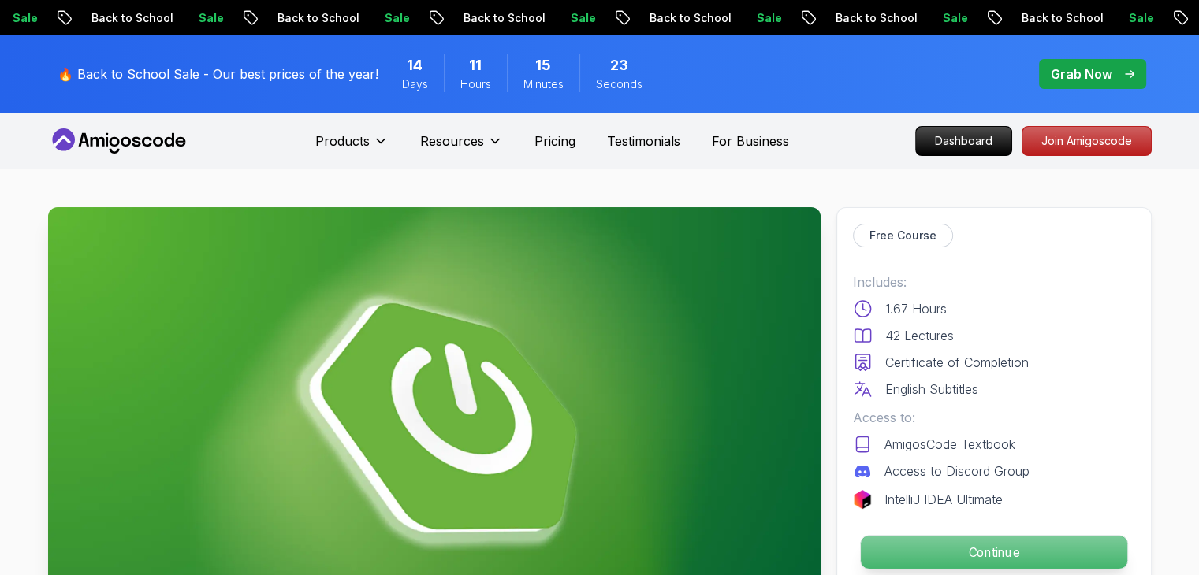
click at [1050, 556] on p "Continue" at bounding box center [993, 552] width 266 height 33
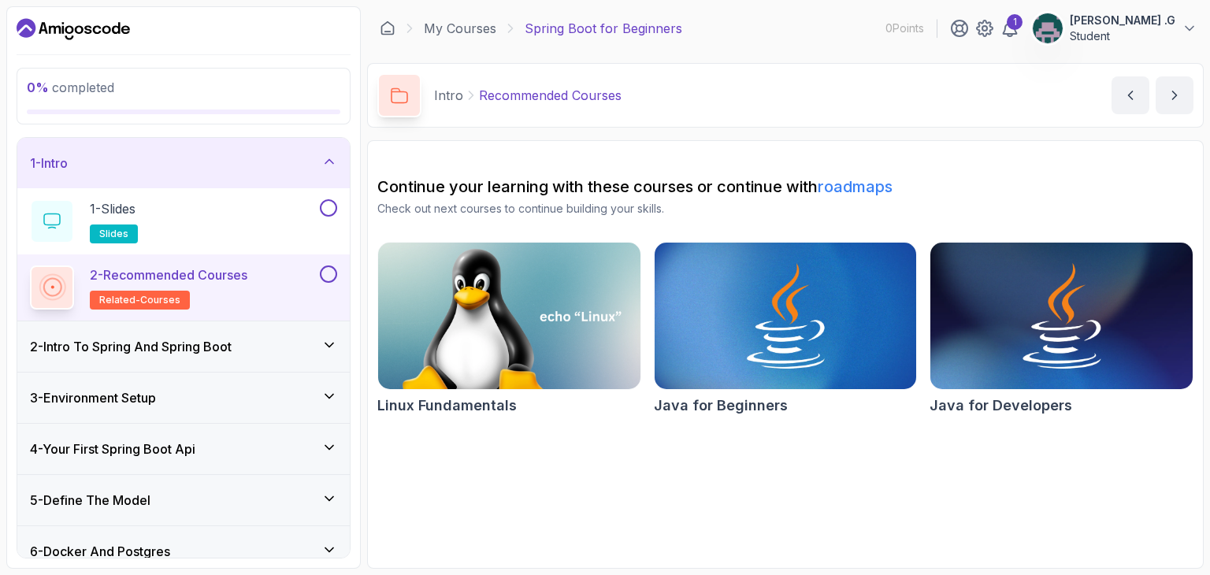
click at [323, 162] on icon at bounding box center [330, 162] width 16 height 16
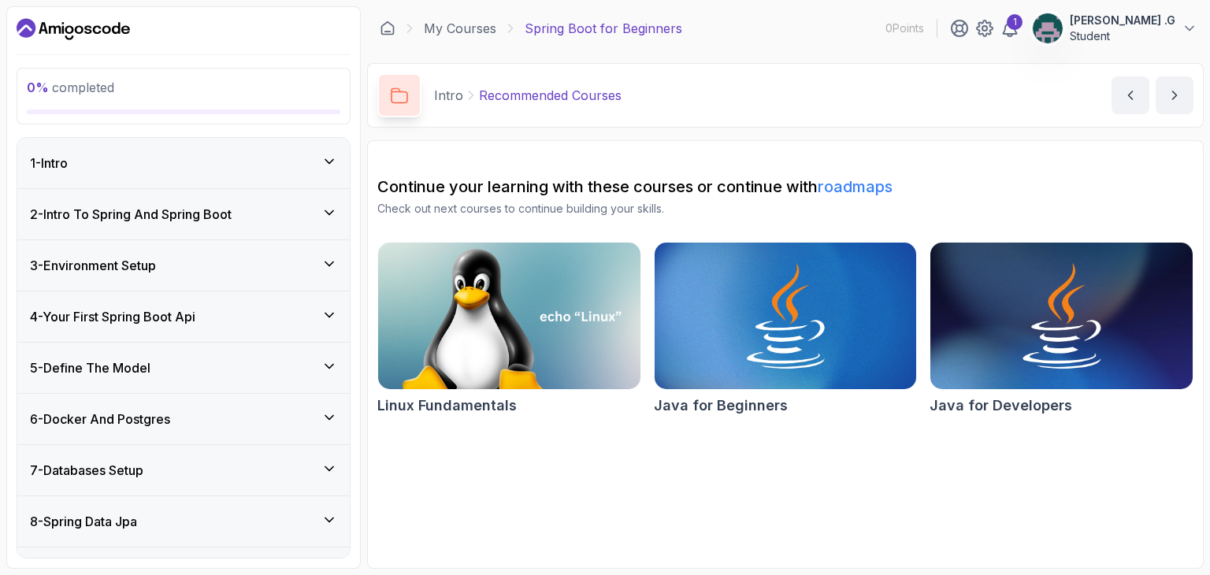
click at [323, 162] on icon at bounding box center [330, 162] width 16 height 16
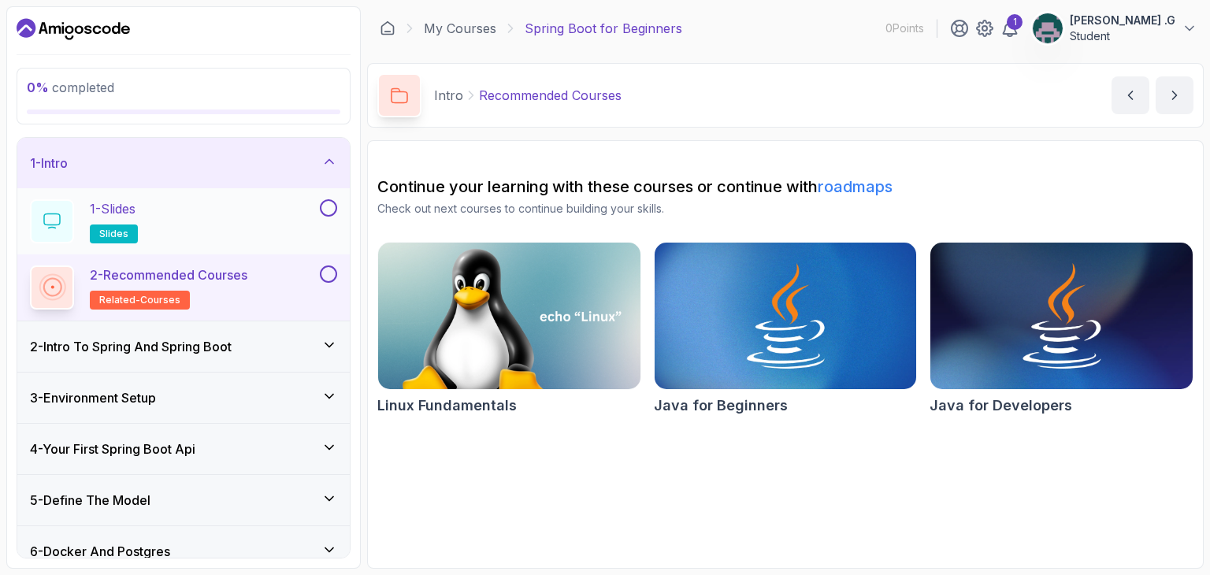
click at [314, 206] on div "1 - Slides slides" at bounding box center [173, 221] width 287 height 44
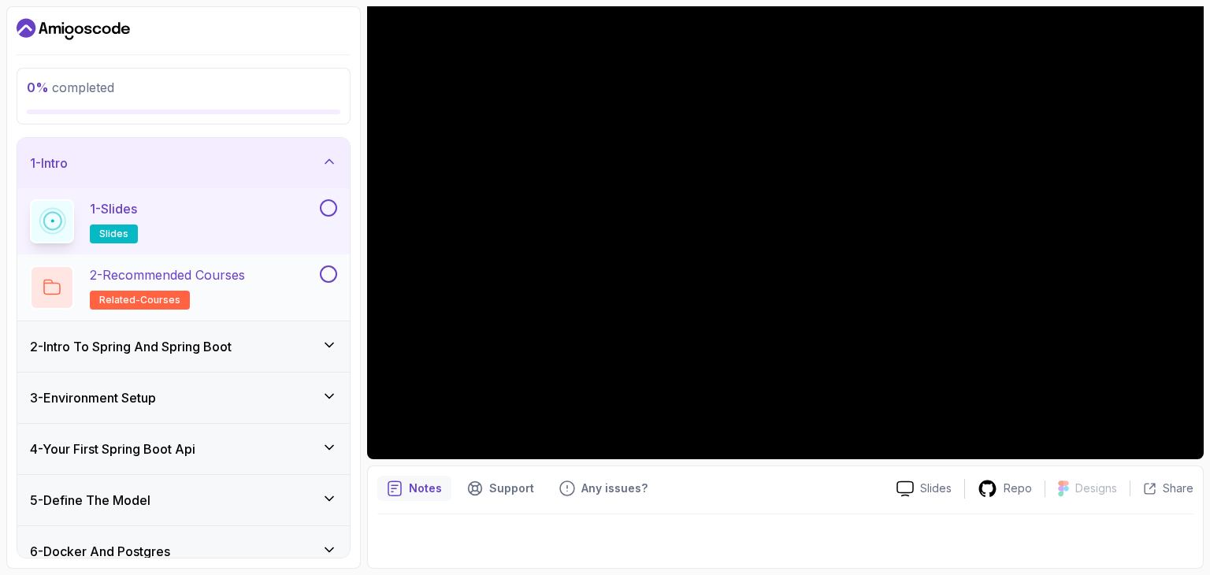
click at [245, 288] on h2 "2 - Recommended Courses related-courses" at bounding box center [167, 288] width 155 height 44
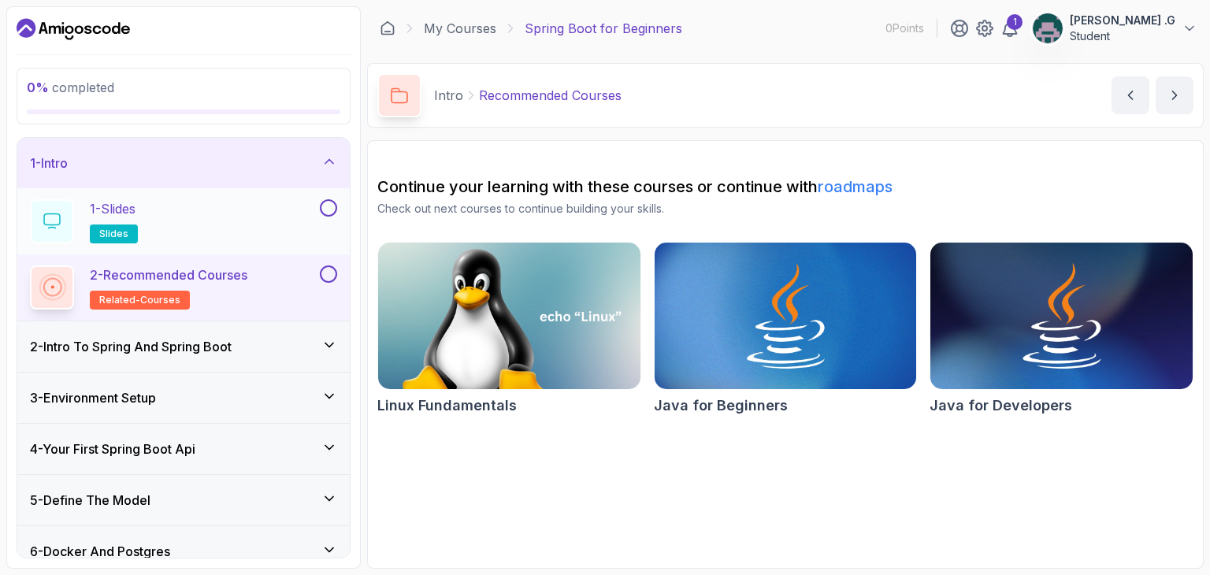
click at [335, 211] on button at bounding box center [328, 207] width 17 height 17
drag, startPoint x: 335, startPoint y: 211, endPoint x: 258, endPoint y: 215, distance: 76.5
click at [258, 215] on div "1 - Slides slides" at bounding box center [173, 221] width 287 height 44
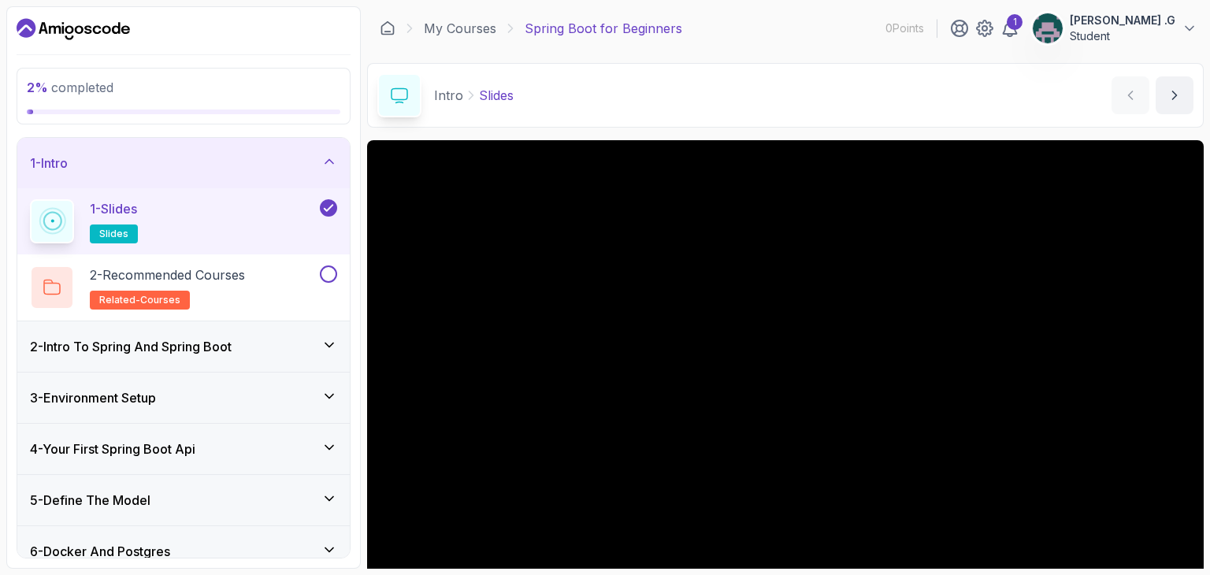
click at [322, 349] on div "2 - Intro To Spring And Spring Boot" at bounding box center [183, 346] width 307 height 19
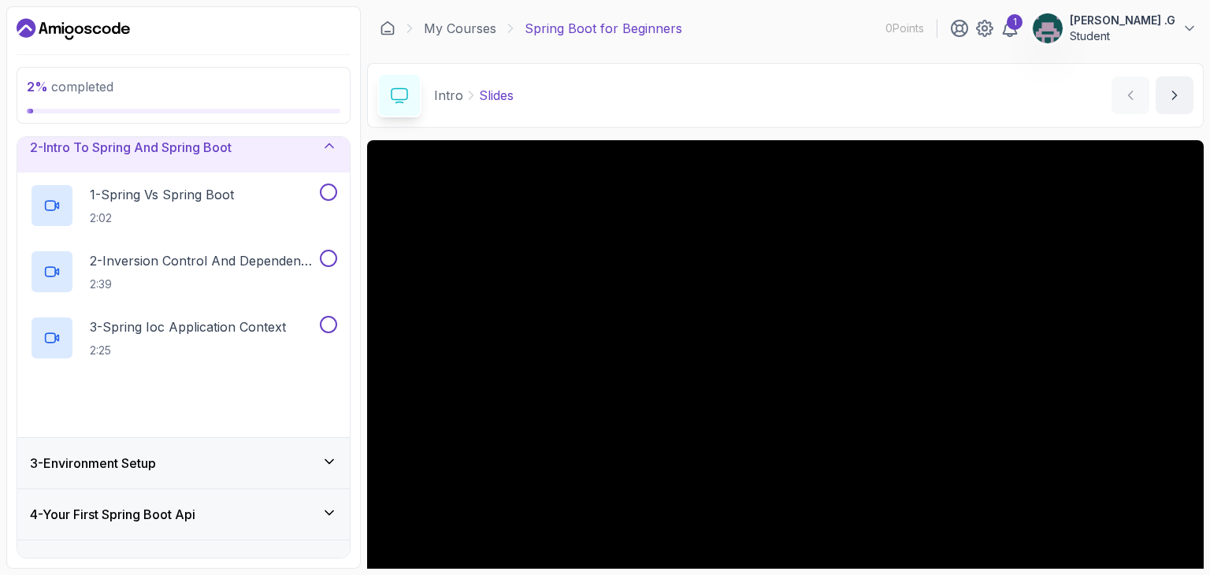
scroll to position [71, 0]
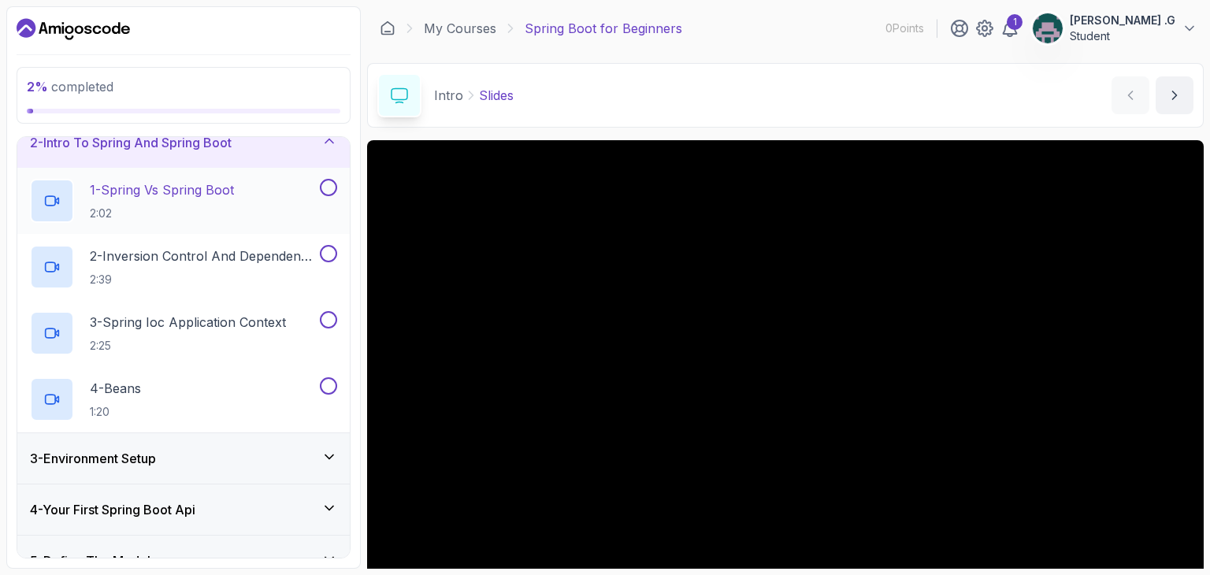
click at [333, 183] on button at bounding box center [328, 187] width 17 height 17
click at [326, 247] on button at bounding box center [328, 253] width 17 height 17
click at [329, 252] on icon at bounding box center [329, 254] width 14 height 16
click at [329, 319] on button at bounding box center [328, 319] width 17 height 17
click at [331, 251] on button at bounding box center [328, 253] width 17 height 17
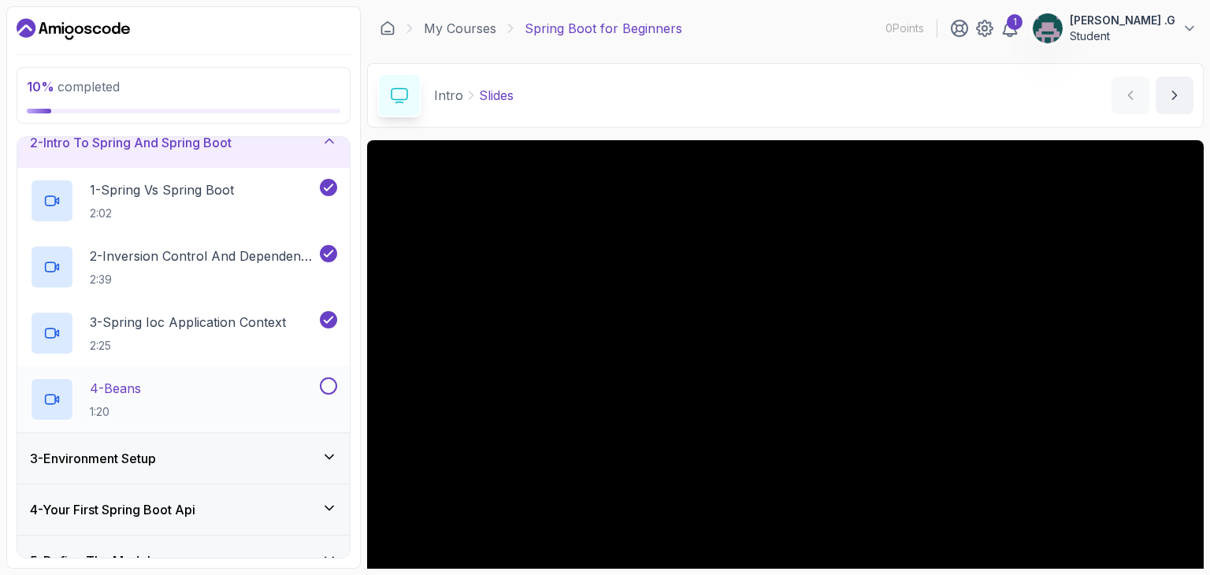
click at [325, 382] on button at bounding box center [328, 385] width 17 height 17
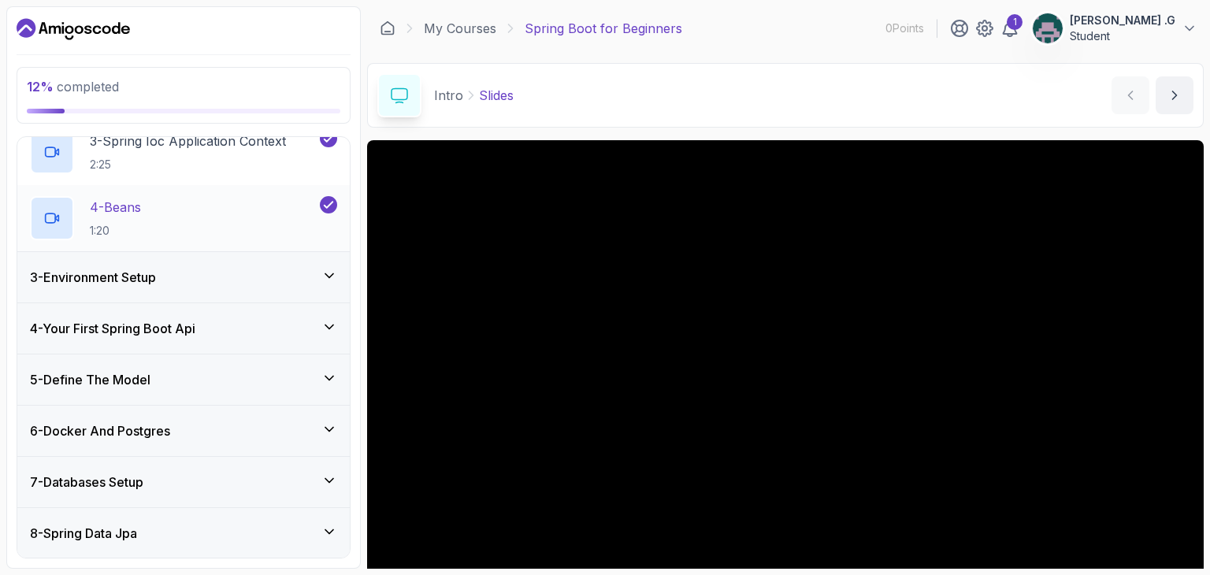
scroll to position [255, 0]
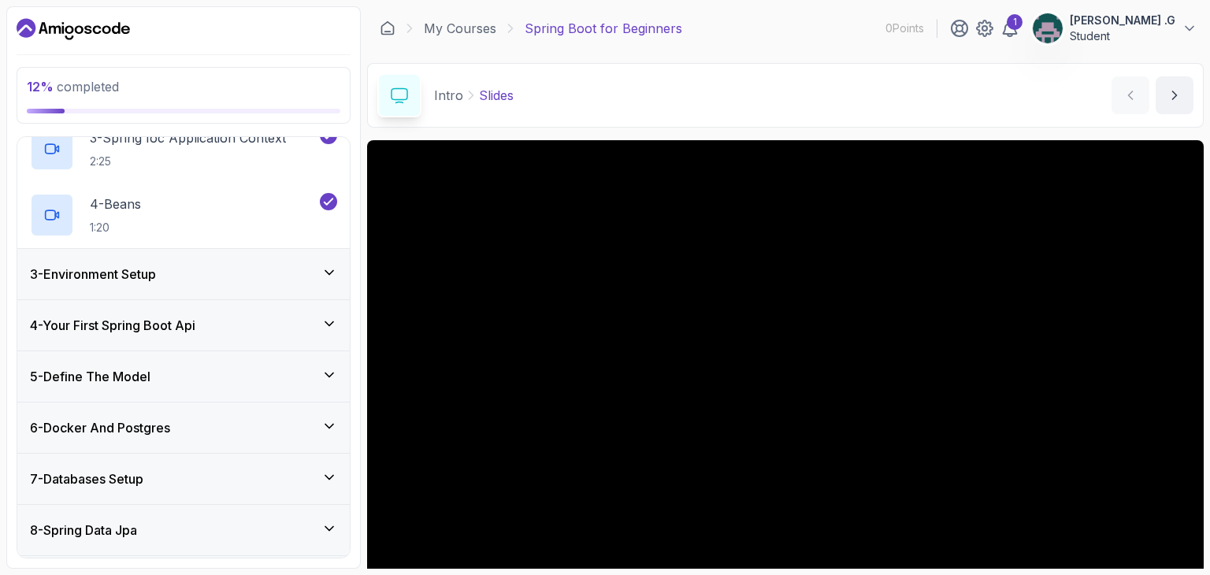
click at [325, 281] on div "3 - Environment Setup" at bounding box center [183, 274] width 307 height 19
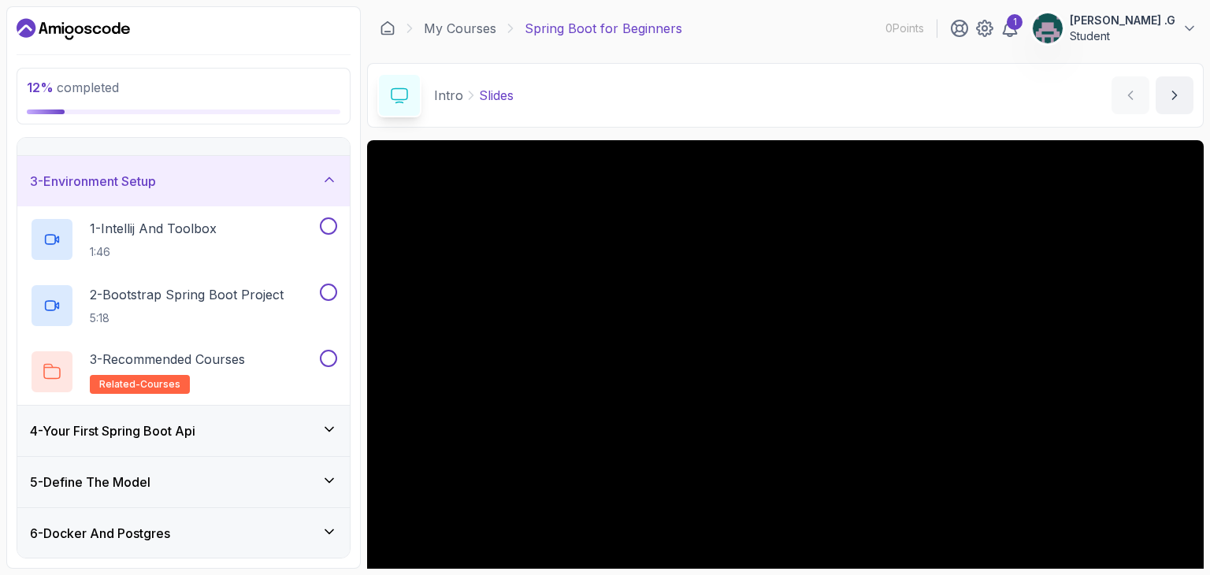
scroll to position [84, 0]
click at [328, 221] on button at bounding box center [328, 226] width 17 height 17
click at [331, 294] on button at bounding box center [328, 292] width 17 height 17
click at [333, 359] on button at bounding box center [328, 359] width 17 height 17
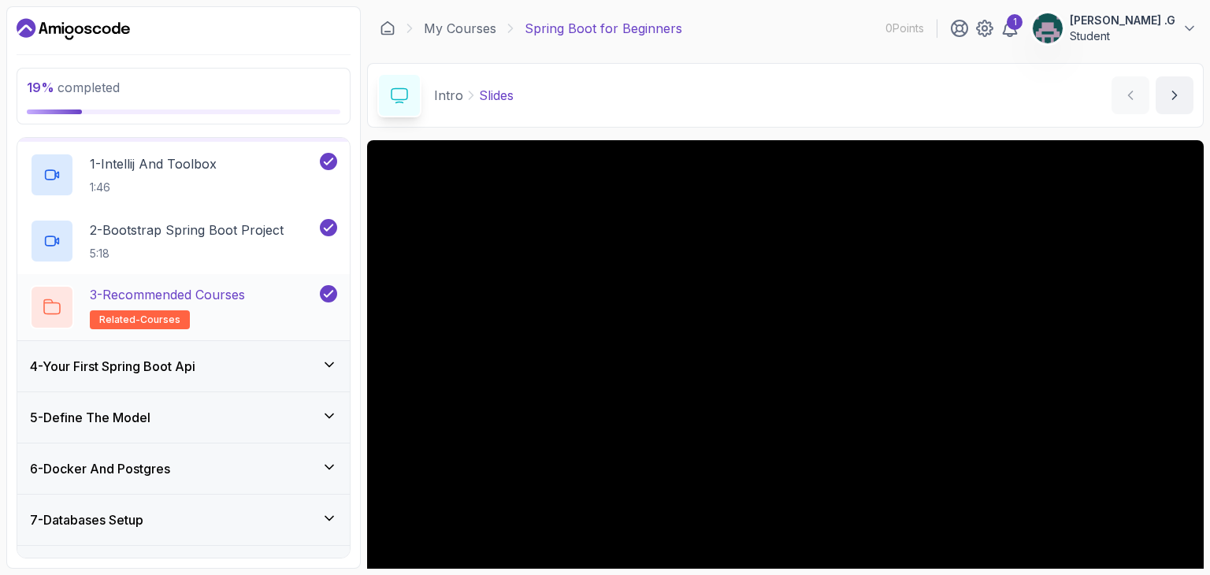
scroll to position [151, 0]
click at [333, 359] on icon at bounding box center [330, 363] width 16 height 16
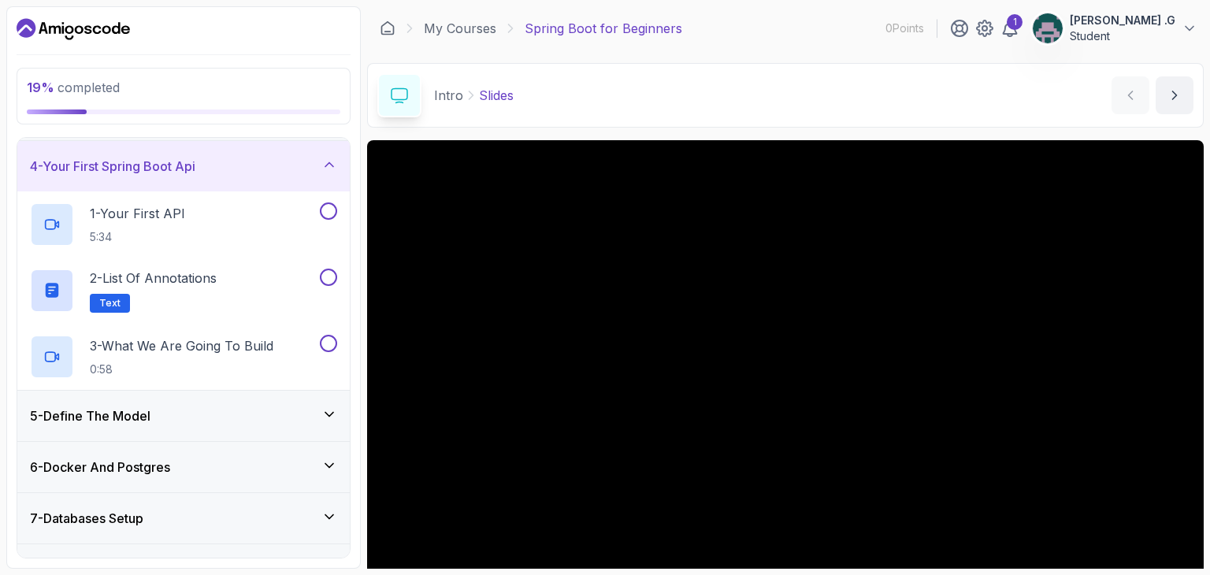
scroll to position [158, 0]
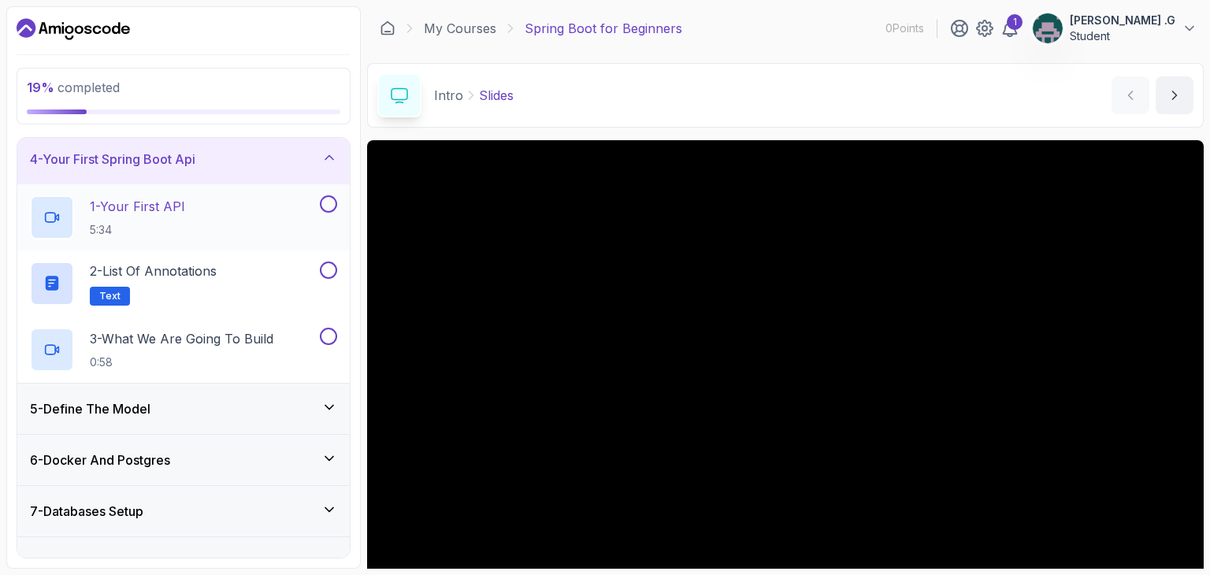
click at [330, 202] on button at bounding box center [328, 203] width 17 height 17
click at [330, 277] on button "2 - List of Annotations Text" at bounding box center [183, 284] width 307 height 44
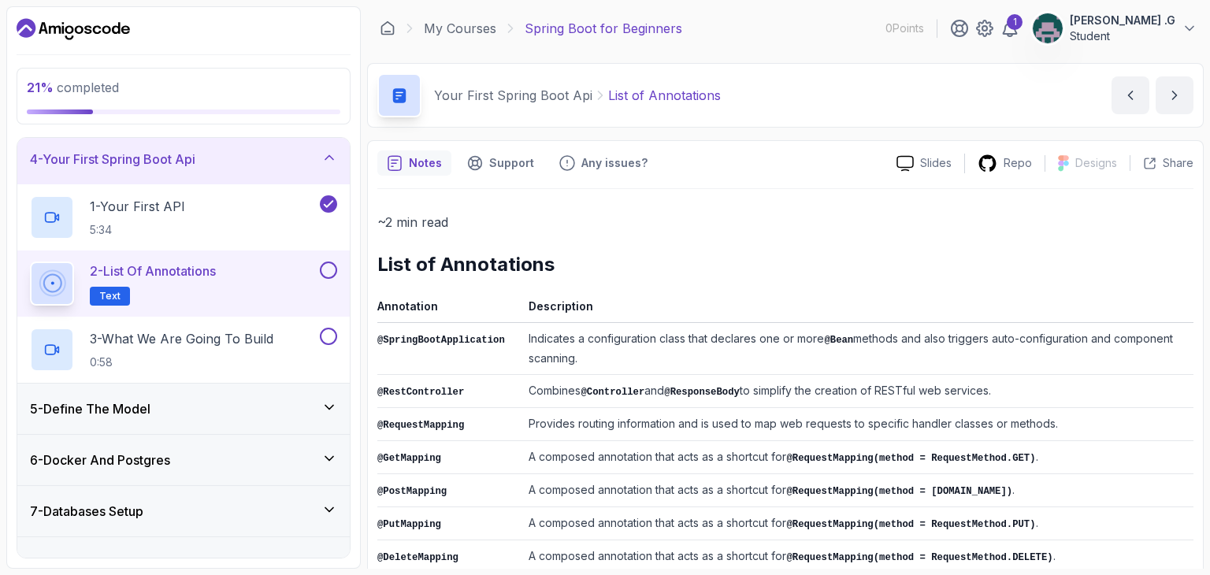
click at [329, 273] on button at bounding box center [328, 270] width 17 height 17
click at [329, 329] on button at bounding box center [328, 336] width 17 height 17
click at [249, 334] on p "3 - What We Are Going To Build" at bounding box center [182, 338] width 184 height 19
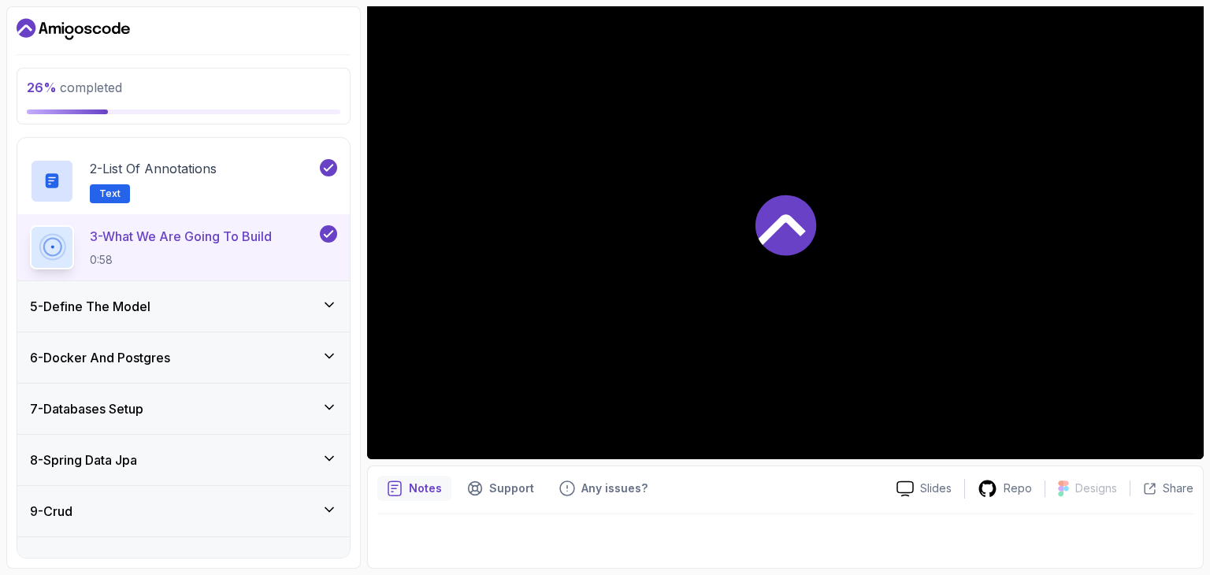
scroll to position [262, 0]
click at [296, 313] on div "5 - Define The Model" at bounding box center [183, 305] width 333 height 50
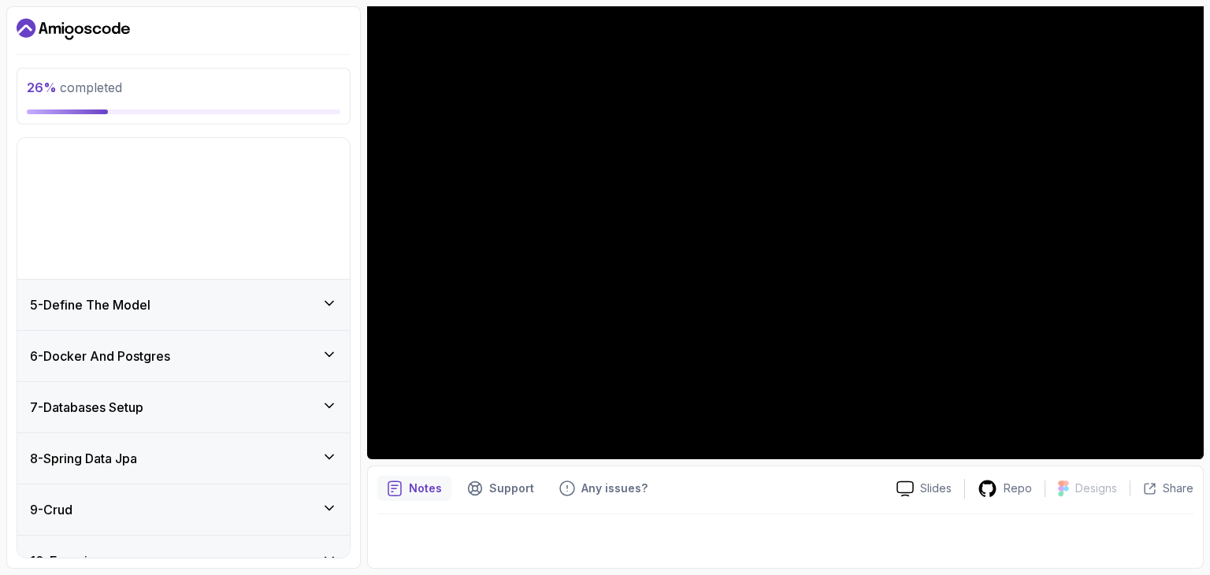
scroll to position [191, 0]
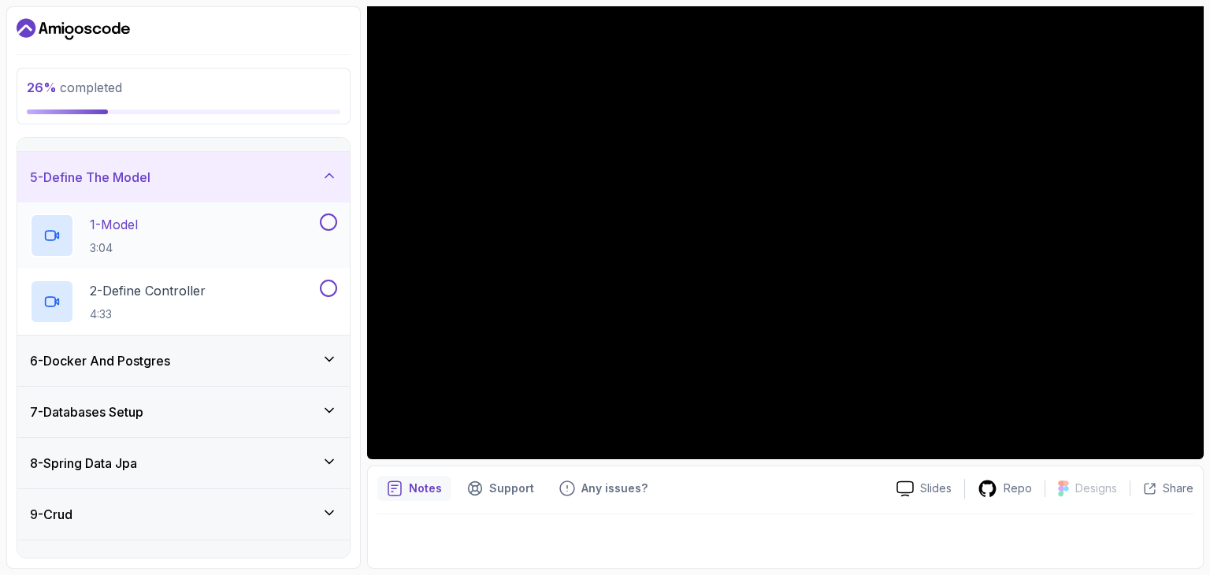
click at [330, 227] on button at bounding box center [328, 222] width 17 height 17
click at [329, 289] on button at bounding box center [328, 288] width 17 height 17
click at [325, 347] on div "6 - Docker And Postgres" at bounding box center [183, 361] width 333 height 50
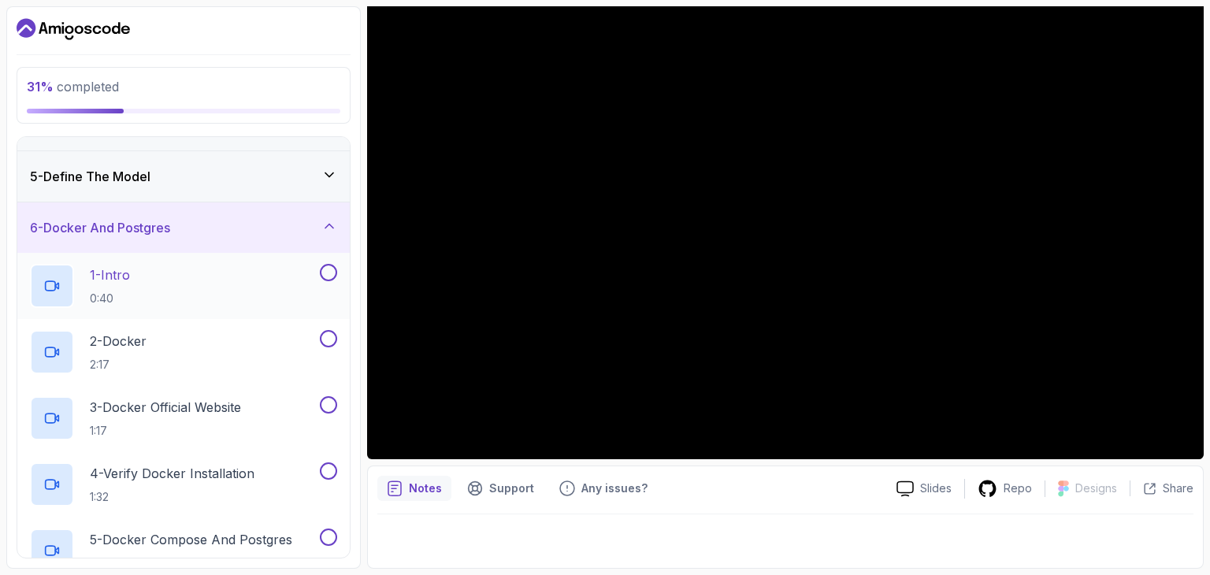
click at [331, 279] on button at bounding box center [328, 272] width 17 height 17
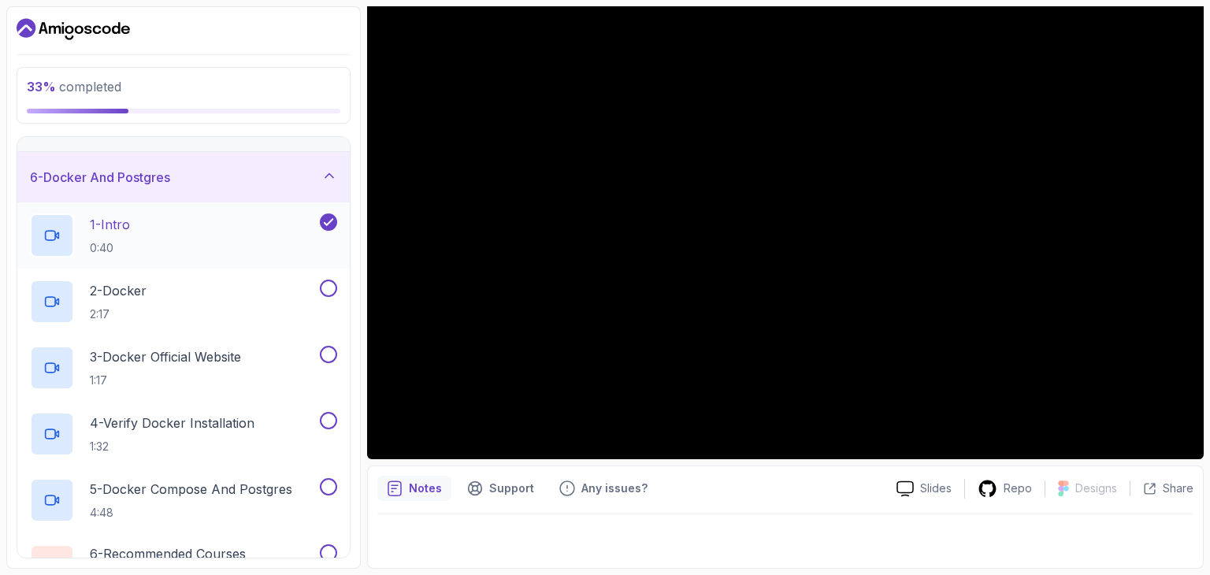
scroll to position [242, 0]
click at [330, 285] on button at bounding box center [328, 287] width 17 height 17
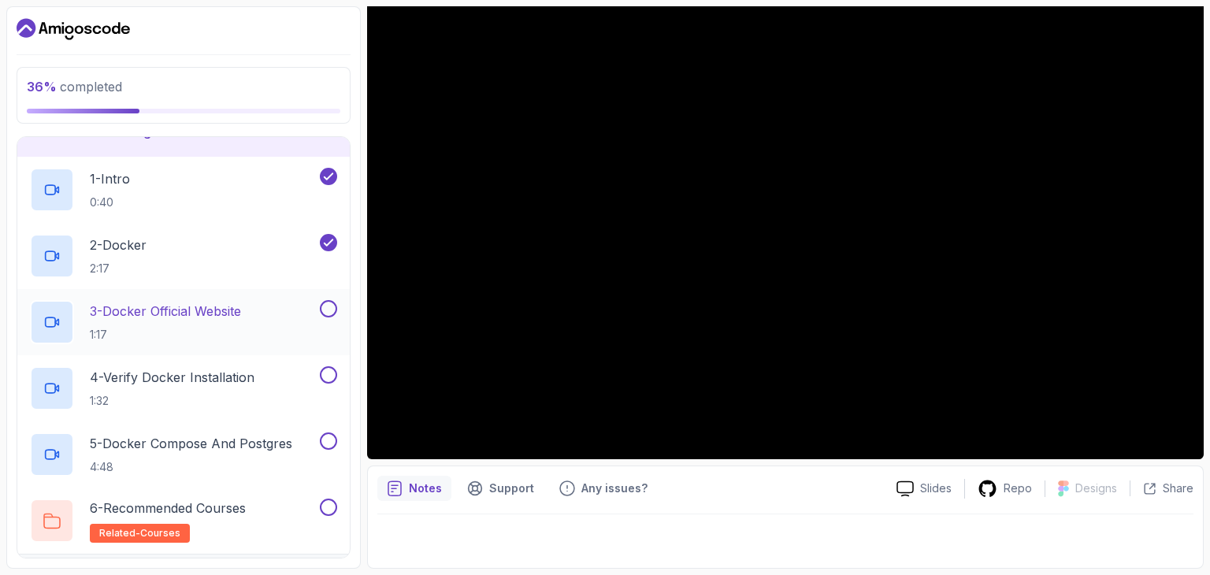
click at [328, 310] on button at bounding box center [328, 308] width 17 height 17
click at [328, 373] on button at bounding box center [328, 374] width 17 height 17
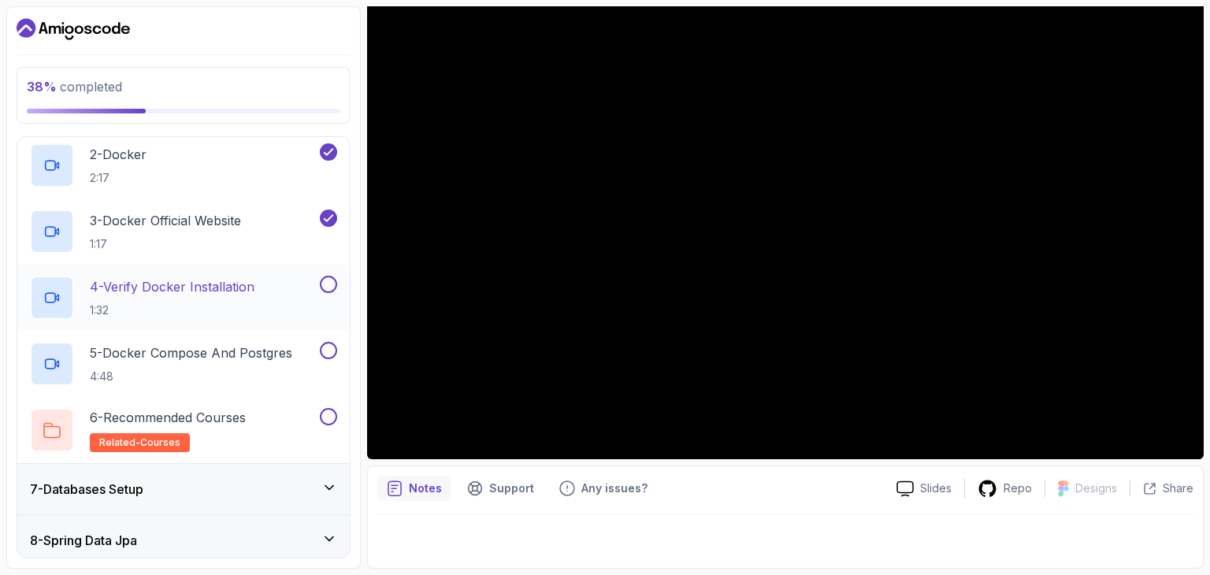
scroll to position [381, 0]
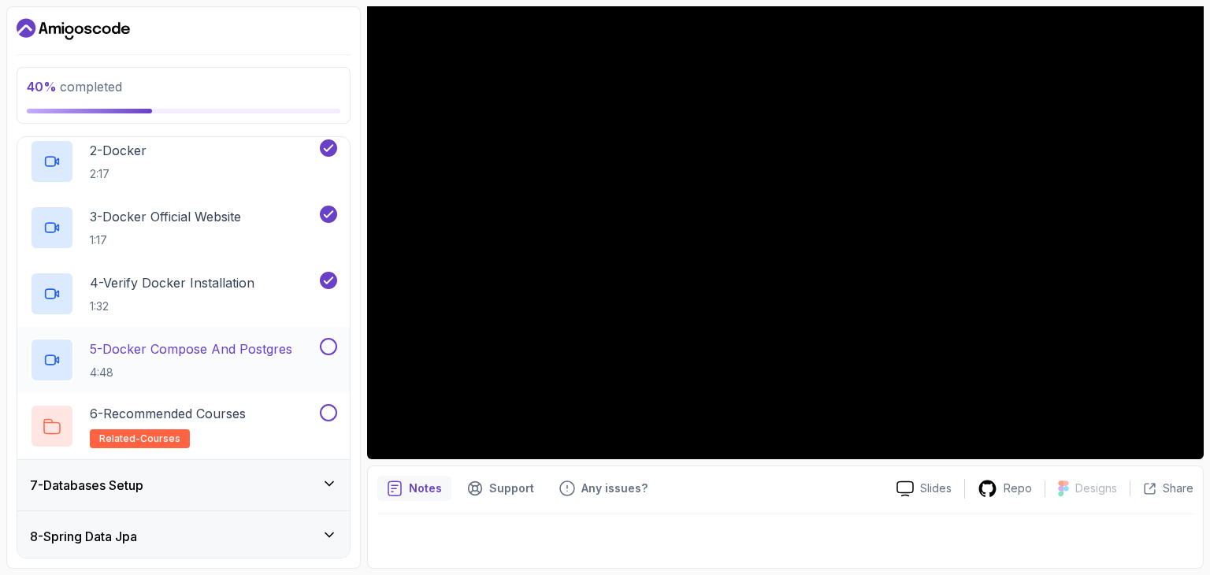
click at [329, 341] on button at bounding box center [328, 346] width 17 height 17
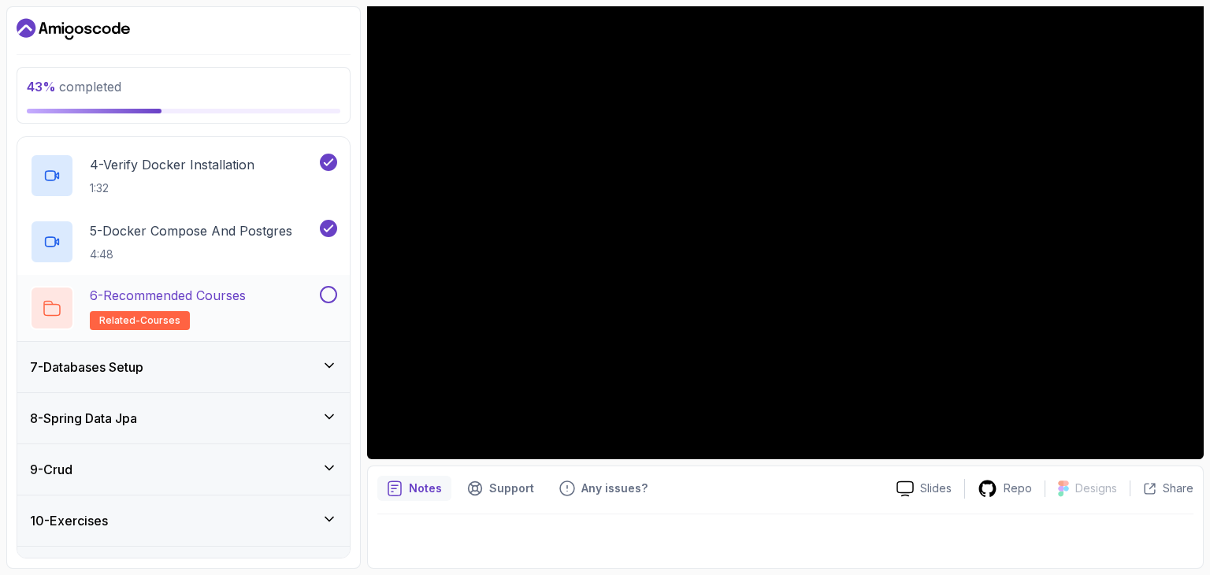
click at [330, 297] on button at bounding box center [328, 294] width 17 height 17
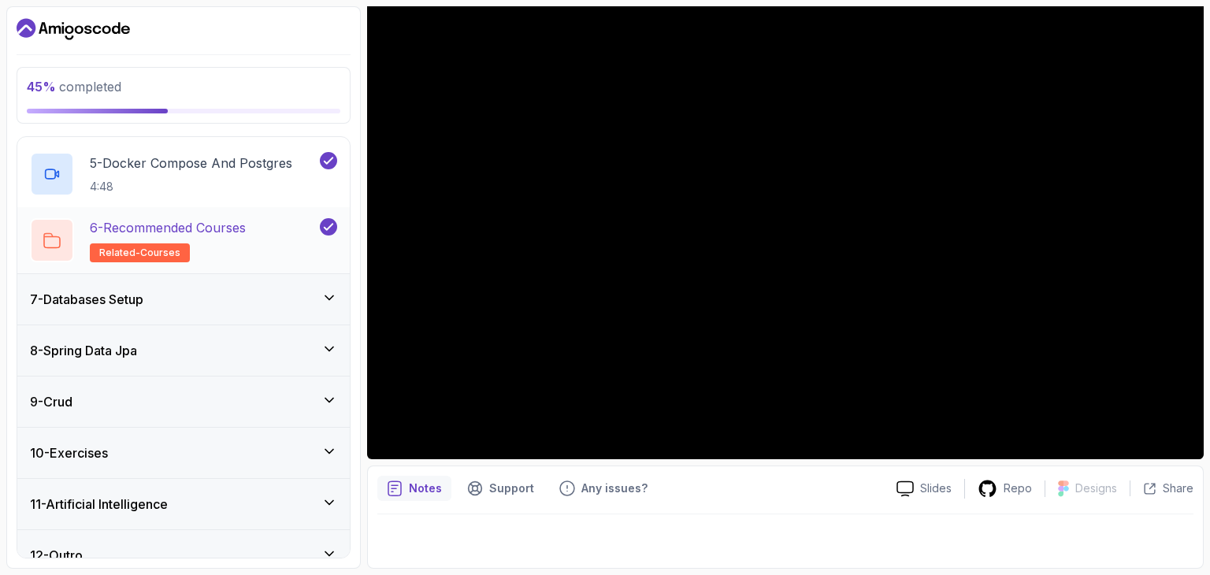
click at [330, 297] on icon at bounding box center [330, 298] width 16 height 16
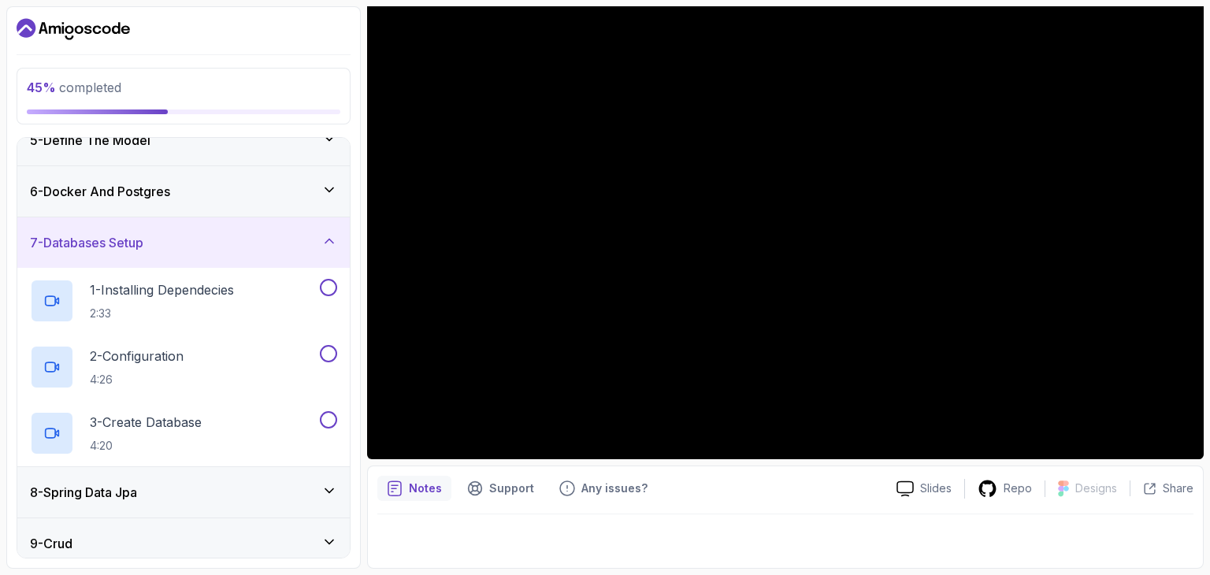
scroll to position [235, 0]
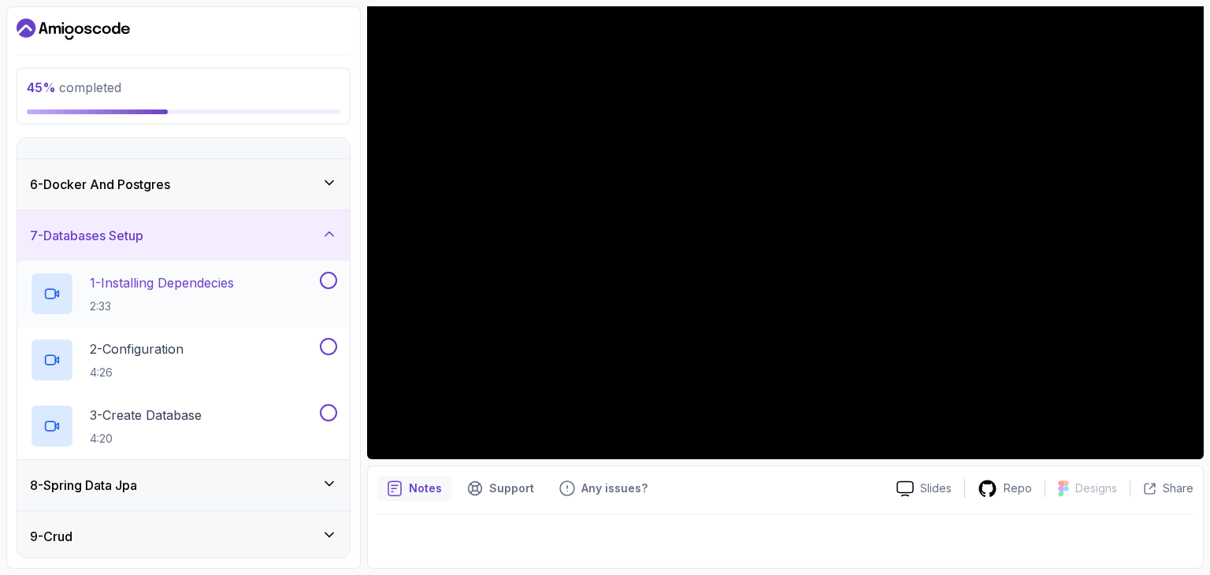
click at [330, 283] on button at bounding box center [328, 280] width 17 height 17
click at [331, 347] on button at bounding box center [328, 346] width 17 height 17
click at [325, 411] on button at bounding box center [328, 412] width 17 height 17
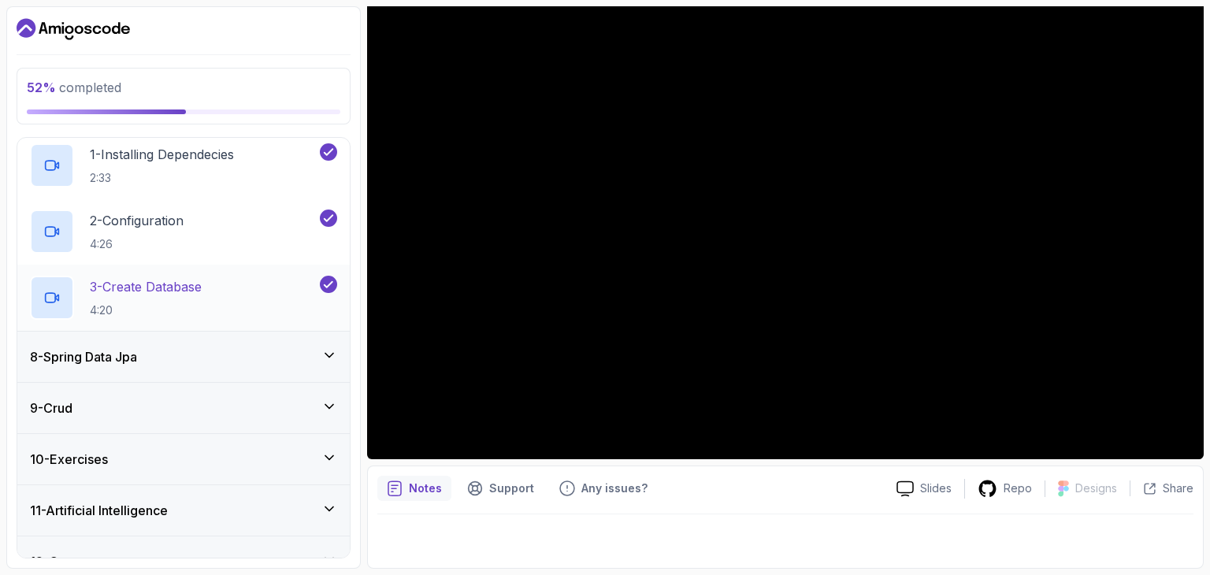
scroll to position [389, 0]
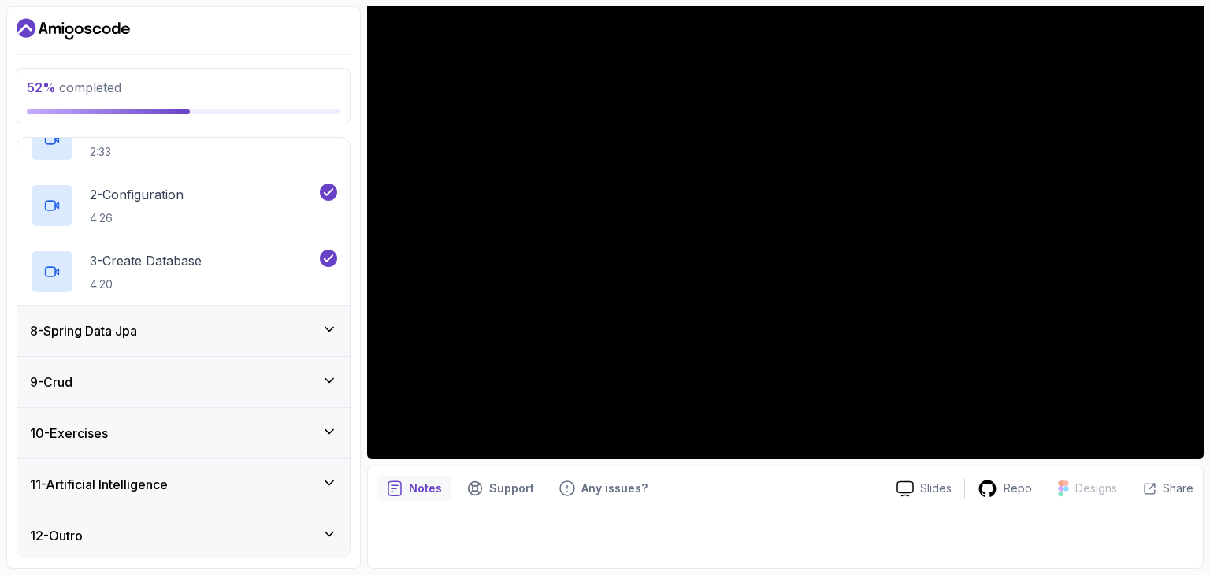
click at [325, 341] on div "8 - Spring Data Jpa" at bounding box center [183, 331] width 333 height 50
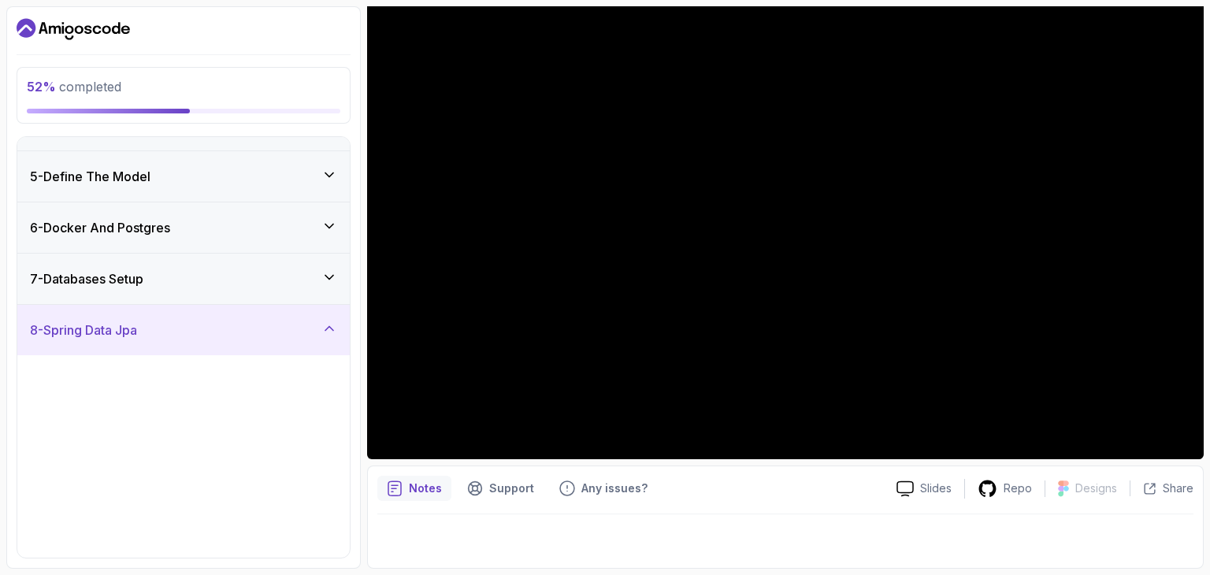
scroll to position [377, 0]
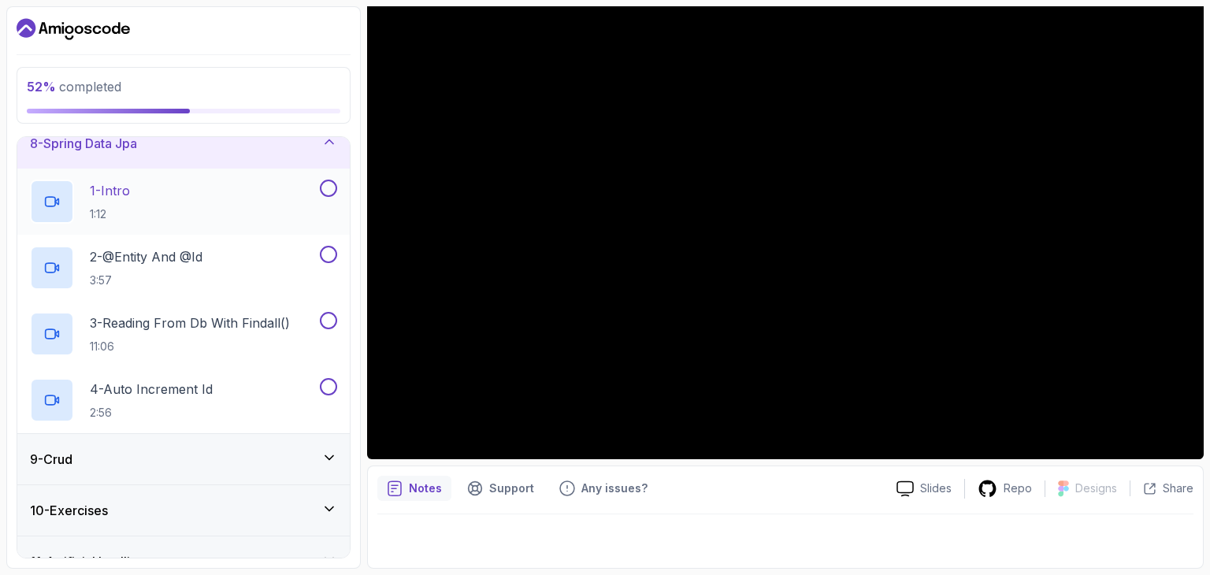
click at [329, 187] on button at bounding box center [328, 188] width 17 height 17
click at [329, 248] on button at bounding box center [328, 254] width 17 height 17
click at [329, 321] on button at bounding box center [328, 320] width 17 height 17
click at [329, 385] on button at bounding box center [328, 386] width 17 height 17
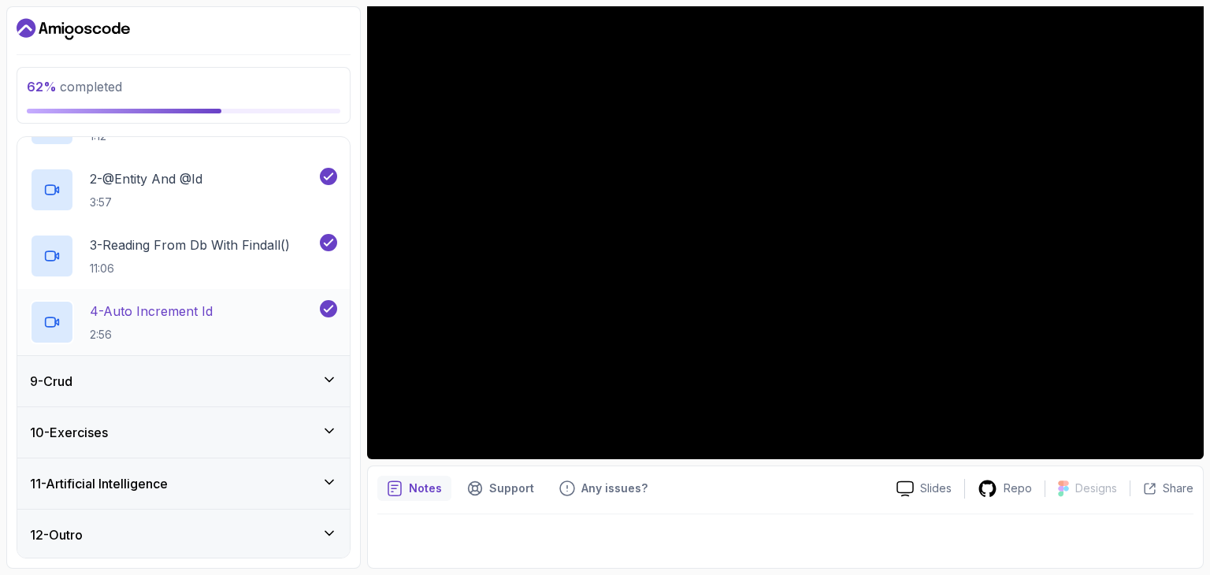
click at [329, 385] on icon at bounding box center [330, 380] width 16 height 16
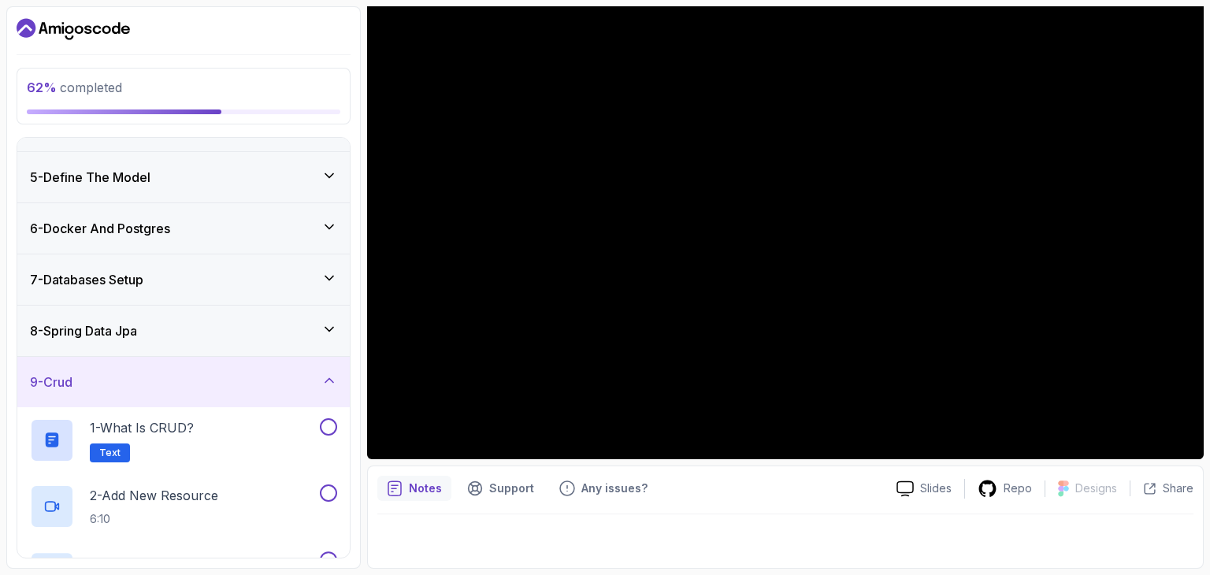
scroll to position [318, 0]
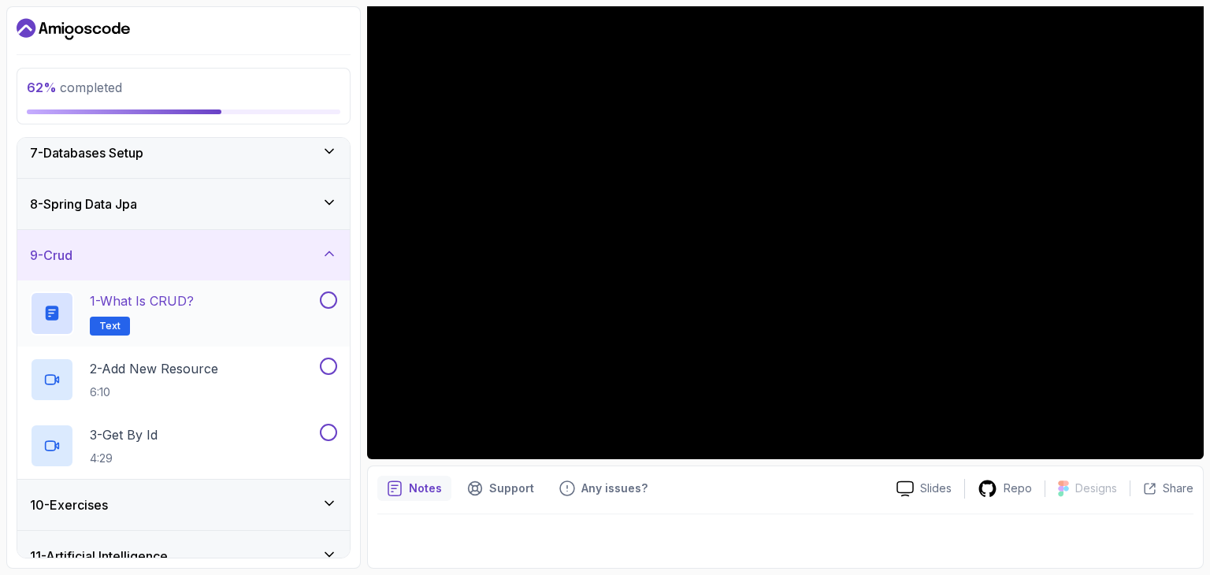
click at [331, 300] on button at bounding box center [328, 300] width 17 height 17
click at [328, 362] on button at bounding box center [328, 366] width 17 height 17
click at [330, 433] on button at bounding box center [328, 432] width 17 height 17
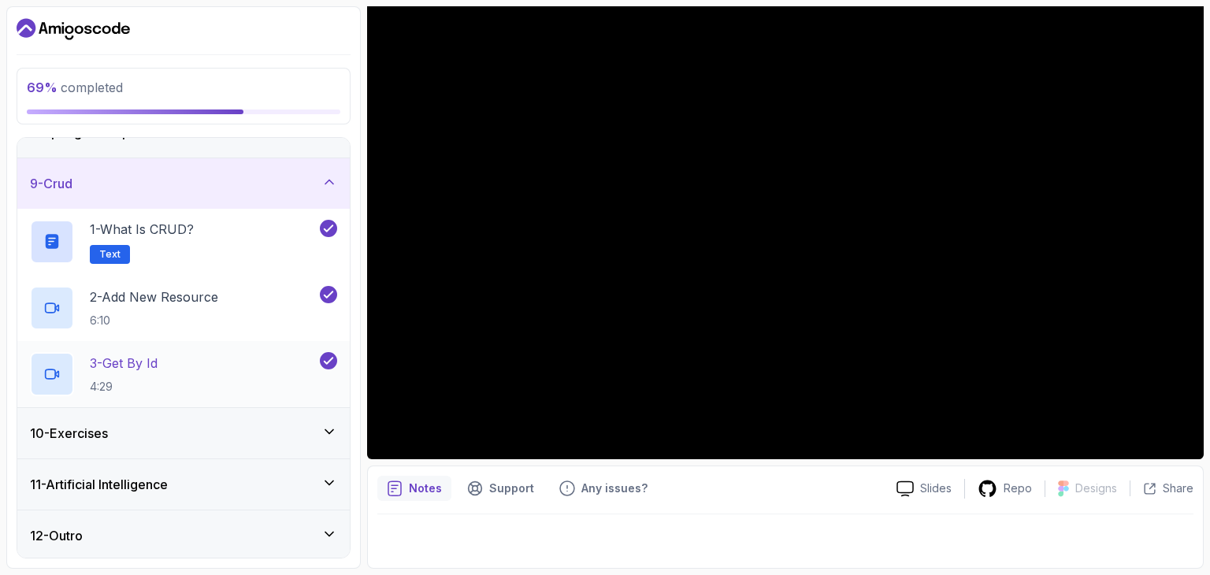
click at [330, 433] on icon at bounding box center [330, 432] width 16 height 16
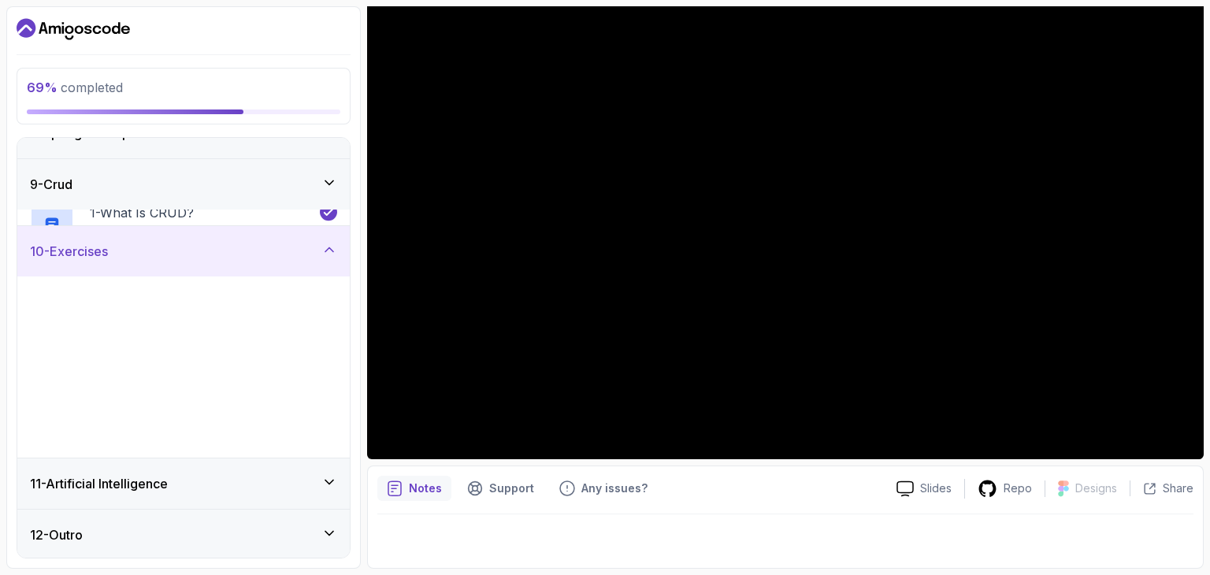
scroll to position [389, 0]
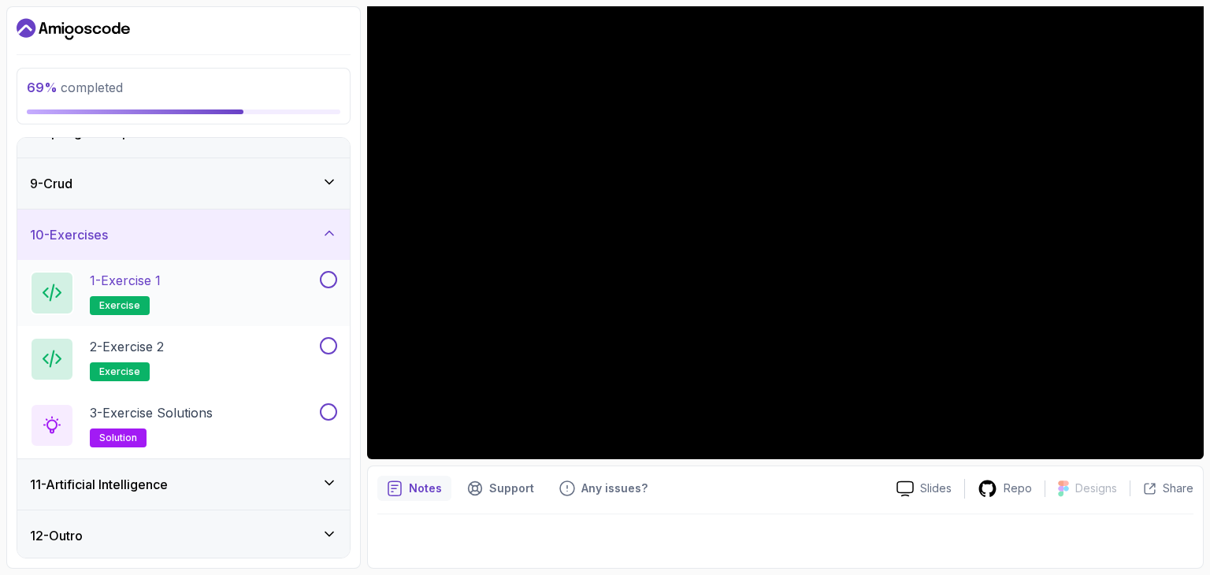
click at [331, 280] on button at bounding box center [328, 279] width 17 height 17
click at [139, 305] on p "exercise" at bounding box center [120, 305] width 60 height 19
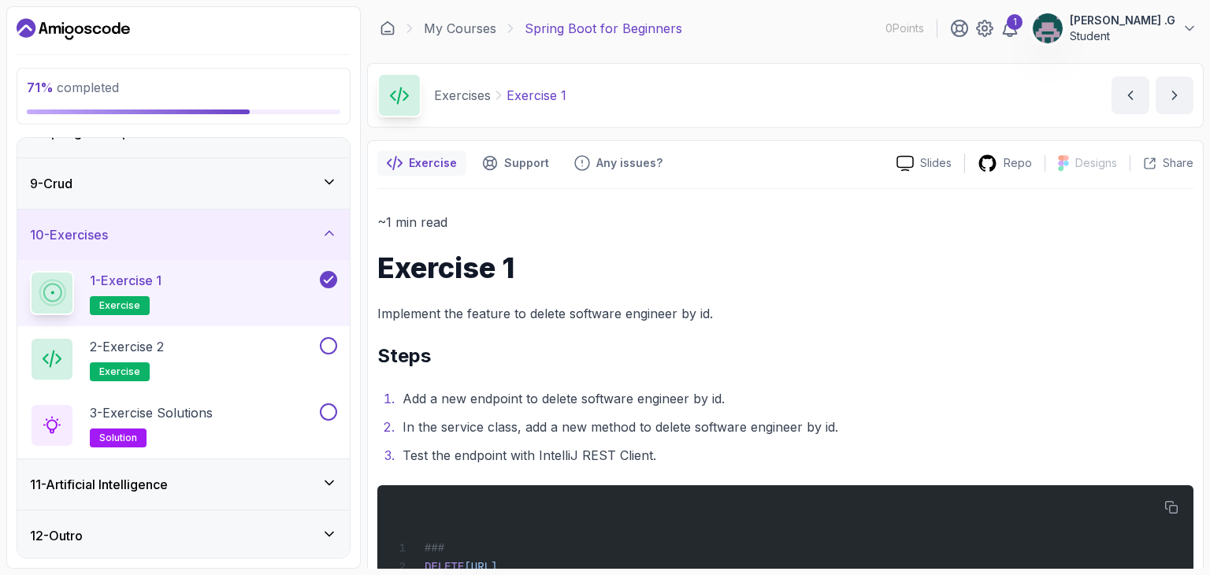
scroll to position [52, 0]
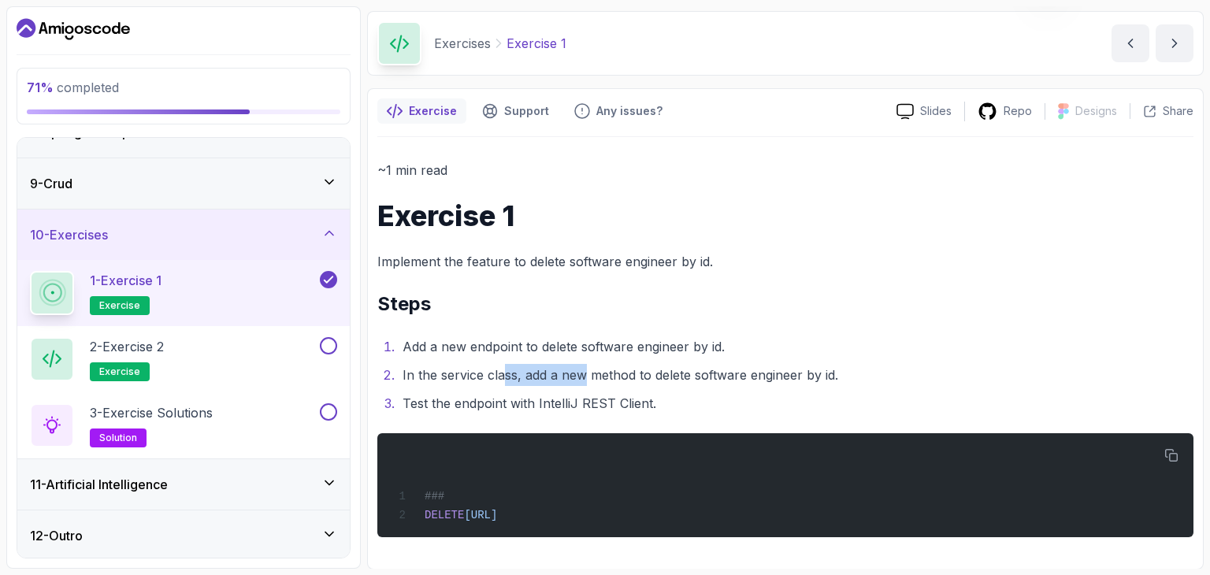
drag, startPoint x: 504, startPoint y: 384, endPoint x: 615, endPoint y: 392, distance: 111.4
click at [615, 392] on ol "Add a new endpoint to delete software engineer by id. In the service class, add…" at bounding box center [785, 375] width 816 height 79
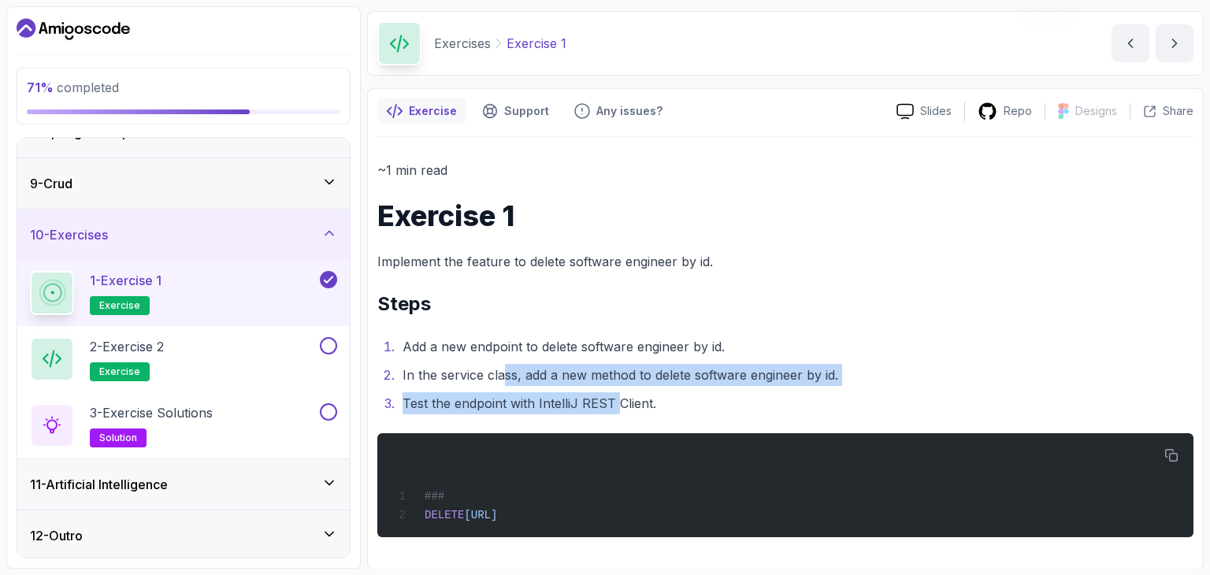
click at [615, 392] on li "Test the endpoint with IntelliJ REST Client." at bounding box center [796, 403] width 796 height 22
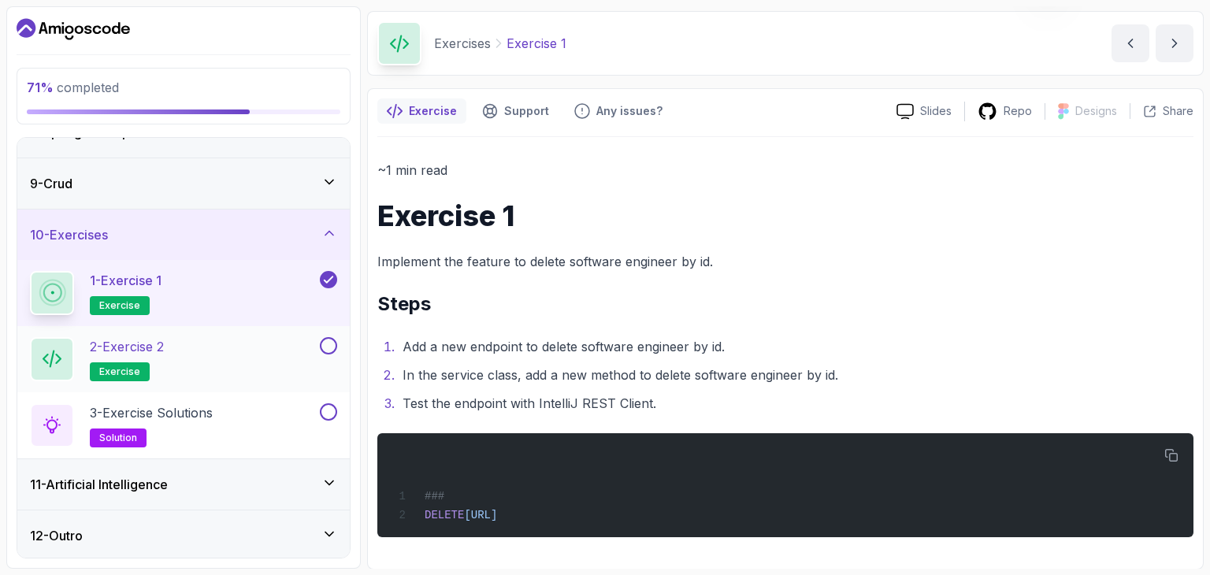
click at [328, 348] on button at bounding box center [328, 345] width 17 height 17
click at [281, 344] on div "2 - Exercise 2 exercise" at bounding box center [173, 359] width 287 height 44
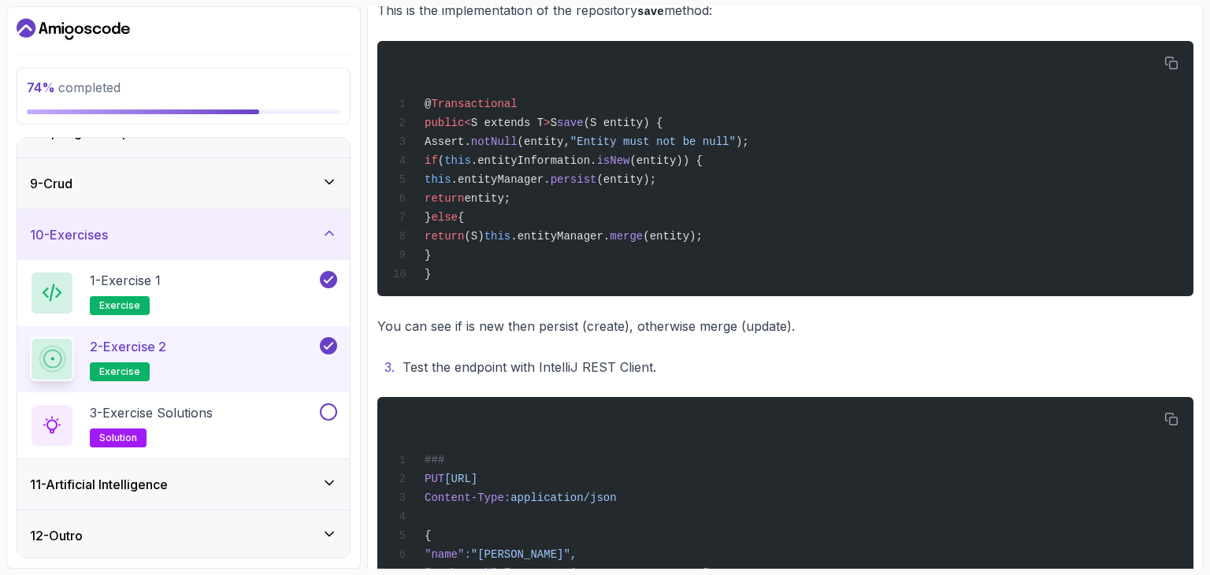
scroll to position [638, 0]
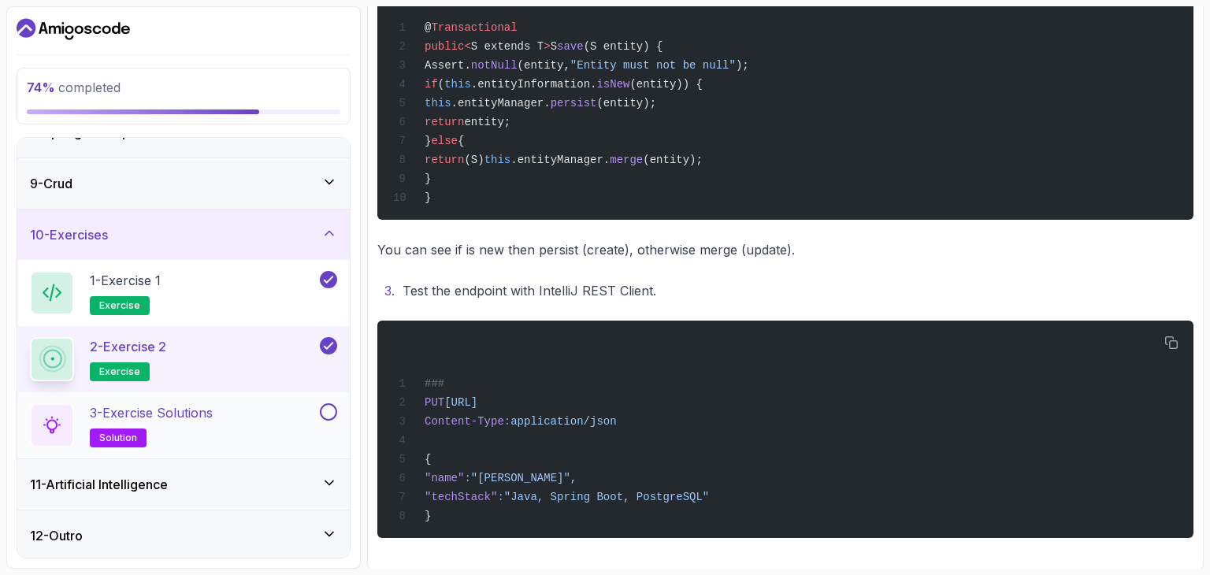
click at [322, 414] on button at bounding box center [328, 411] width 17 height 17
click at [266, 411] on div "3 - Exercise Solutions solution" at bounding box center [173, 425] width 287 height 44
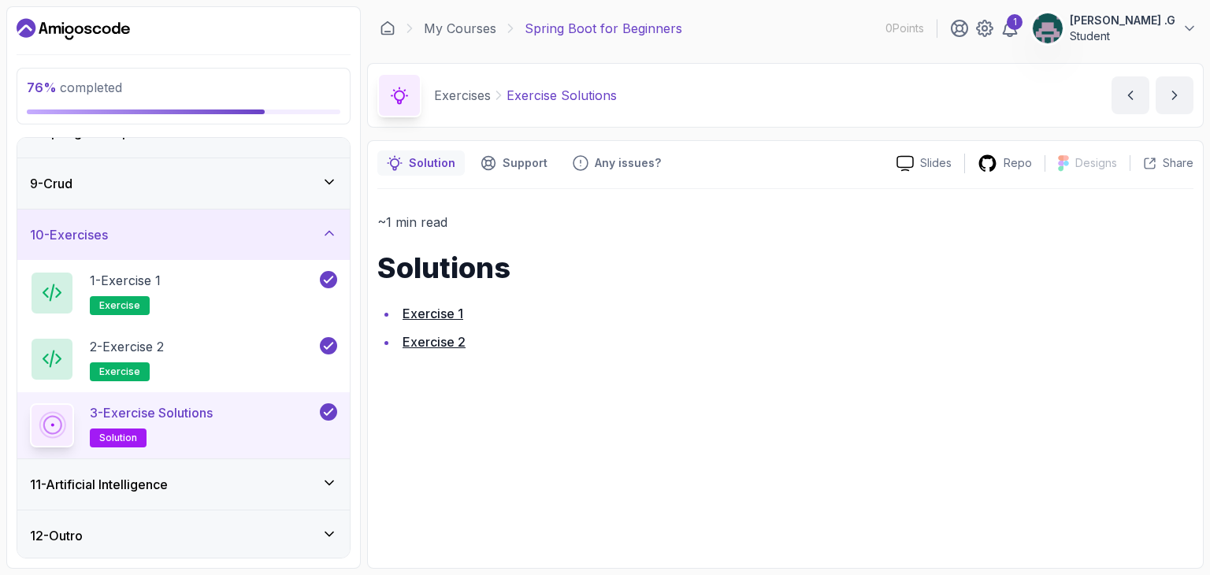
click at [325, 489] on div "11 - Artificial Intelligence" at bounding box center [183, 484] width 307 height 19
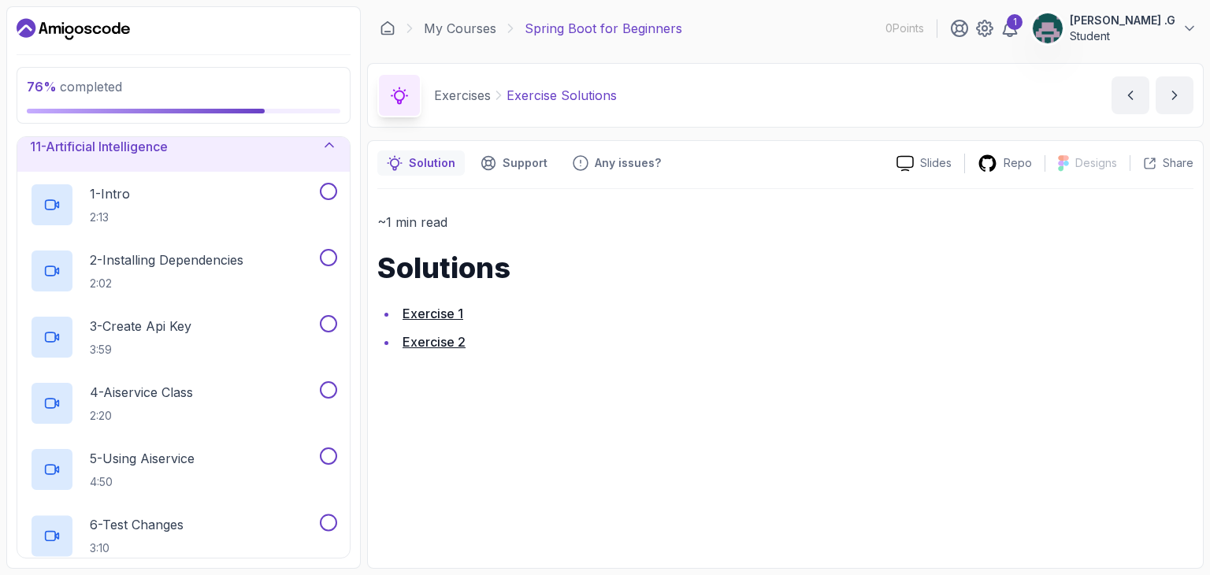
scroll to position [529, 0]
click at [325, 184] on button at bounding box center [328, 190] width 17 height 17
click at [328, 258] on button at bounding box center [328, 256] width 17 height 17
click at [328, 327] on button at bounding box center [328, 322] width 17 height 17
click at [329, 388] on button at bounding box center [328, 389] width 17 height 17
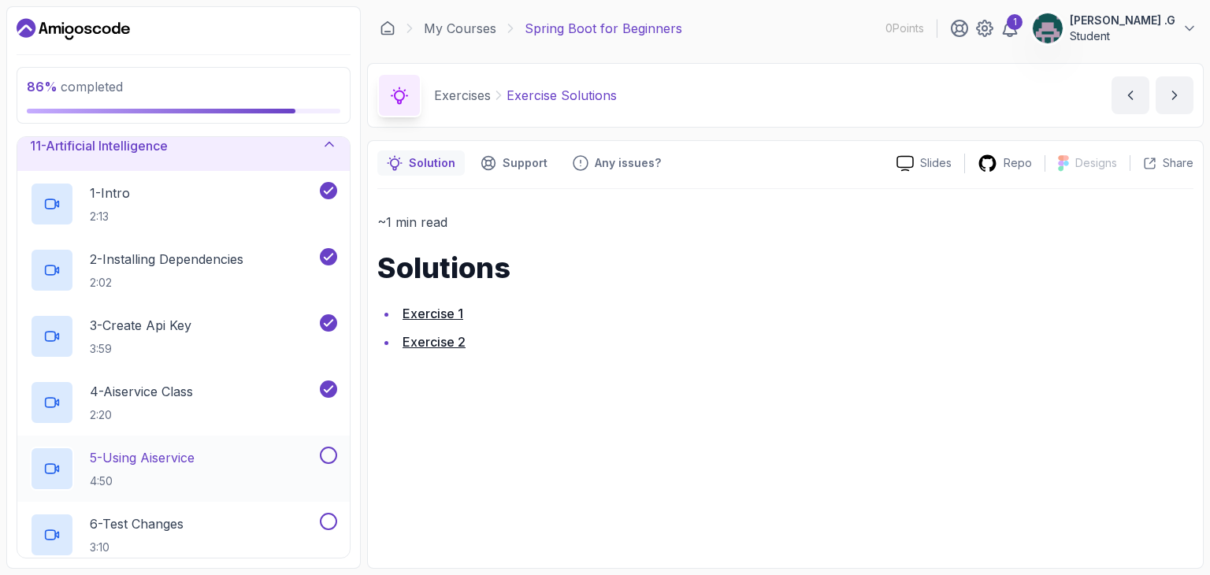
click at [329, 459] on button at bounding box center [328, 455] width 17 height 17
click at [329, 518] on button at bounding box center [328, 521] width 17 height 17
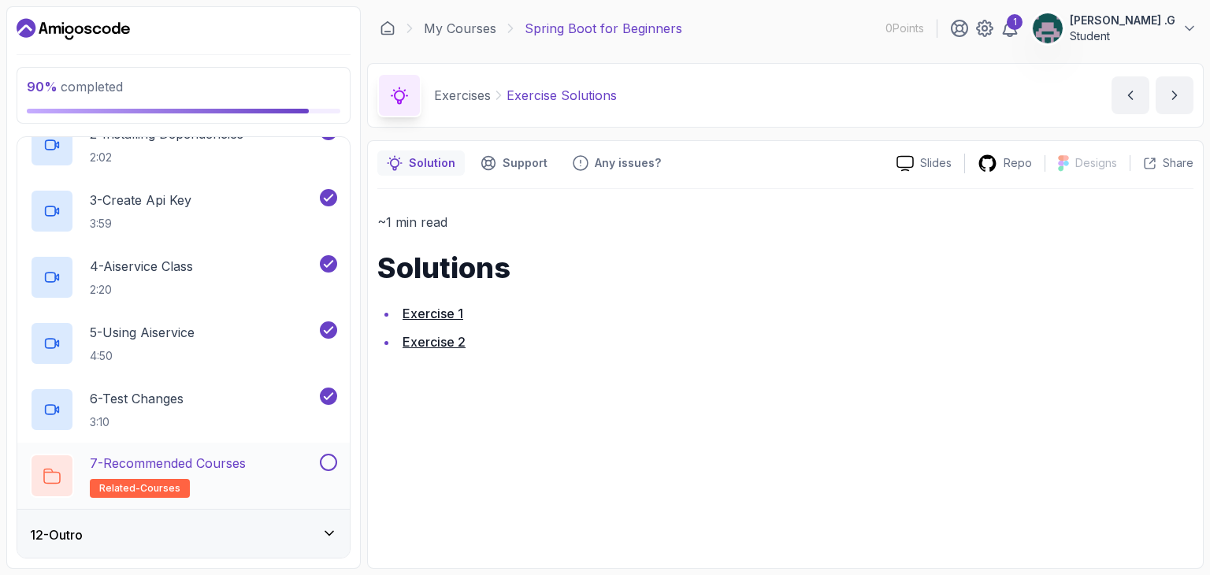
click at [326, 459] on button at bounding box center [328, 462] width 17 height 17
click at [322, 532] on div "12 - Outro" at bounding box center [183, 535] width 307 height 19
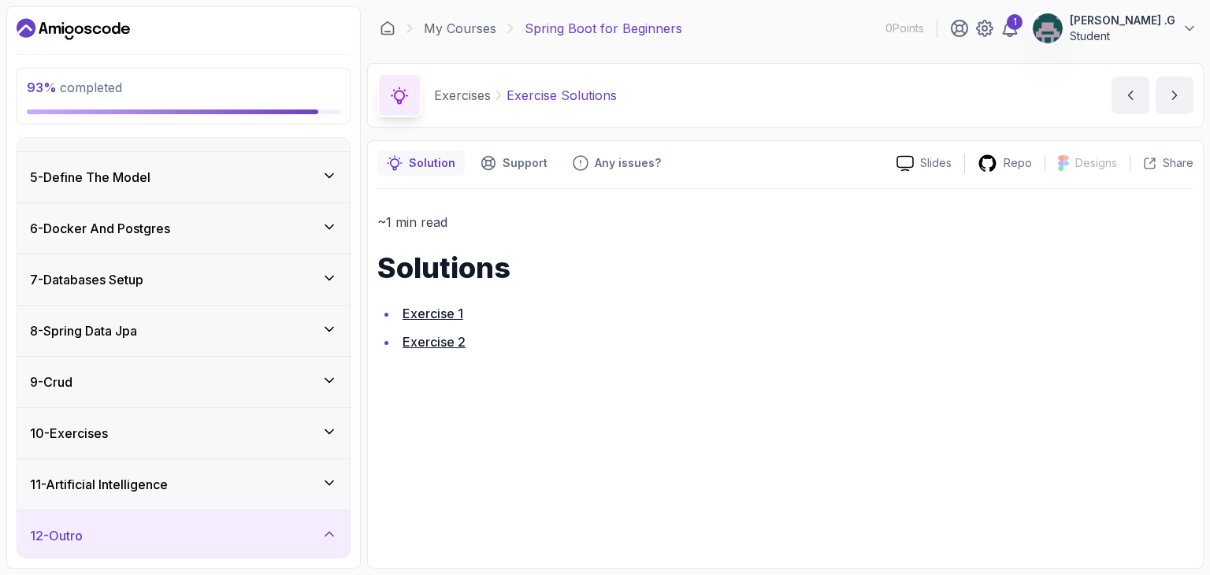
scroll to position [323, 0]
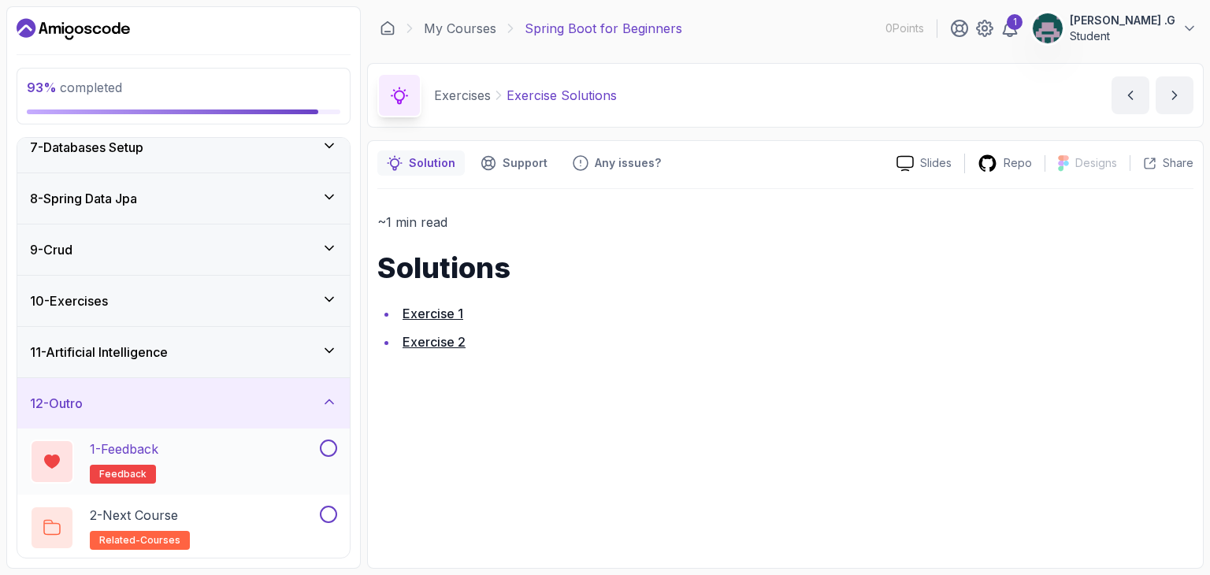
click at [331, 443] on button at bounding box center [328, 448] width 17 height 17
click at [329, 515] on button at bounding box center [328, 514] width 17 height 17
click at [337, 336] on div "11 - Artificial Intelligence" at bounding box center [183, 352] width 333 height 50
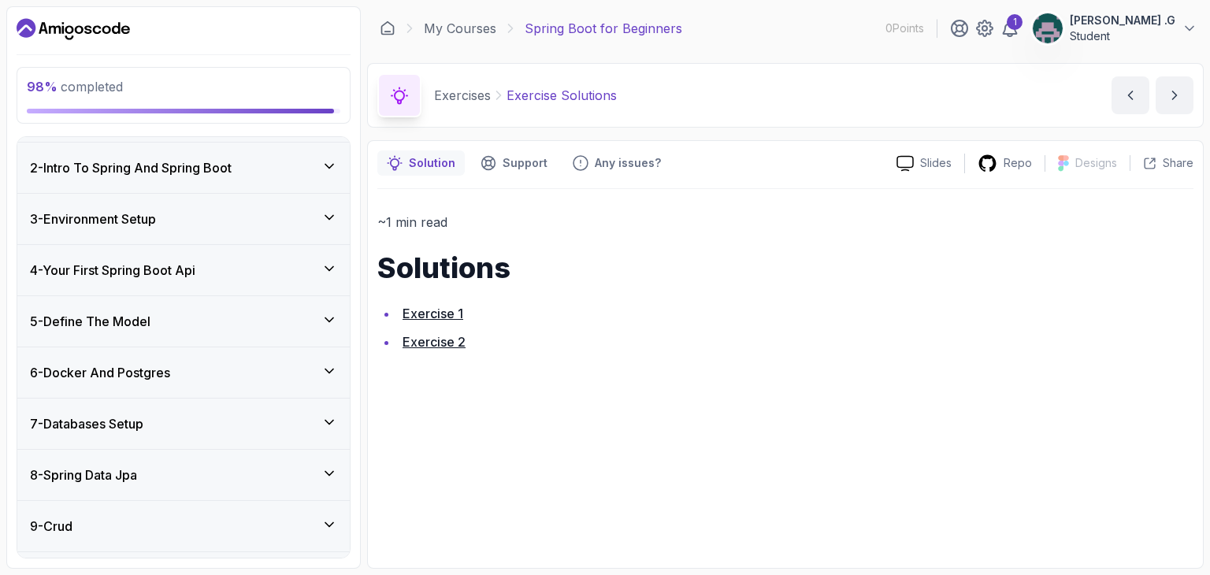
scroll to position [0, 0]
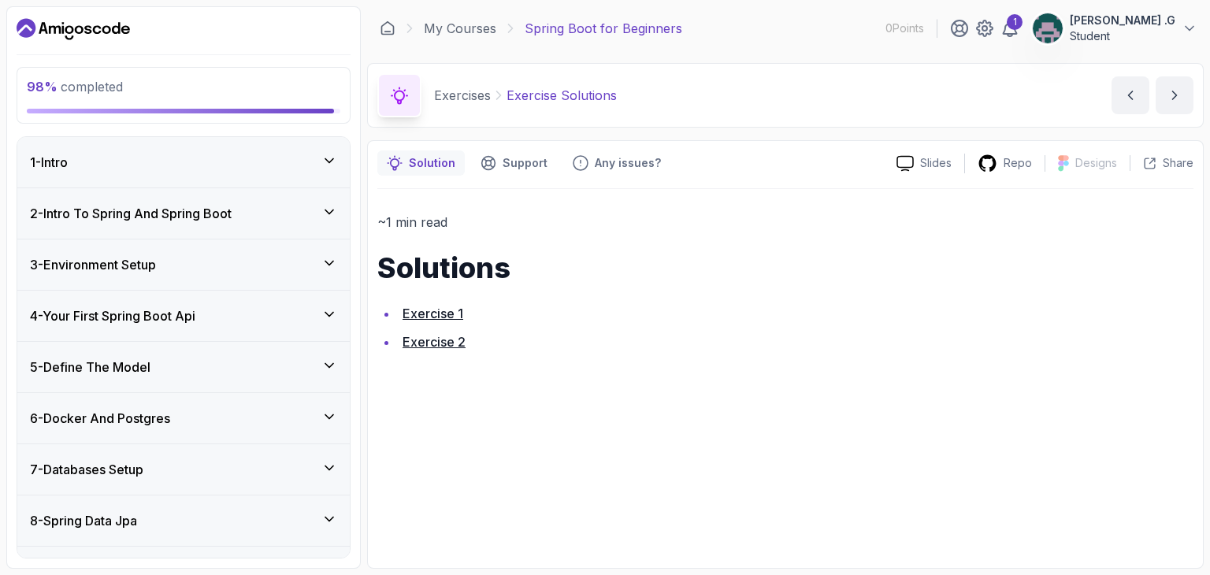
click at [344, 155] on div "1 - Intro" at bounding box center [183, 162] width 333 height 50
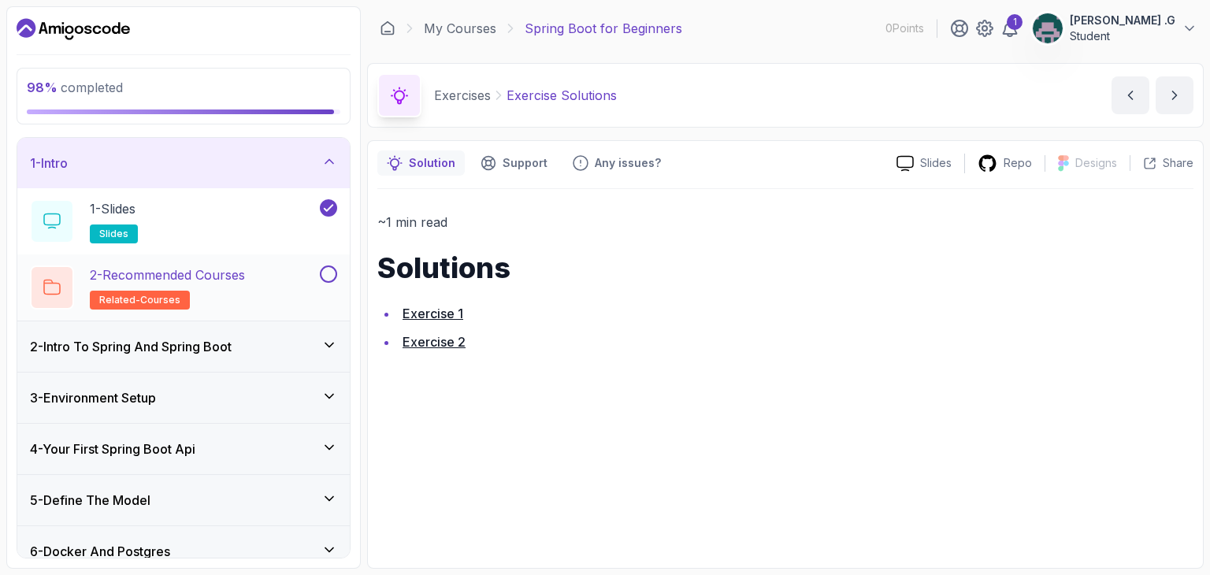
click at [325, 269] on button at bounding box center [328, 274] width 17 height 17
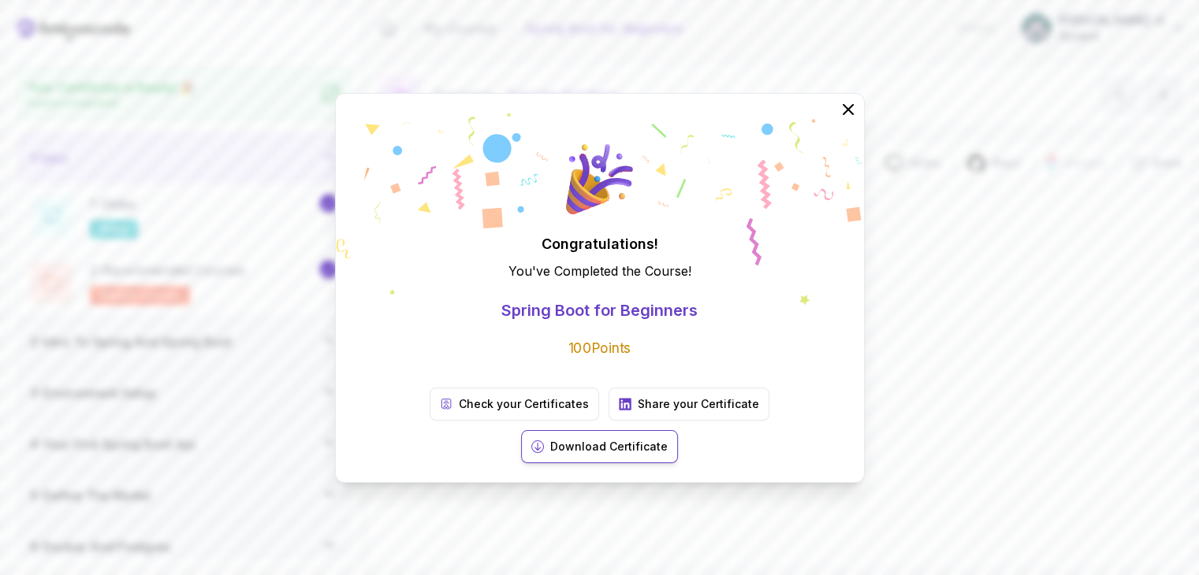
click at [667, 439] on p "Download Certificate" at bounding box center [608, 447] width 117 height 16
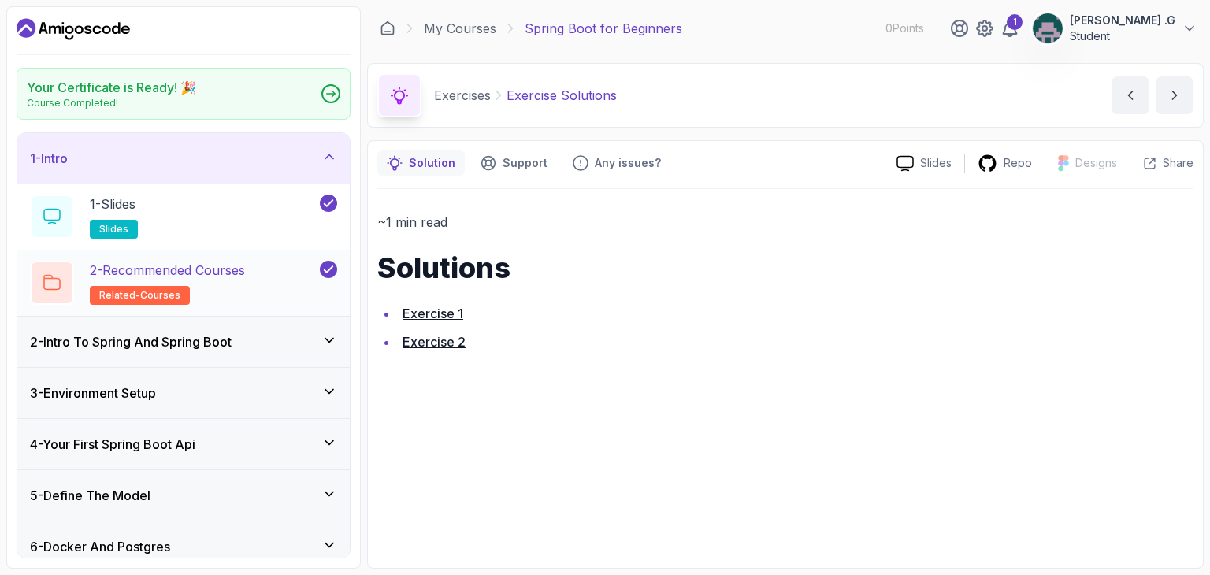
click at [173, 296] on span "related-courses" at bounding box center [139, 295] width 81 height 13
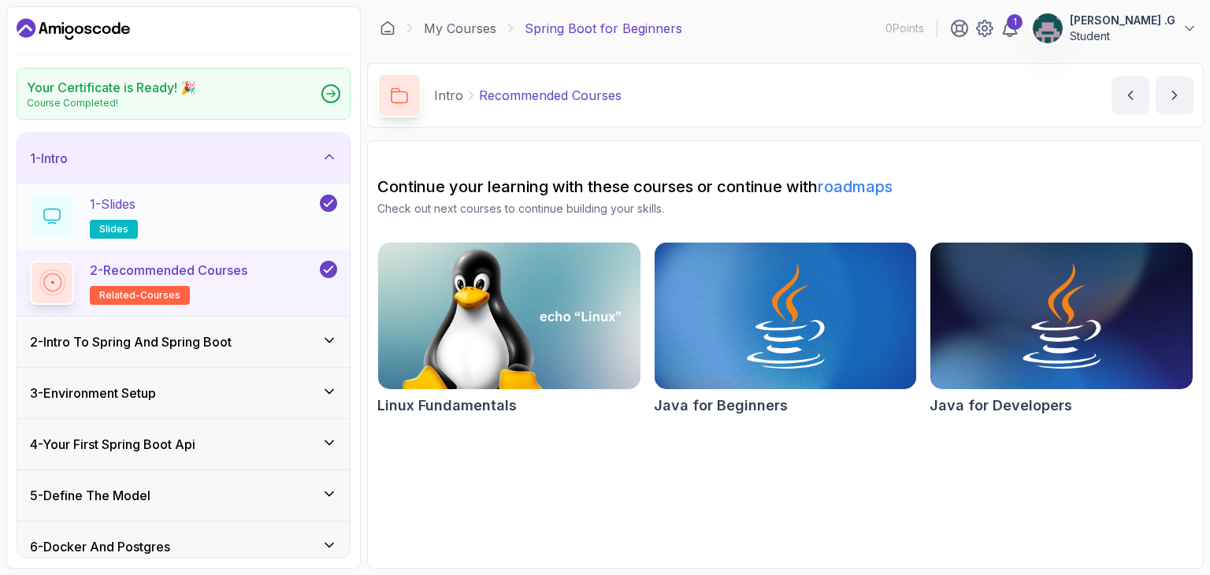
click at [223, 231] on div "1 - Slides slides" at bounding box center [173, 217] width 287 height 44
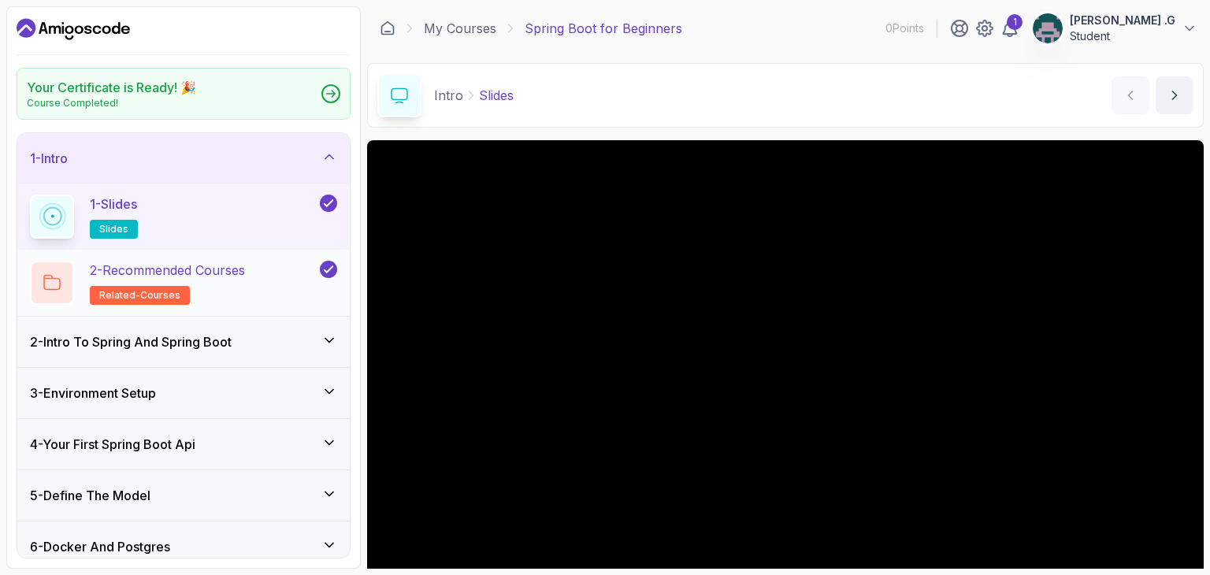
scroll to position [82, 0]
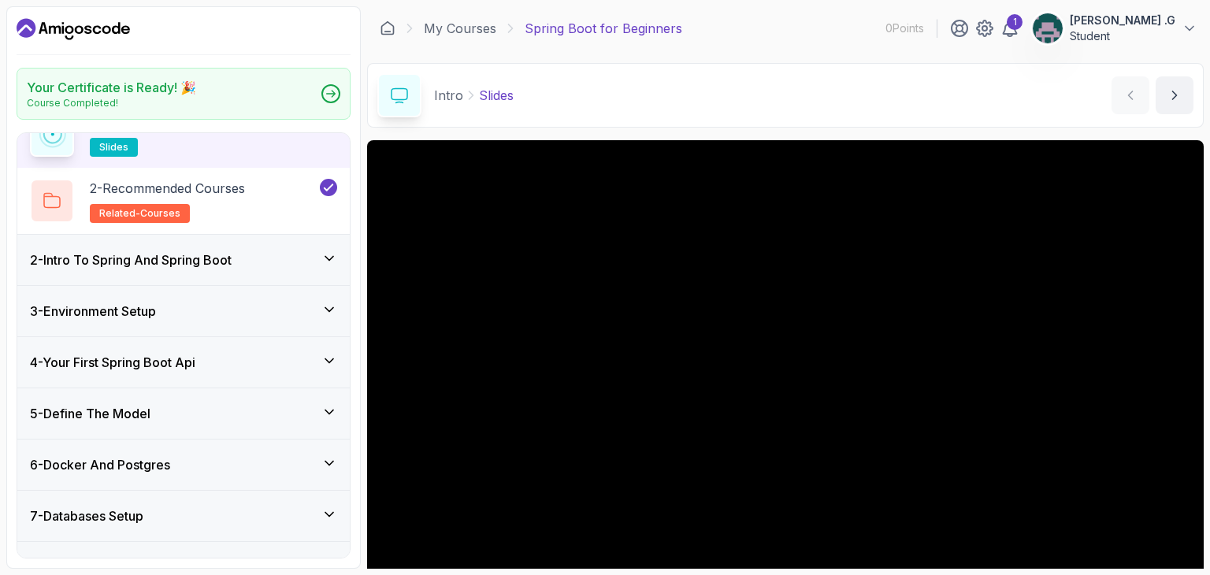
click at [294, 253] on div "2 - Intro To Spring And Spring Boot" at bounding box center [183, 260] width 307 height 19
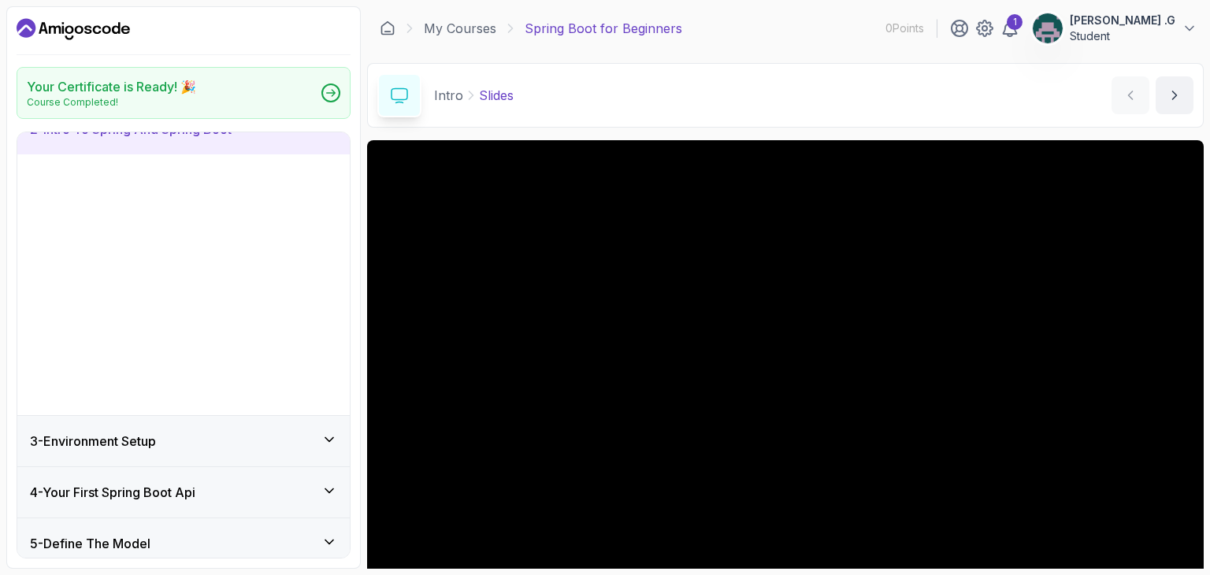
scroll to position [61, 0]
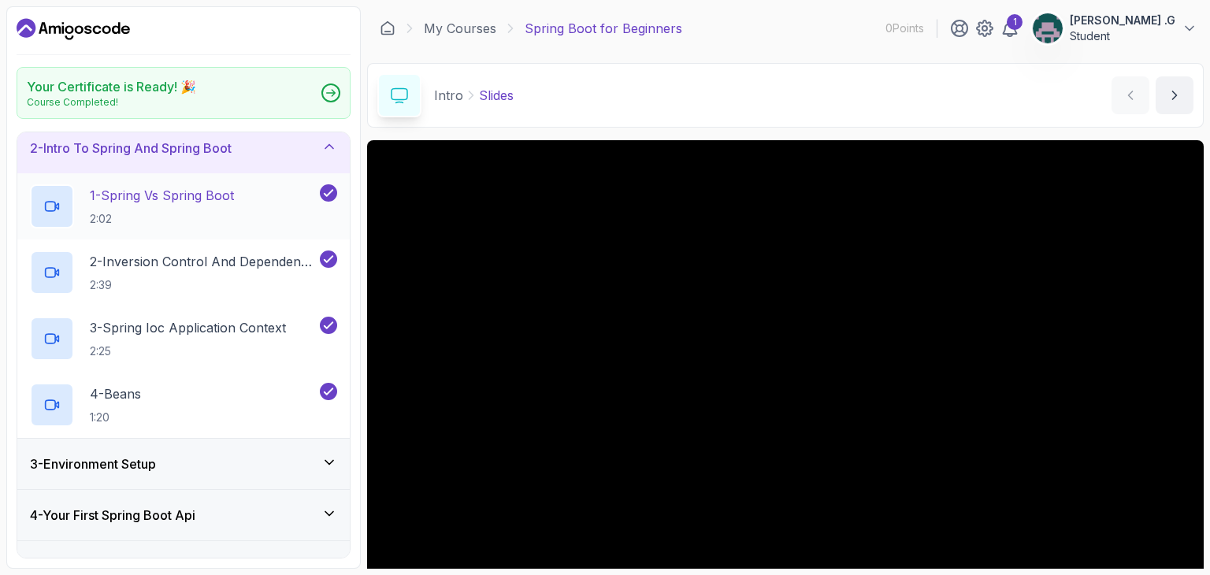
click at [243, 209] on div "1 - Spring Vs Spring Boot 2:02" at bounding box center [173, 206] width 287 height 44
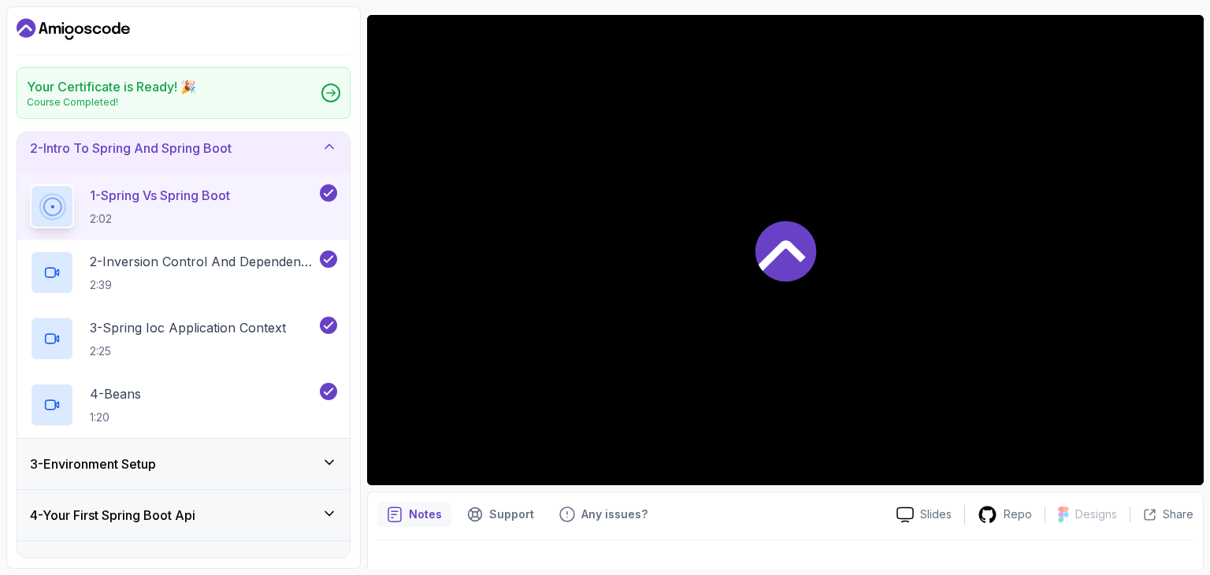
scroll to position [126, 0]
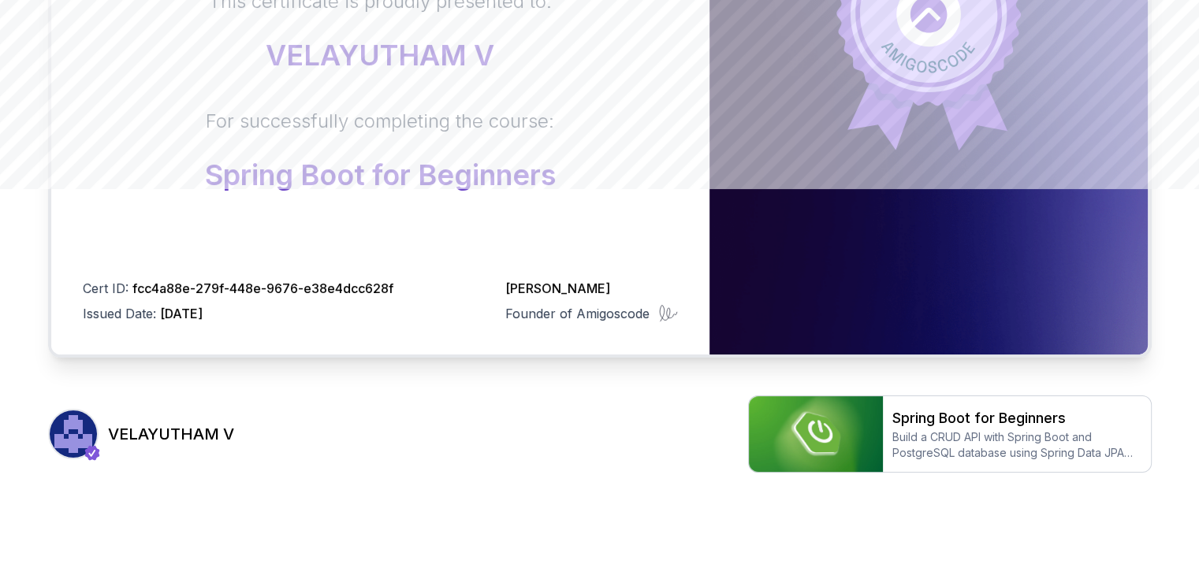
scroll to position [422, 0]
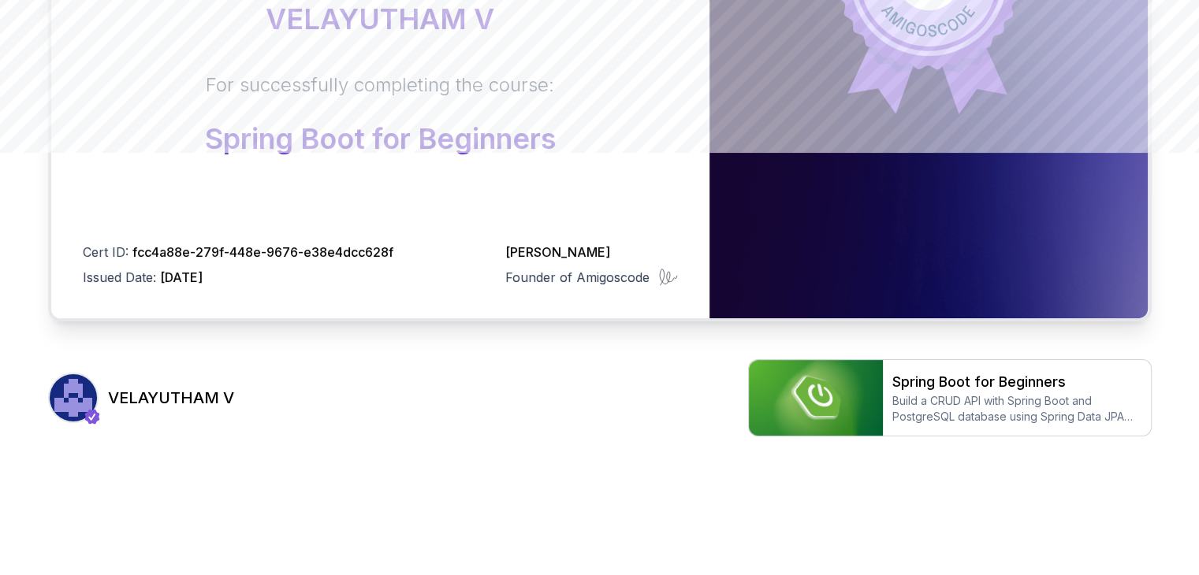
click at [175, 403] on h3 "VELAYUTHAM V" at bounding box center [171, 398] width 126 height 22
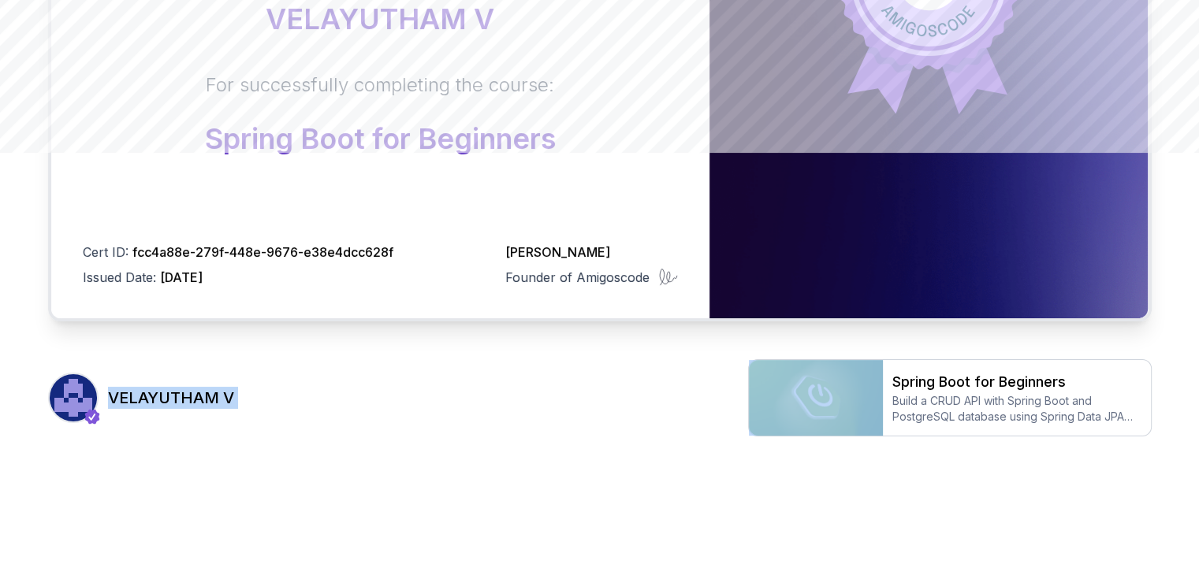
drag, startPoint x: 175, startPoint y: 403, endPoint x: 258, endPoint y: 397, distance: 83.7
click at [258, 397] on div "VELAYUTHAM V Spring Boot for Beginners Build a CRUD API with Spring Boot and Po…" at bounding box center [599, 397] width 1103 height 77
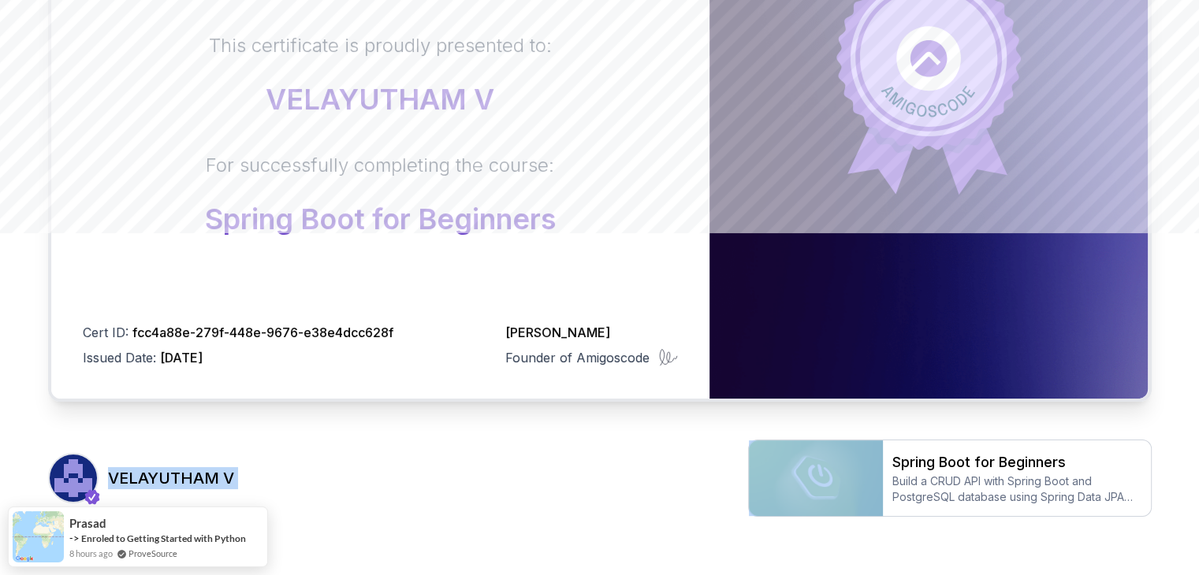
scroll to position [343, 0]
click at [911, 449] on div "Spring Boot for Beginners Build a CRUD API with Spring Boot and PostgreSQL data…" at bounding box center [949, 477] width 403 height 77
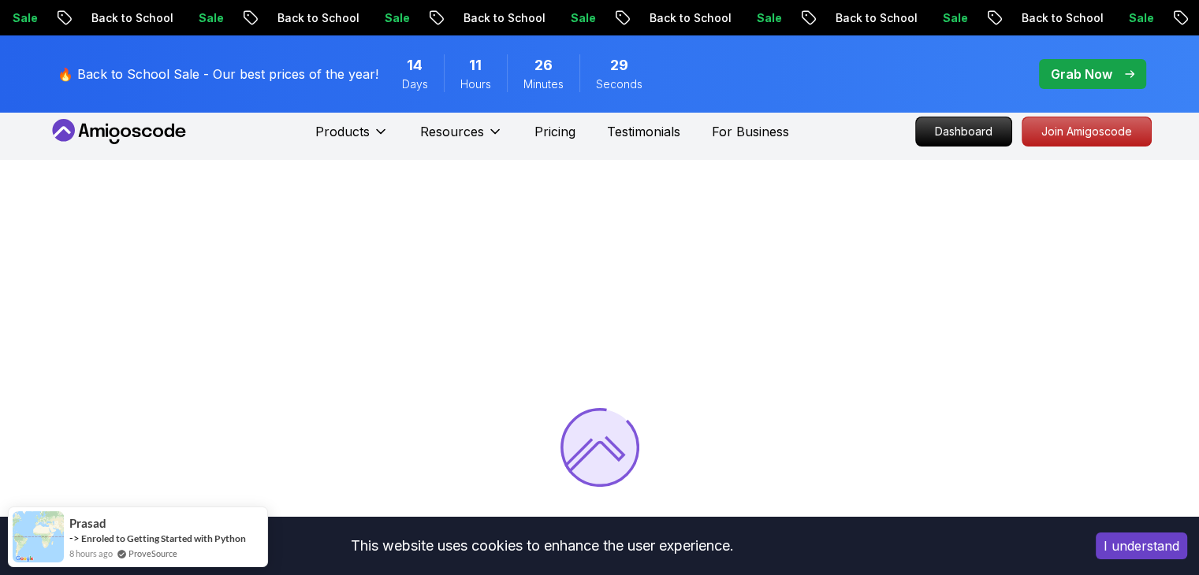
scroll to position [78, 0]
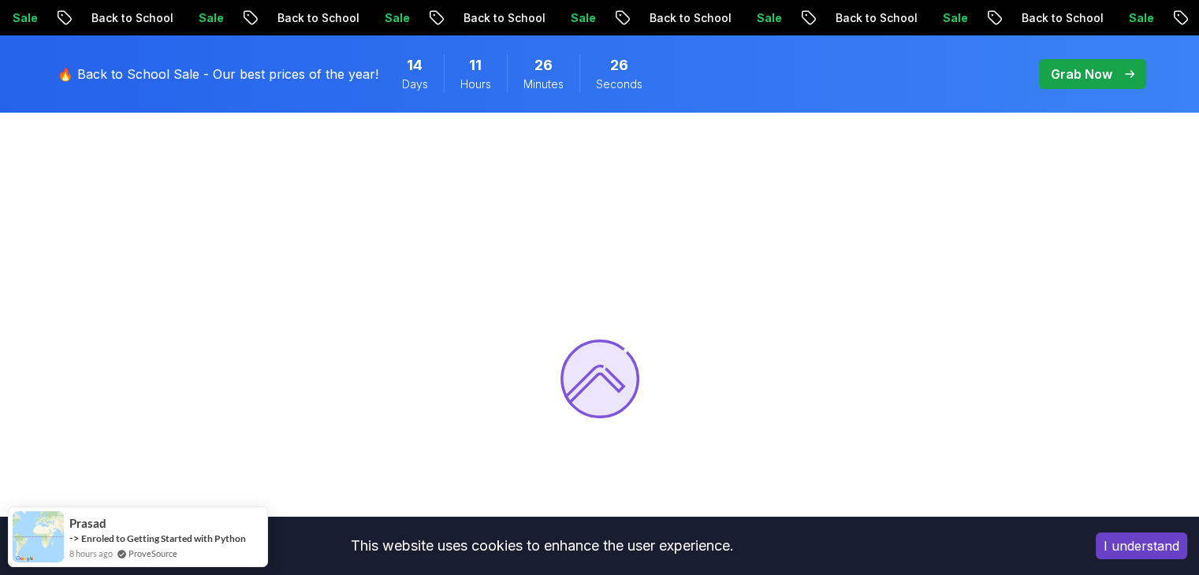
click at [1166, 540] on button "I understand" at bounding box center [1140, 546] width 91 height 27
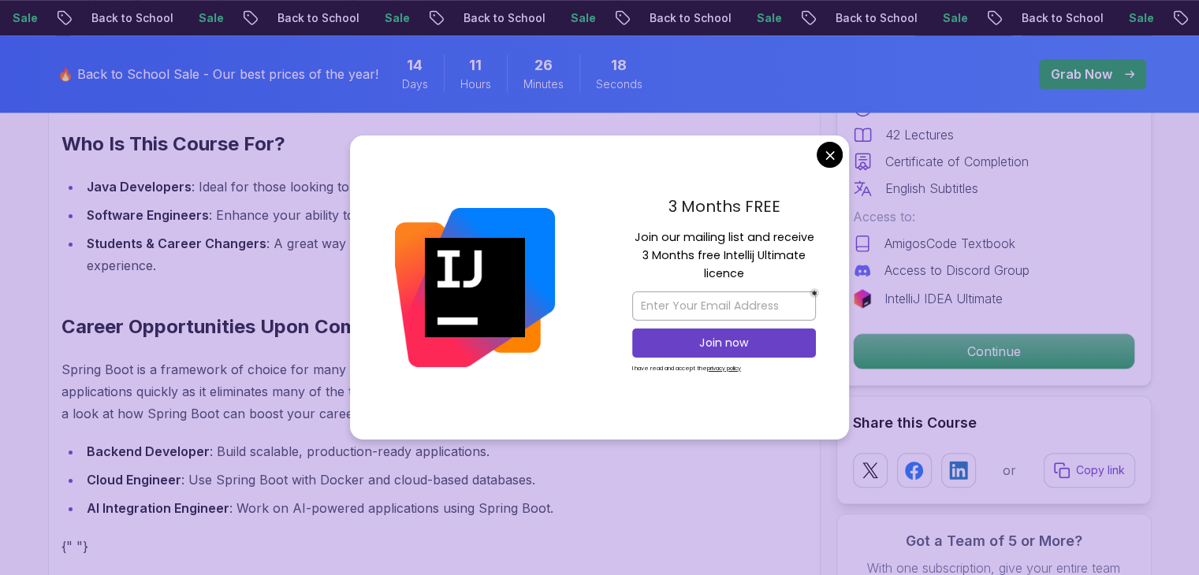
scroll to position [1396, 0]
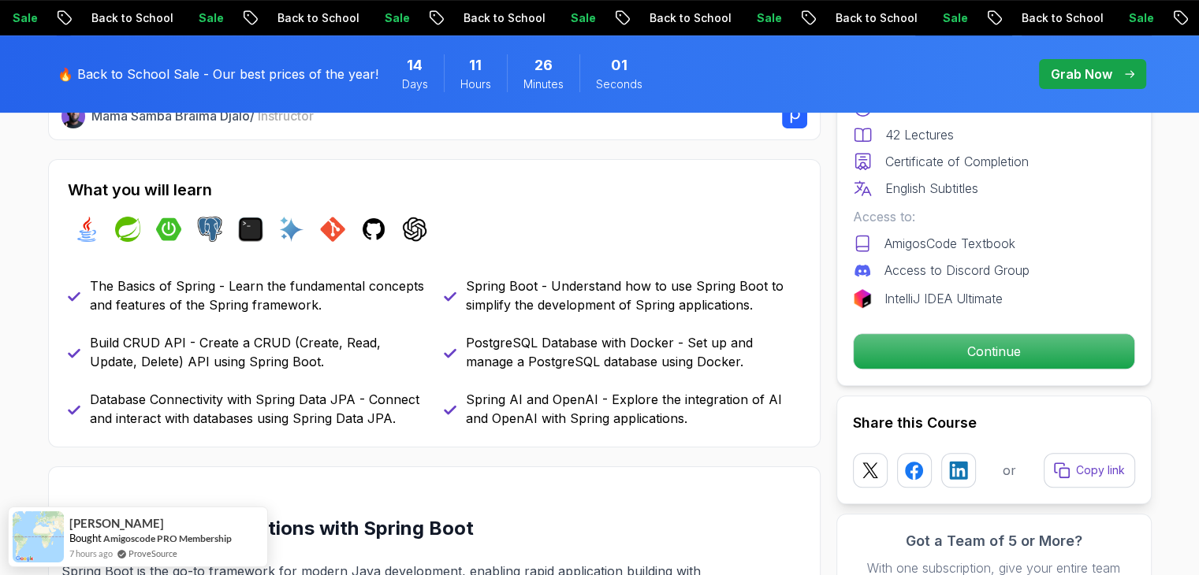
scroll to position [664, 0]
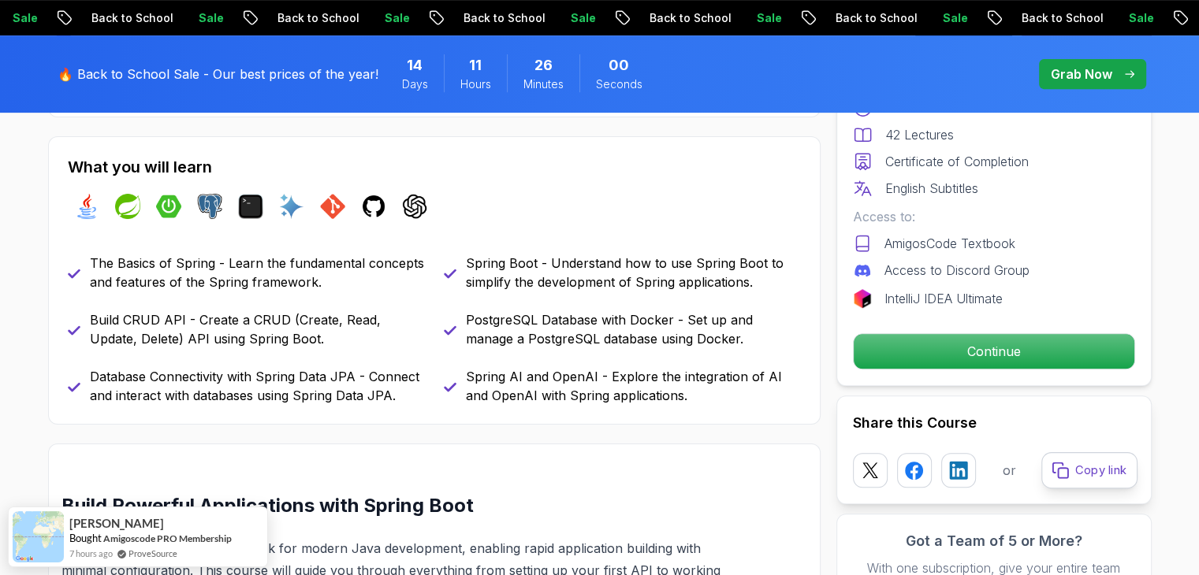
click at [1102, 480] on button "Copy link" at bounding box center [1089, 470] width 96 height 36
